Goal: Information Seeking & Learning: Learn about a topic

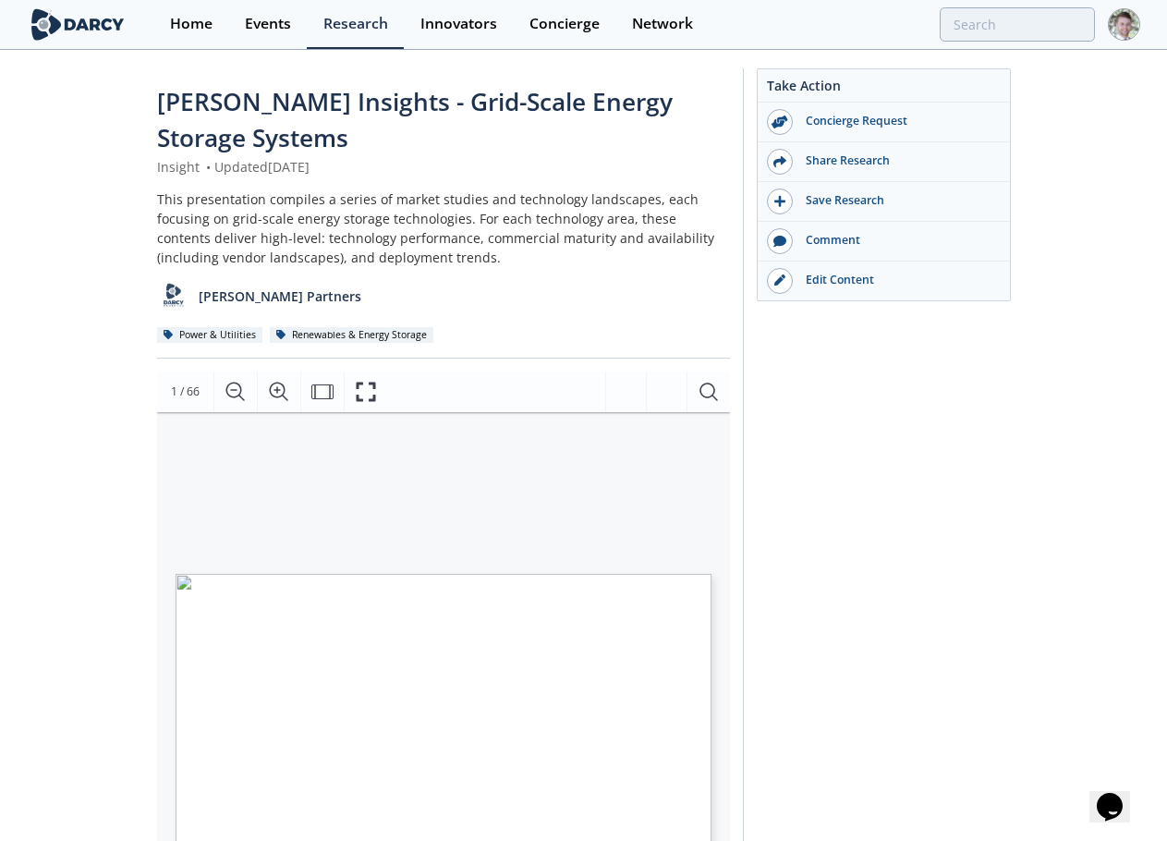
click at [878, 515] on div "Take Action Concierge Request Share Research Save Research Comment" at bounding box center [877, 744] width 268 height 1353
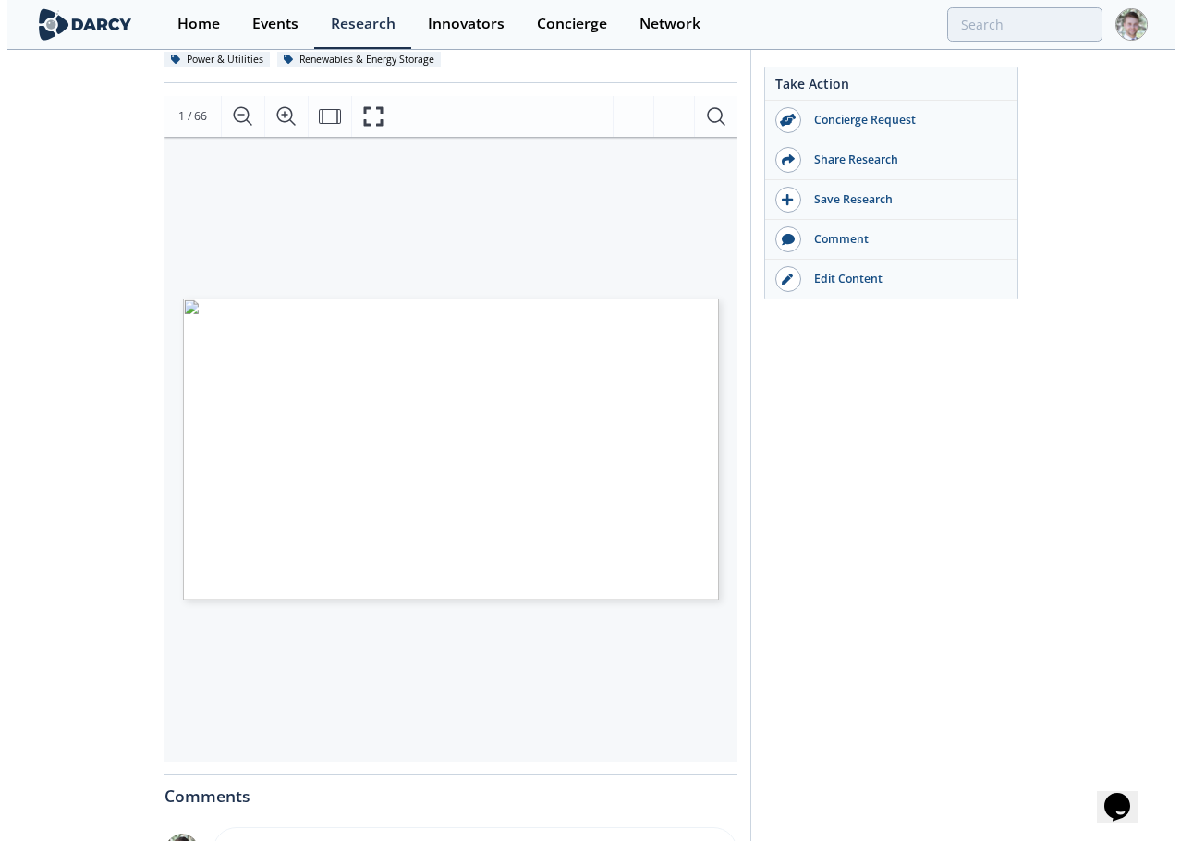
scroll to position [277, 0]
click at [377, 116] on icon "Fullscreen" at bounding box center [372, 115] width 22 height 22
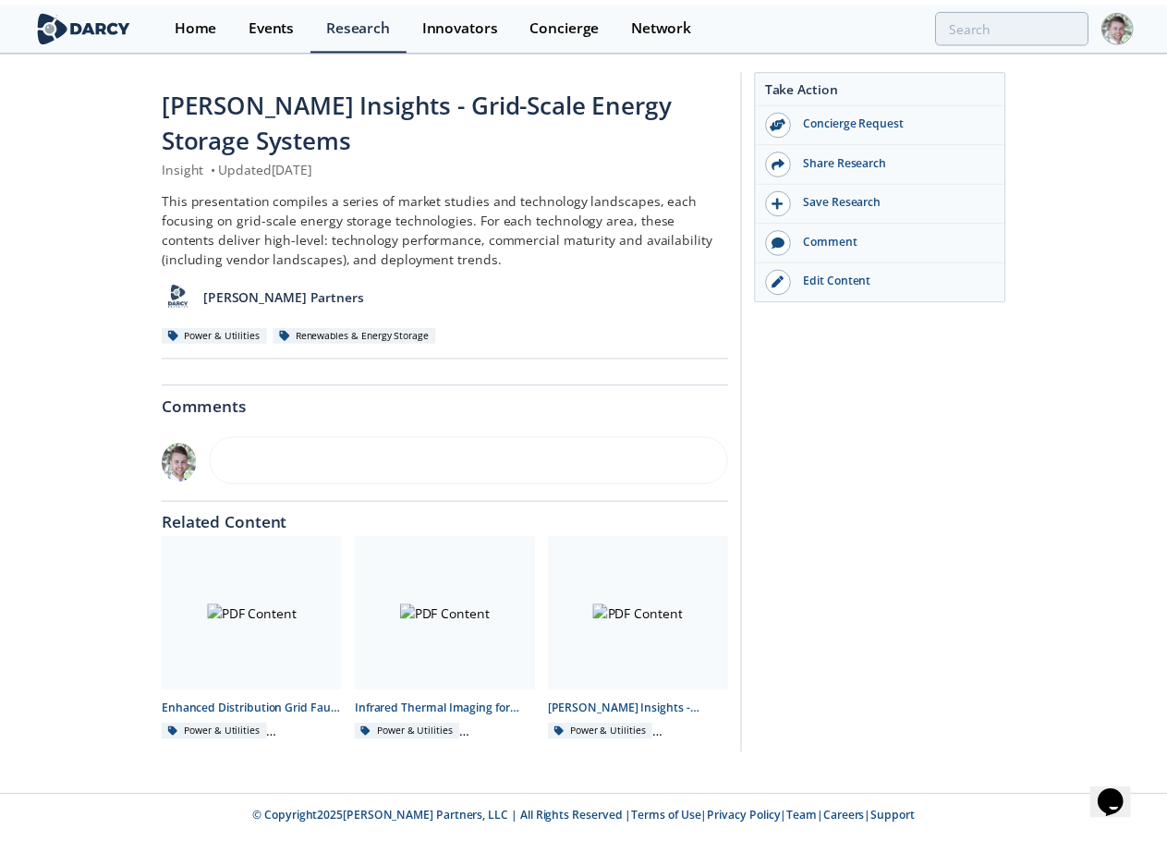
scroll to position [0, 0]
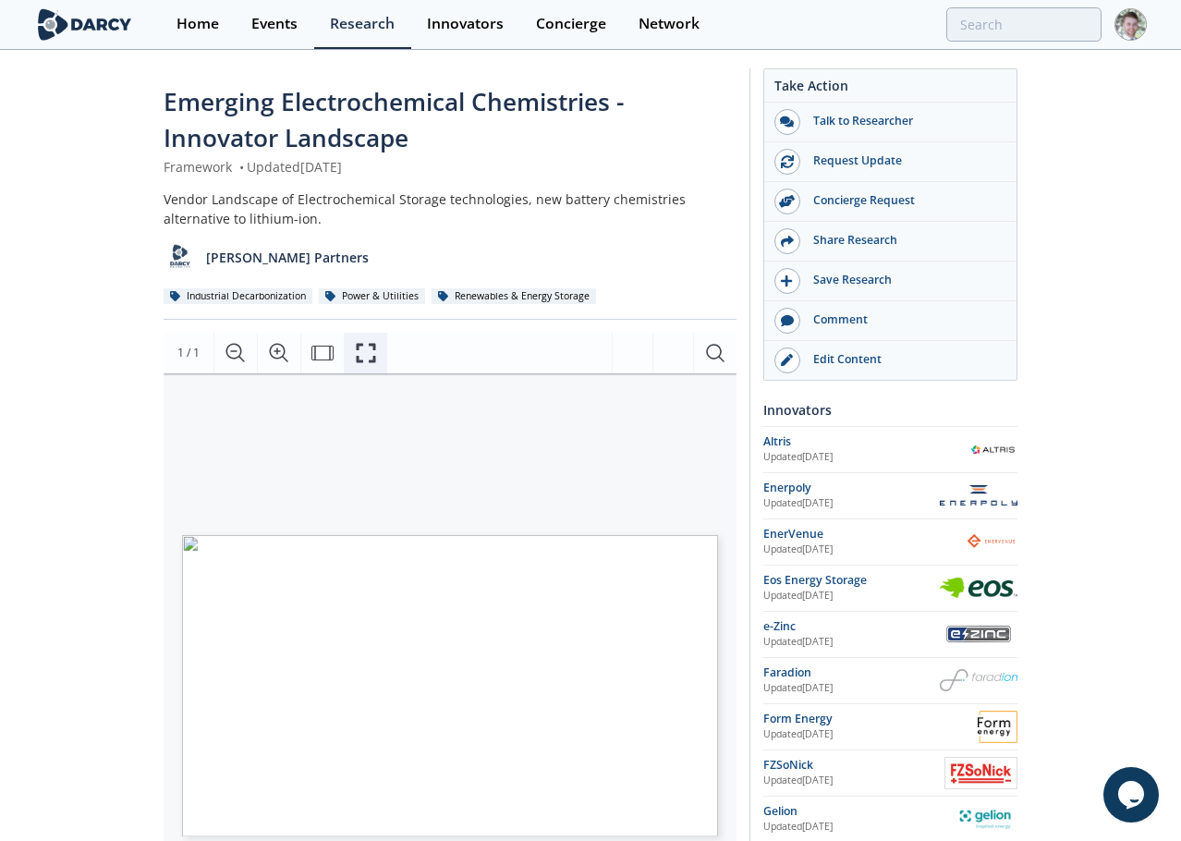
click at [372, 348] on icon "Fullscreen" at bounding box center [366, 353] width 22 height 22
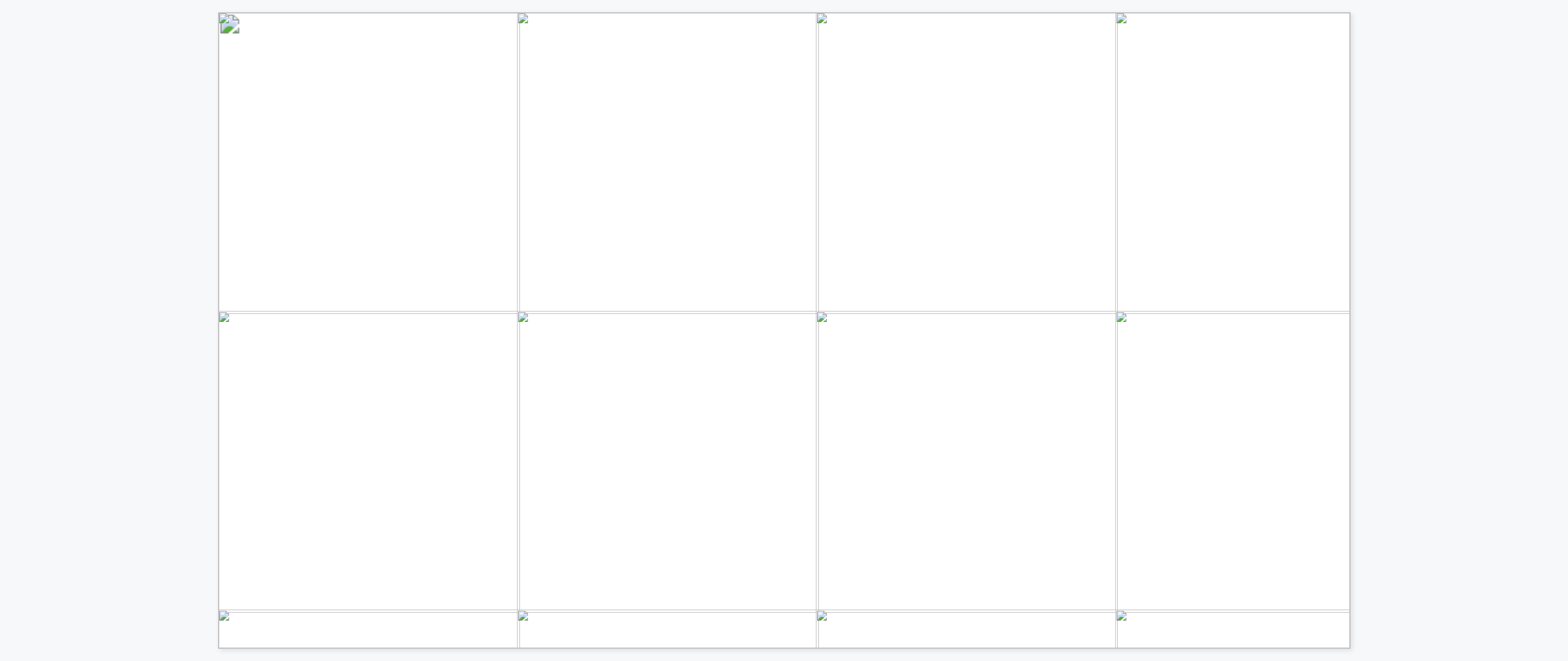
click at [76, 199] on div "Technology Innovators Cell type Energy density (Wh/kg) Target duration Lifetime…" at bounding box center [573, 325] width 1145 height 649
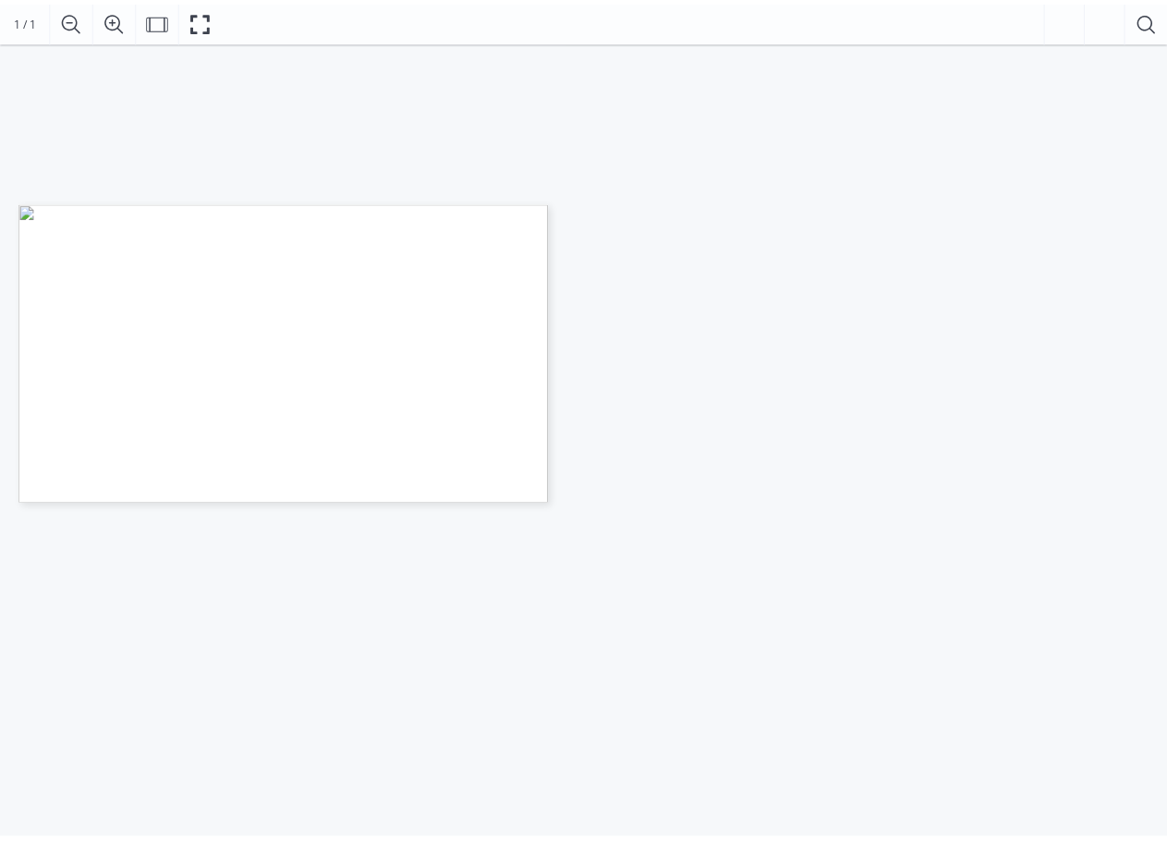
scroll to position [628, 0]
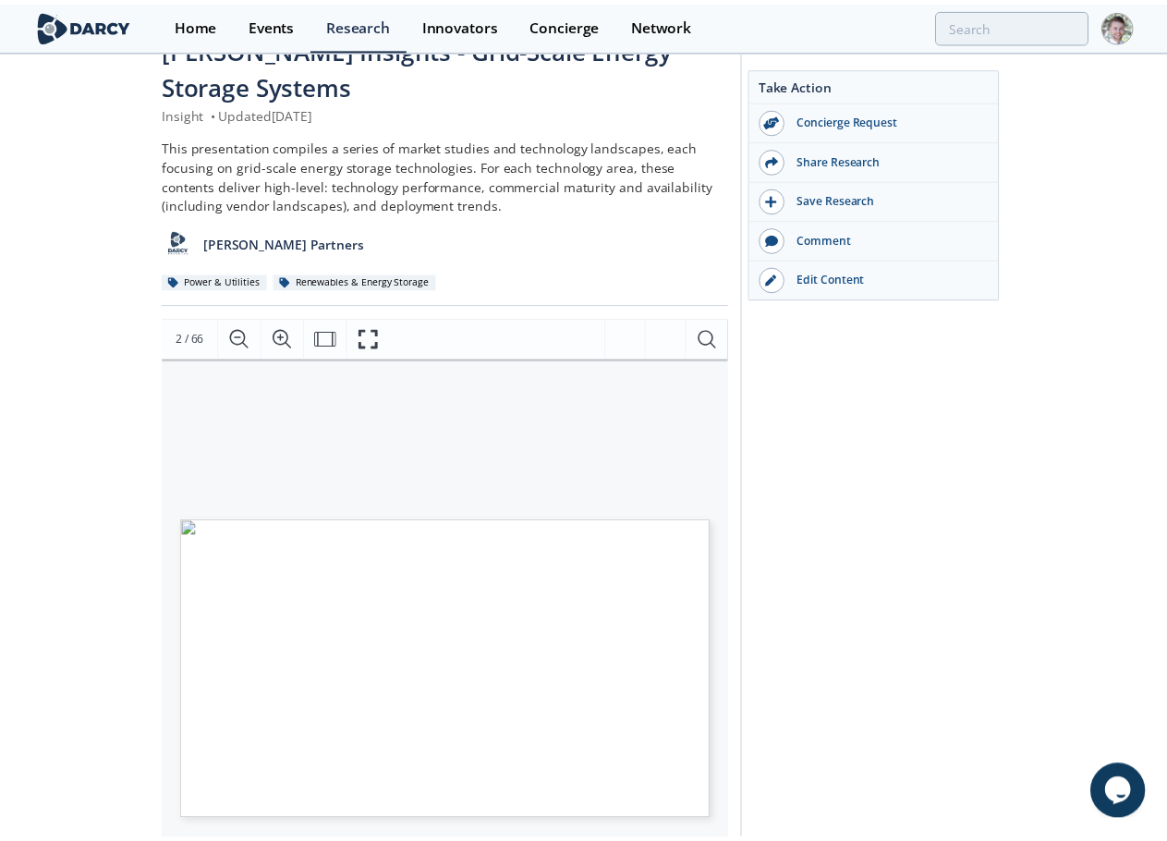
scroll to position [92, 0]
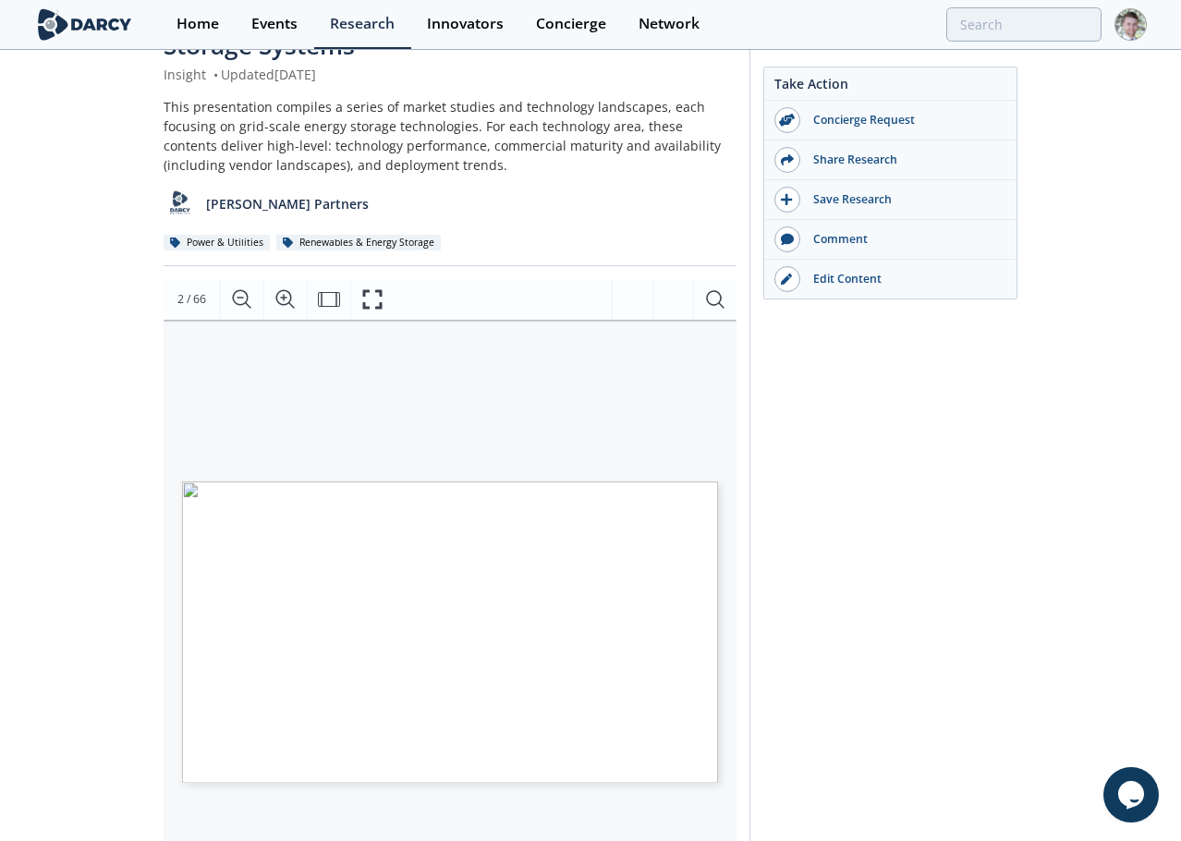
click at [205, 299] on label "2 / 66" at bounding box center [191, 299] width 29 height 18
click at [181, 299] on strong "4" at bounding box center [180, 299] width 6 height 16
click at [180, 300] on strong "4" at bounding box center [180, 299] width 6 height 16
click at [185, 299] on label "5 / 66" at bounding box center [191, 299] width 29 height 18
click at [204, 299] on label "5 / 66" at bounding box center [191, 299] width 29 height 18
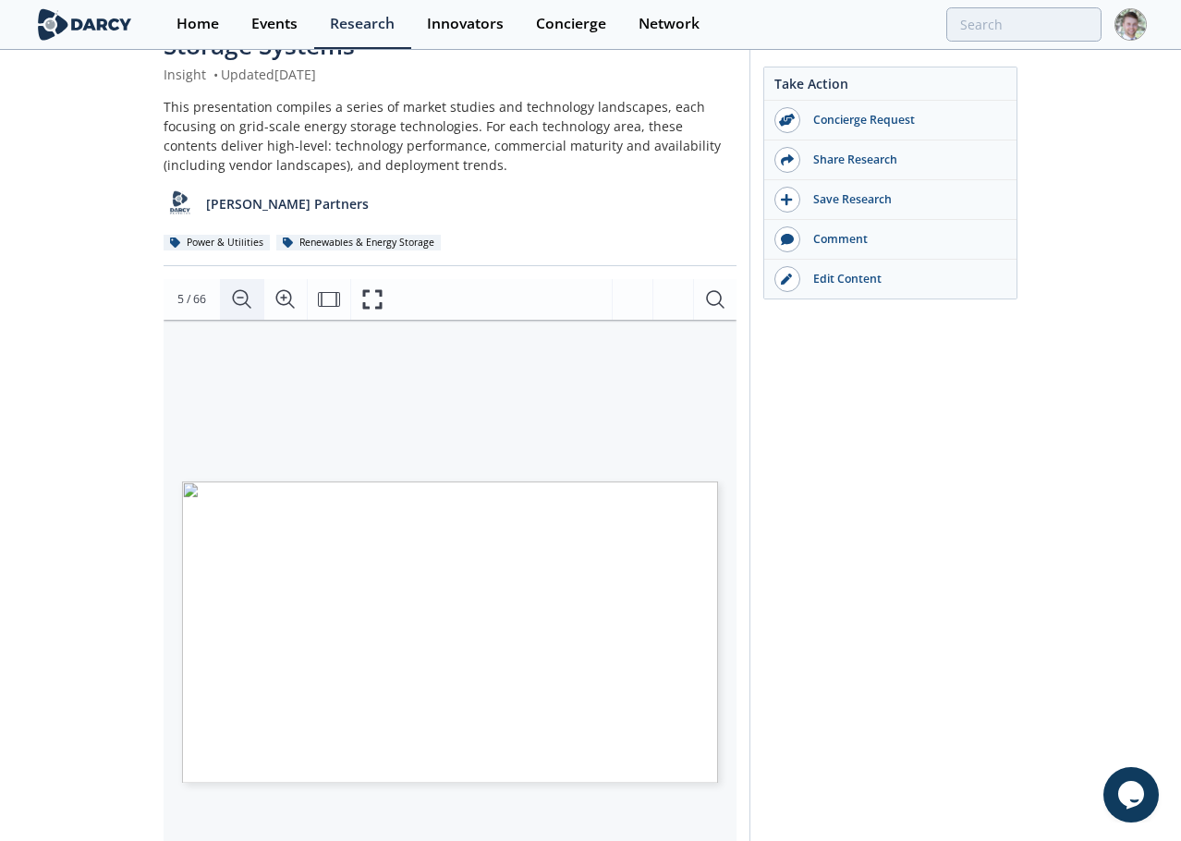
click at [245, 305] on icon "Zoom Out" at bounding box center [242, 299] width 22 height 22
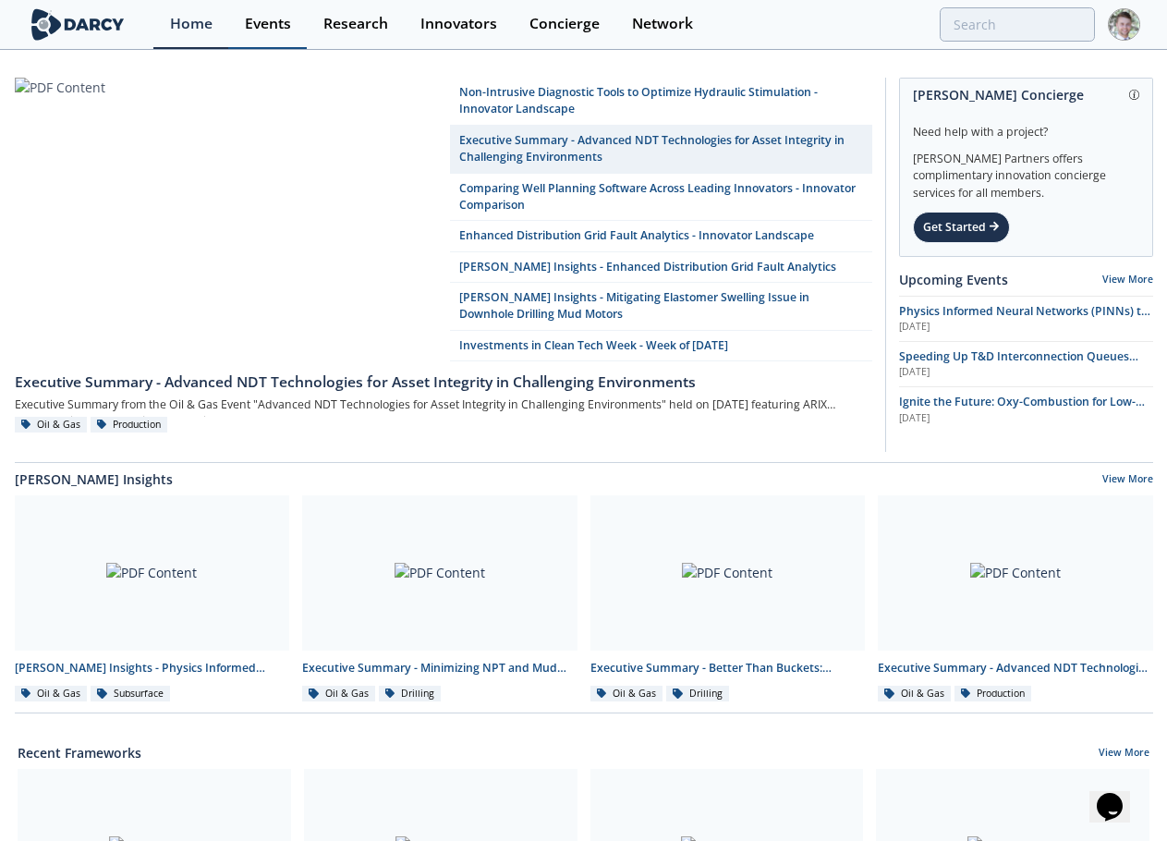
drag, startPoint x: 270, startPoint y: 27, endPoint x: 281, endPoint y: 27, distance: 11.1
click at [270, 27] on div "Events" at bounding box center [268, 24] width 46 height 15
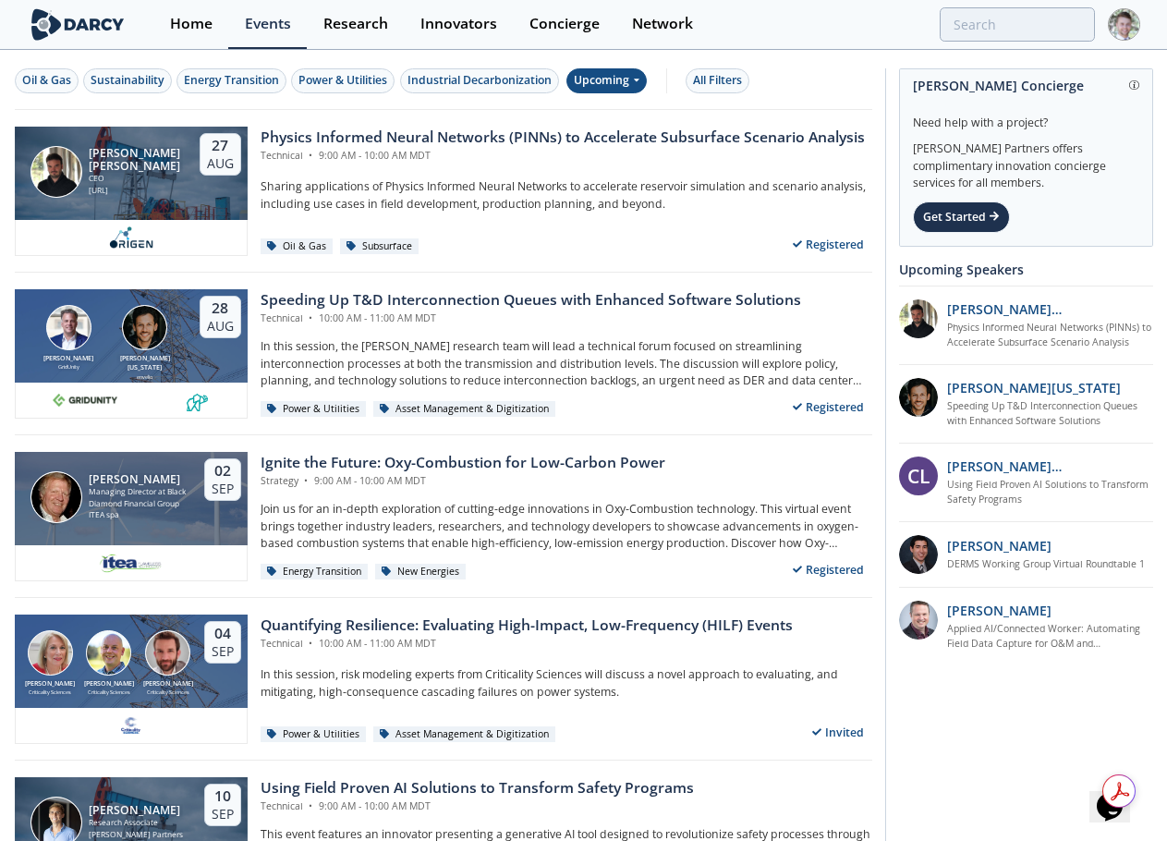
click at [621, 79] on div "Upcoming" at bounding box center [607, 80] width 80 height 25
click at [604, 133] on div "Past" at bounding box center [629, 142] width 115 height 30
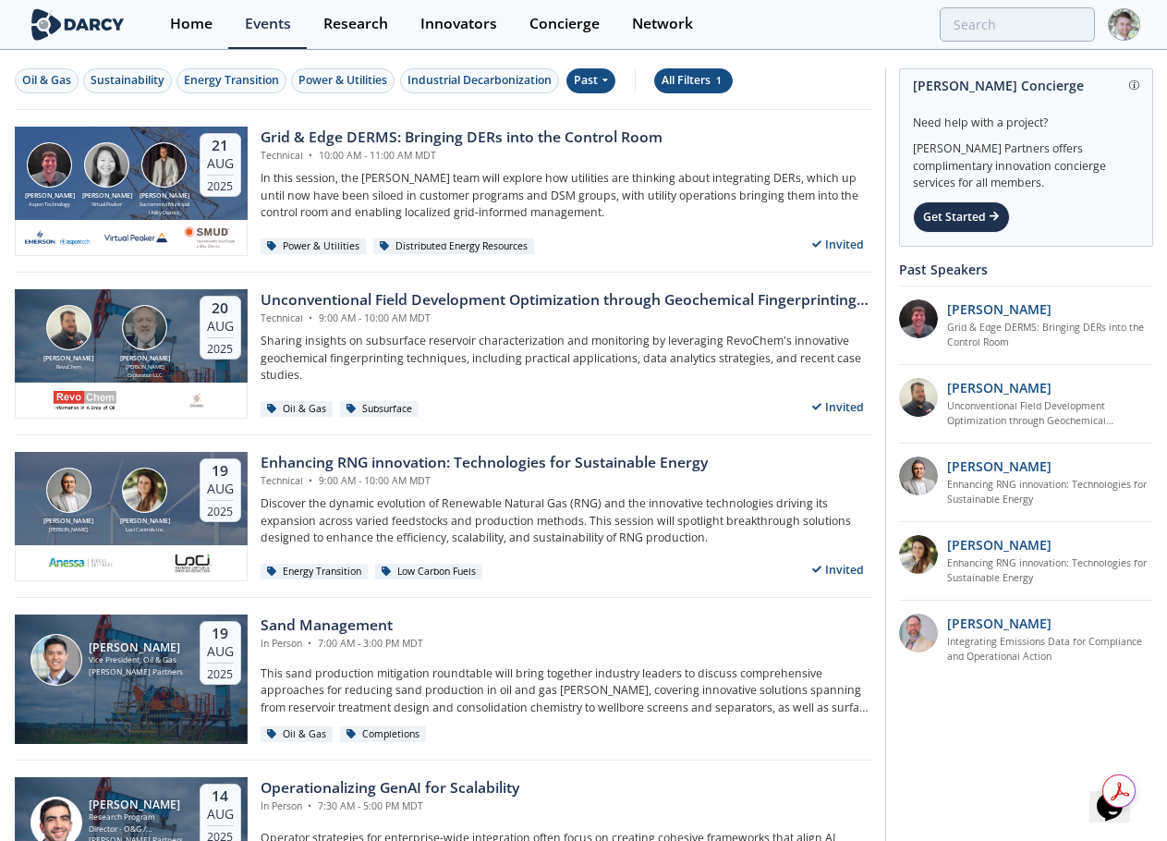
click at [725, 84] on span "1" at bounding box center [720, 80] width 12 height 13
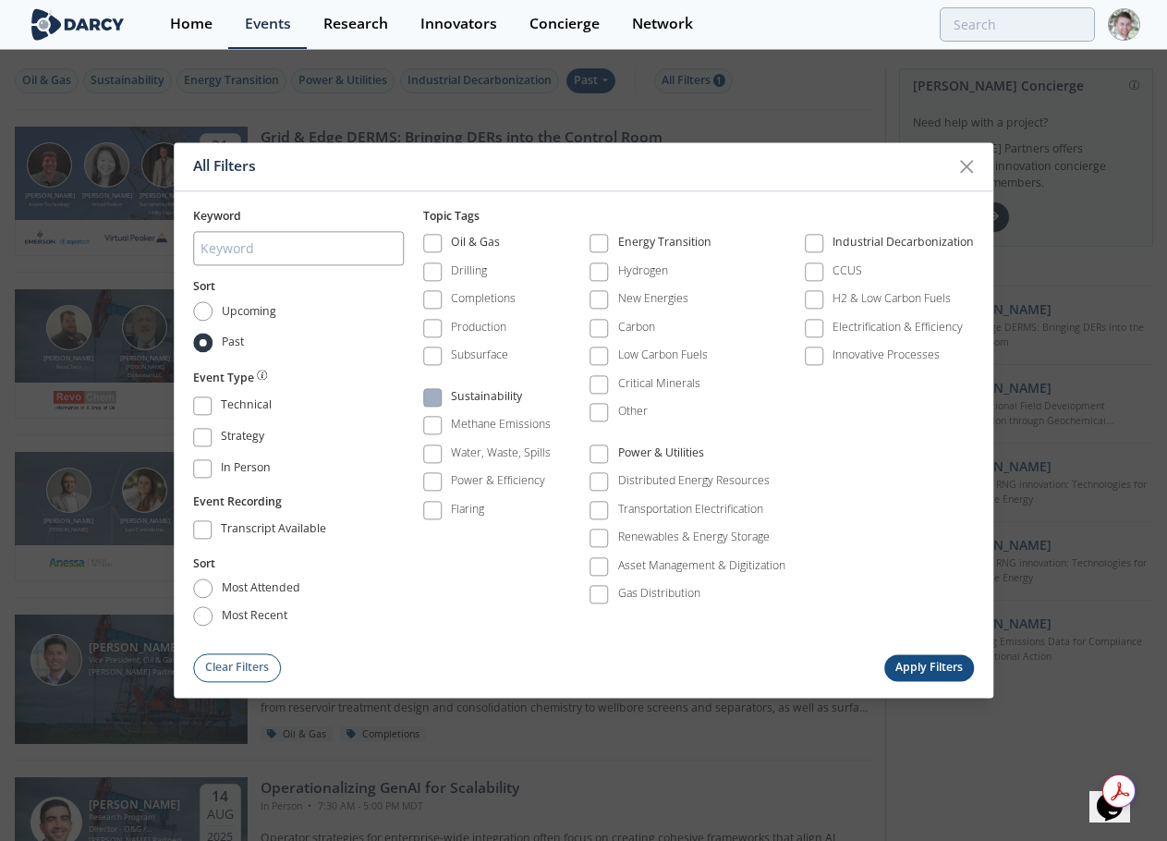
click at [437, 395] on span at bounding box center [432, 397] width 13 height 13
click at [603, 238] on span at bounding box center [598, 244] width 13 height 13
click at [600, 460] on span at bounding box center [599, 454] width 18 height 18
click at [933, 665] on button "Apply Filters" at bounding box center [930, 667] width 91 height 27
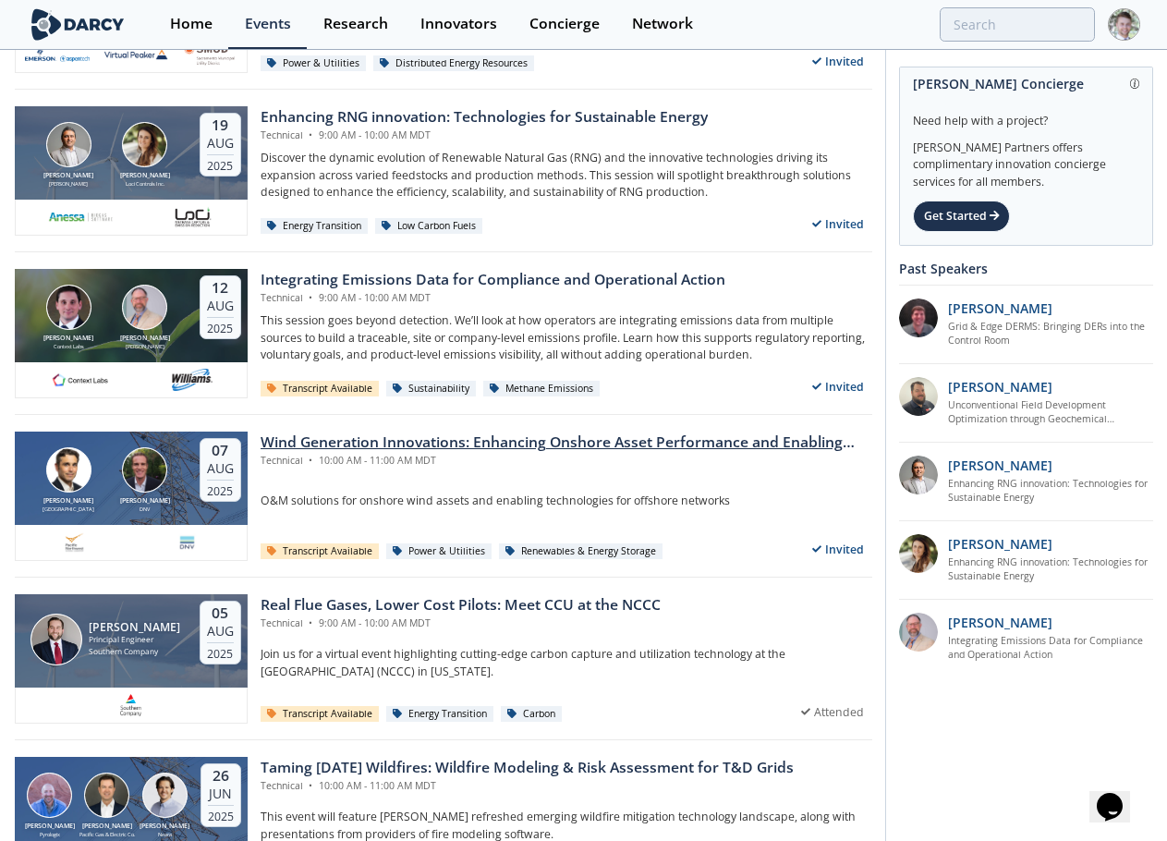
scroll to position [185, 0]
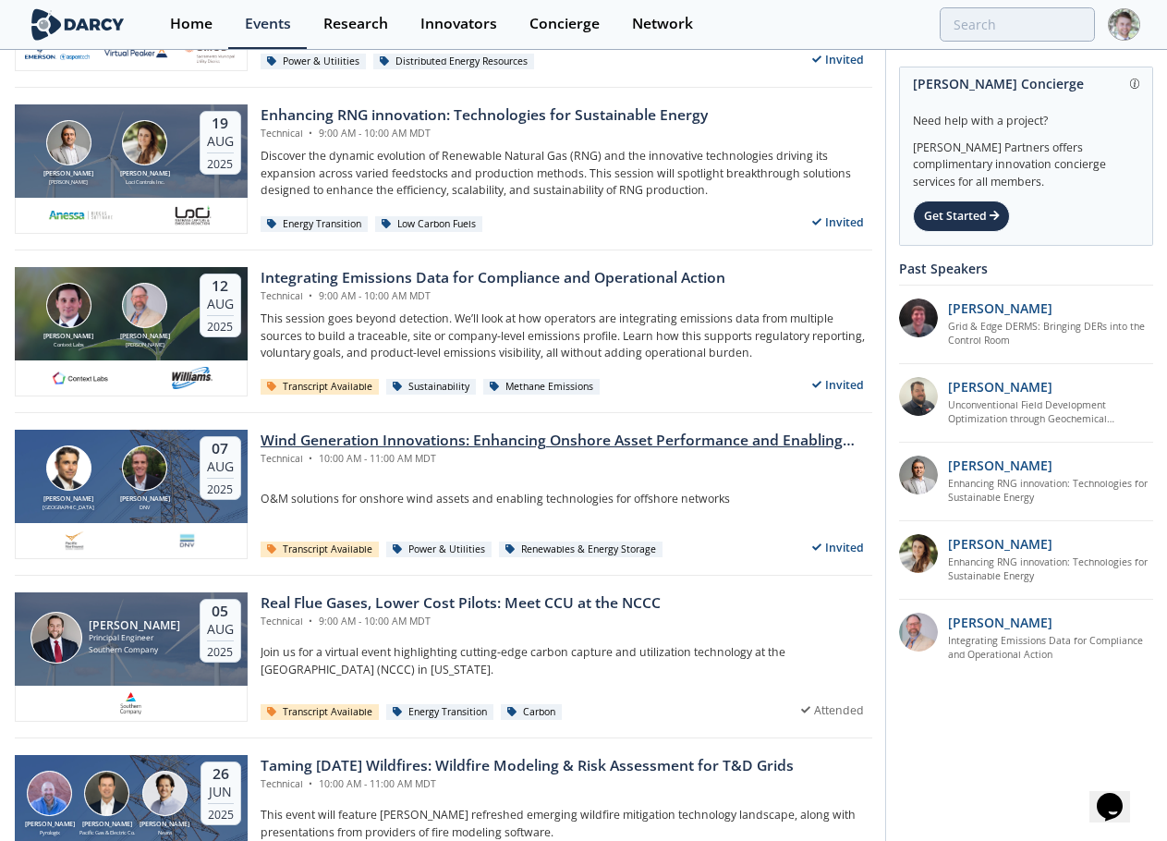
click at [487, 449] on div "Wind Generation Innovations: Enhancing Onshore Asset Performance and Enabling O…" at bounding box center [567, 441] width 612 height 22
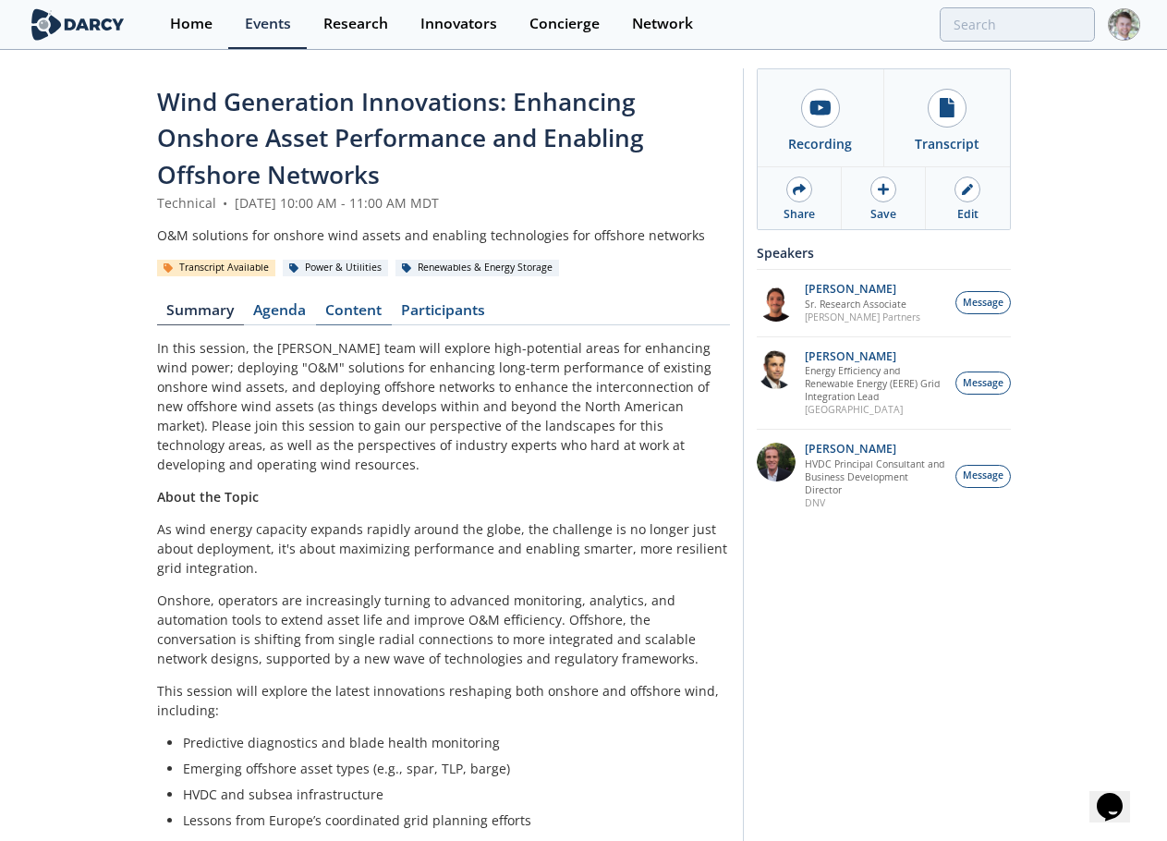
click at [353, 309] on link "Content" at bounding box center [354, 314] width 76 height 22
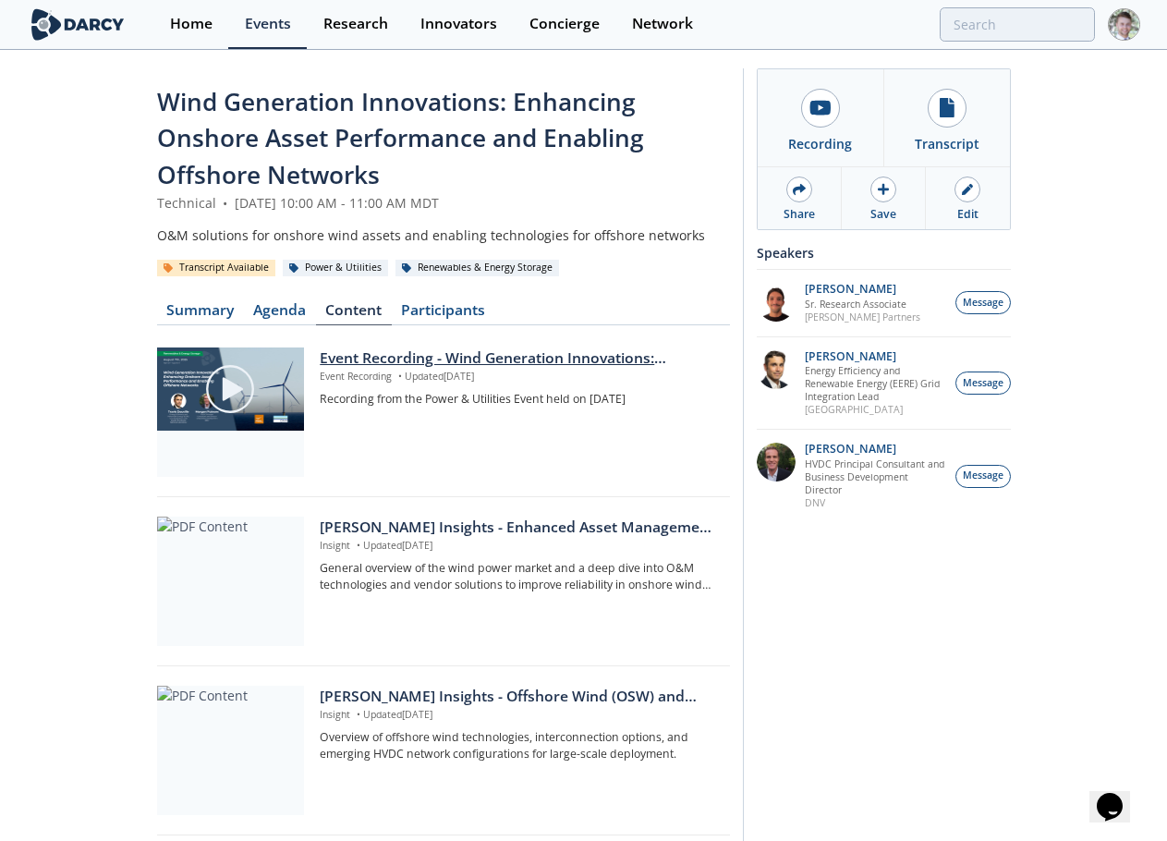
click at [459, 386] on div "Event Recording - Wind Generation Innovations: Enhancing Onshore Asset Performa…" at bounding box center [518, 412] width 397 height 129
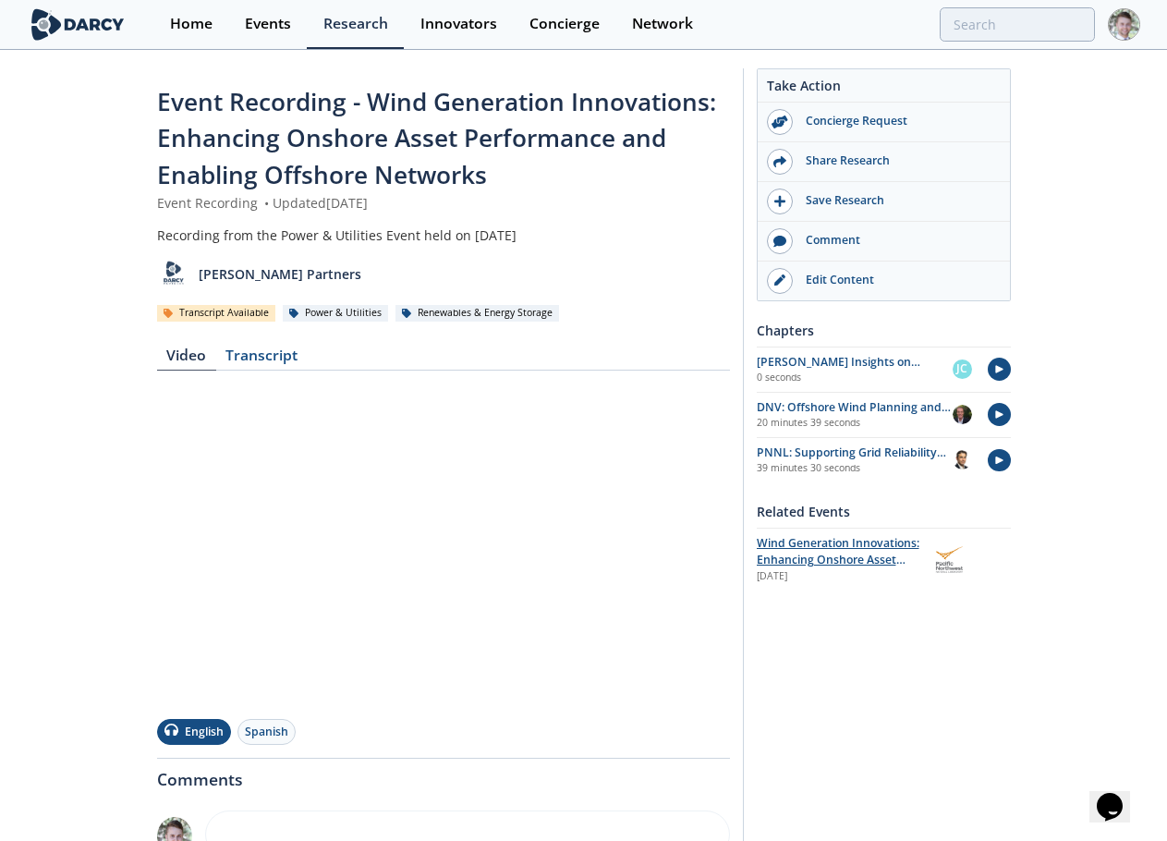
click at [916, 549] on span "Wind Generation Innovations: Enhancing Onshore Asset Performance and Enabling O…" at bounding box center [838, 568] width 163 height 67
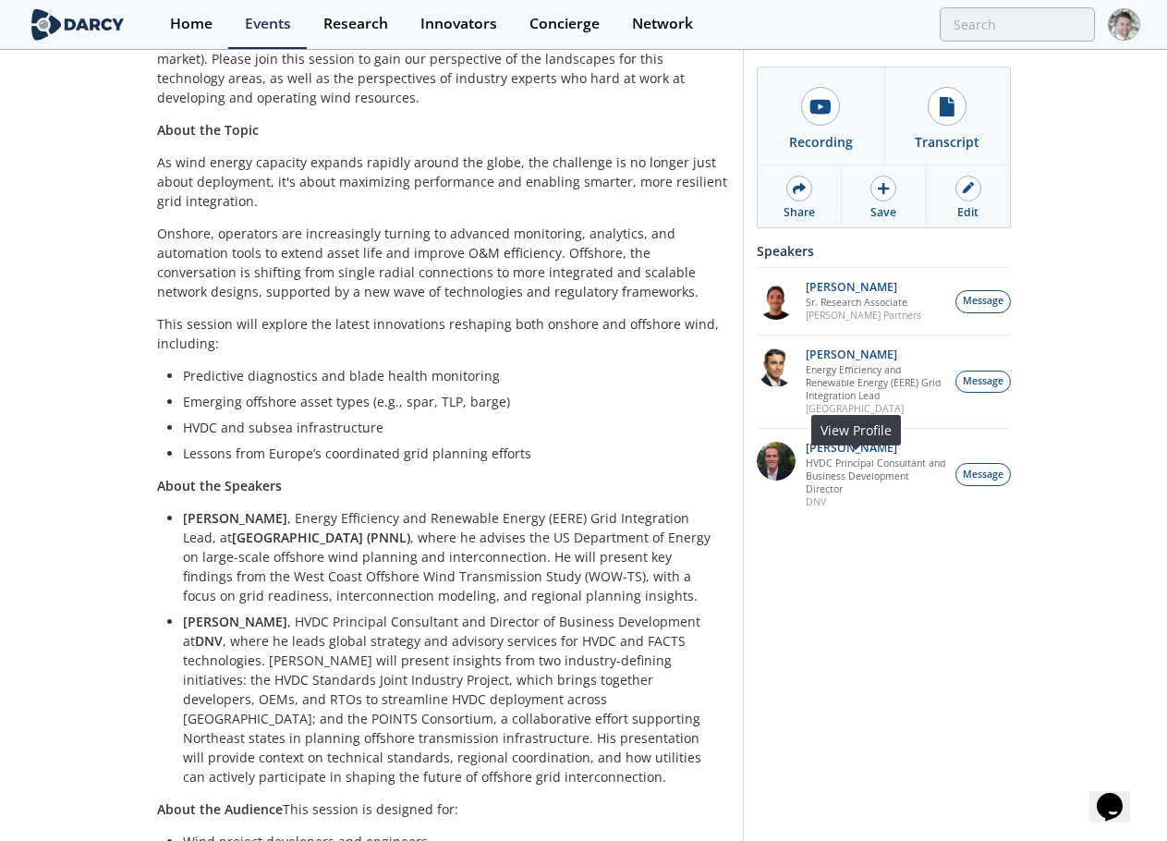
scroll to position [666, 0]
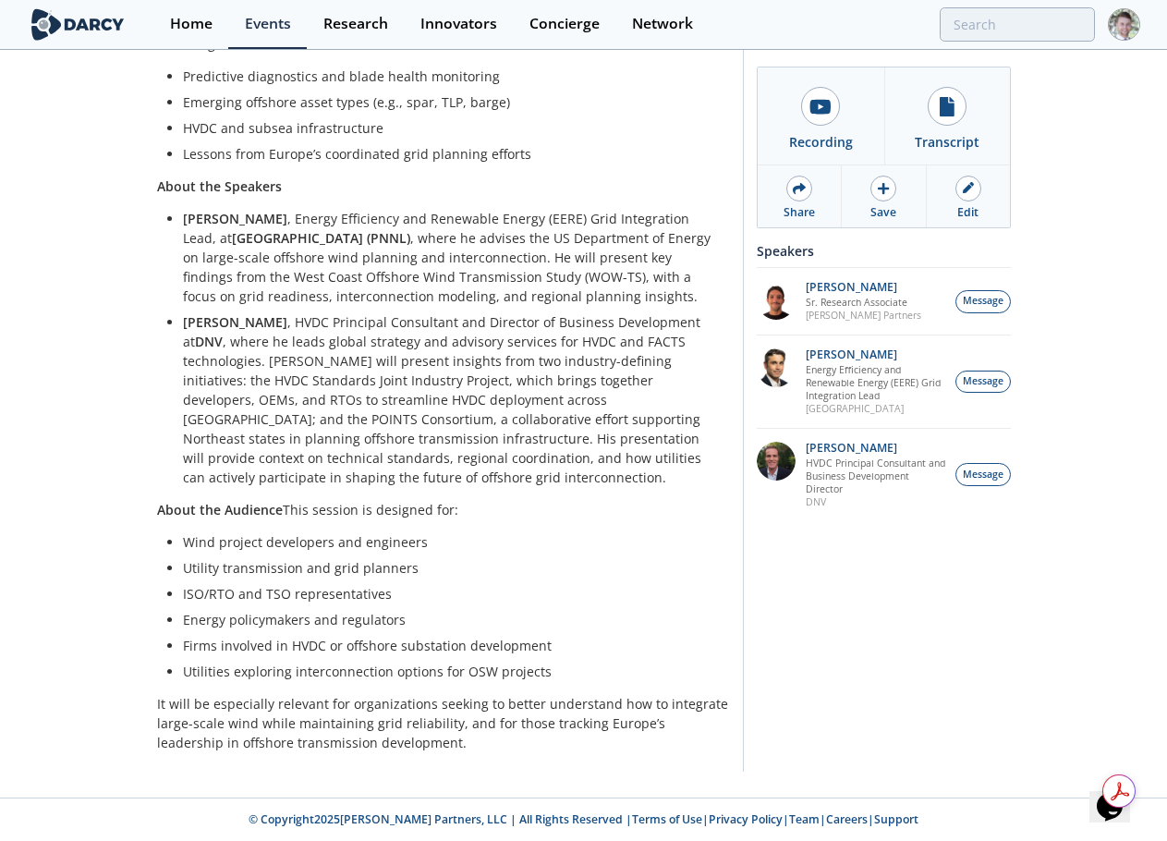
drag, startPoint x: 182, startPoint y: 241, endPoint x: 423, endPoint y: 245, distance: 241.3
click at [410, 245] on strong "Pacific Northwest National Laboratory (PNNL)" at bounding box center [321, 238] width 178 height 18
copy strong "Pacific Northwest National Laboratory"
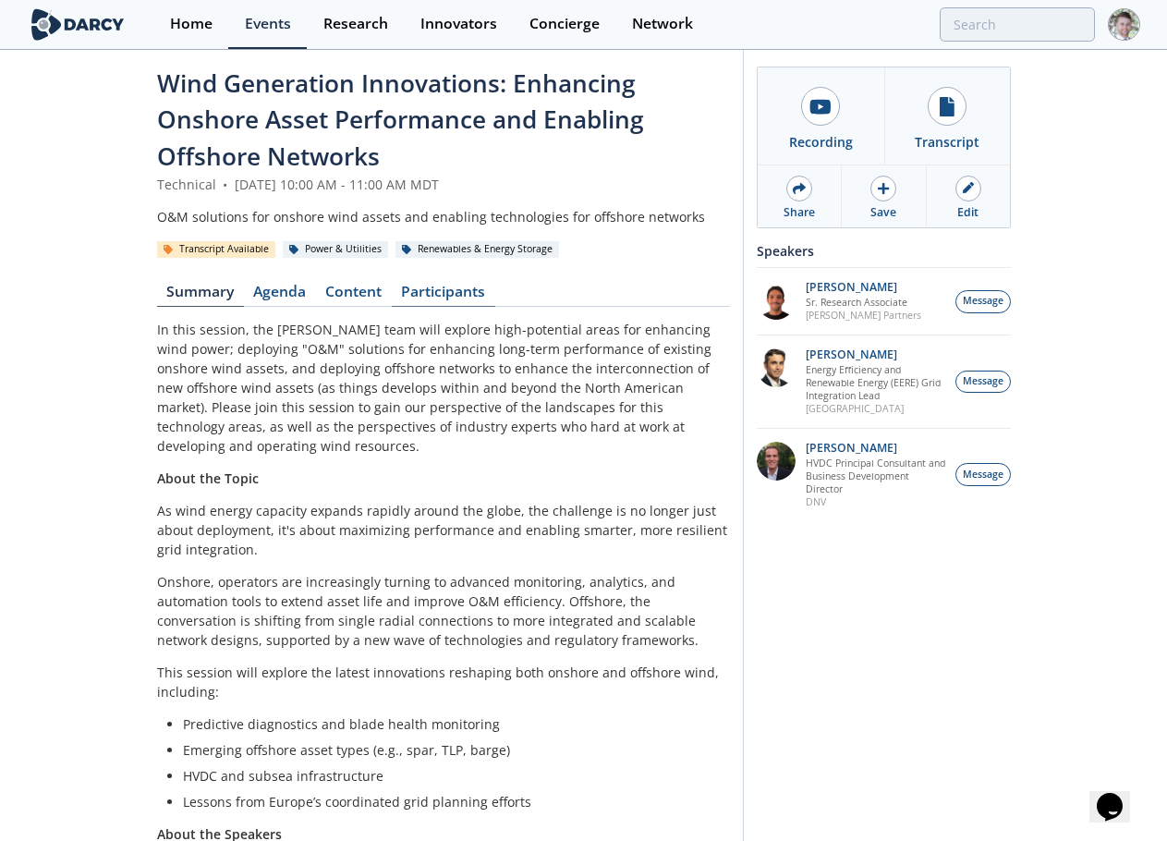
scroll to position [0, 0]
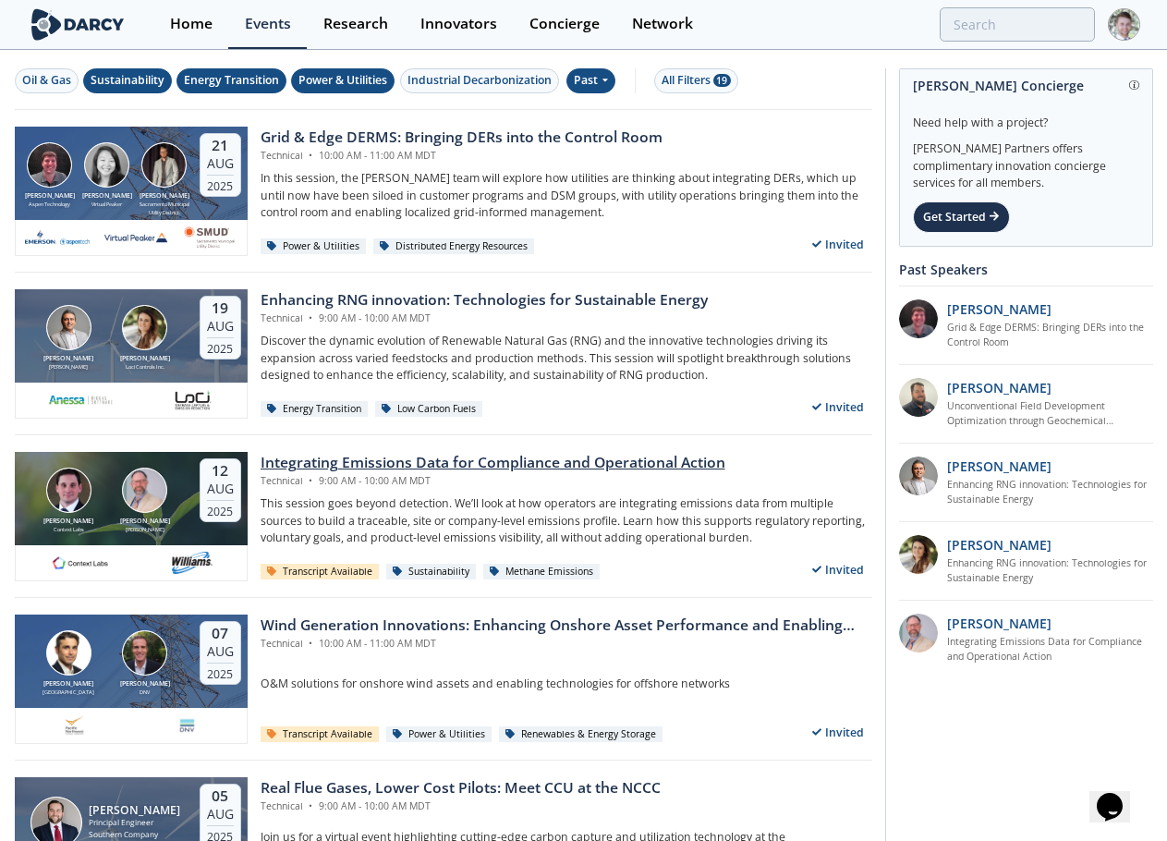
click at [351, 464] on div "Integrating Emissions Data for Compliance and Operational Action" at bounding box center [493, 463] width 465 height 22
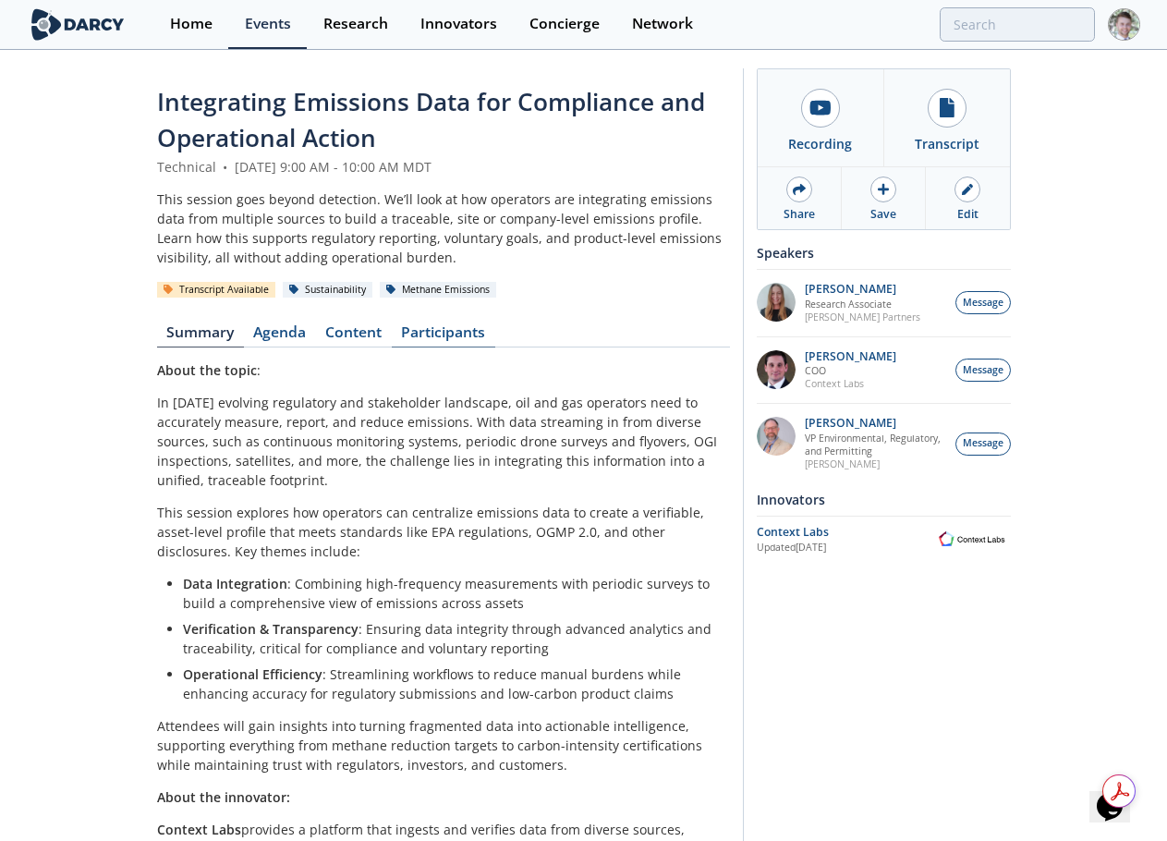
click at [429, 336] on link "Participants" at bounding box center [444, 336] width 104 height 22
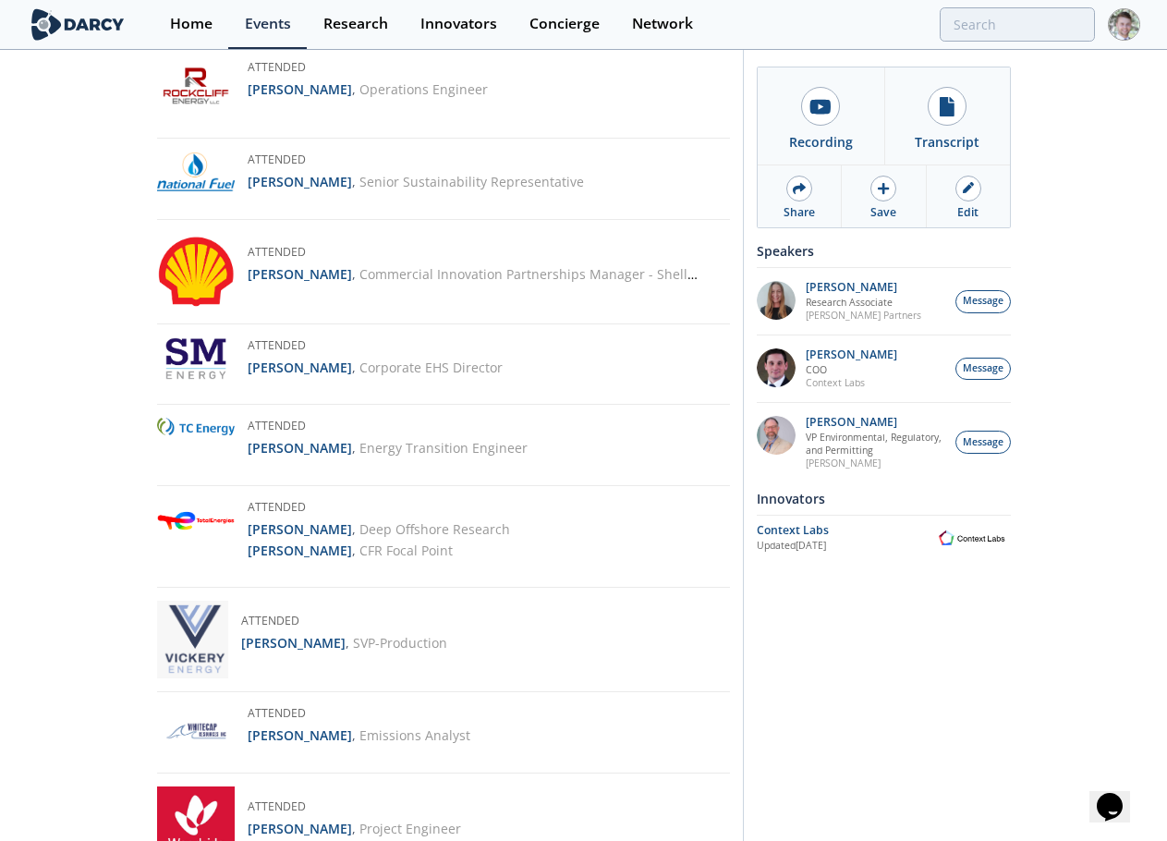
scroll to position [3121, 0]
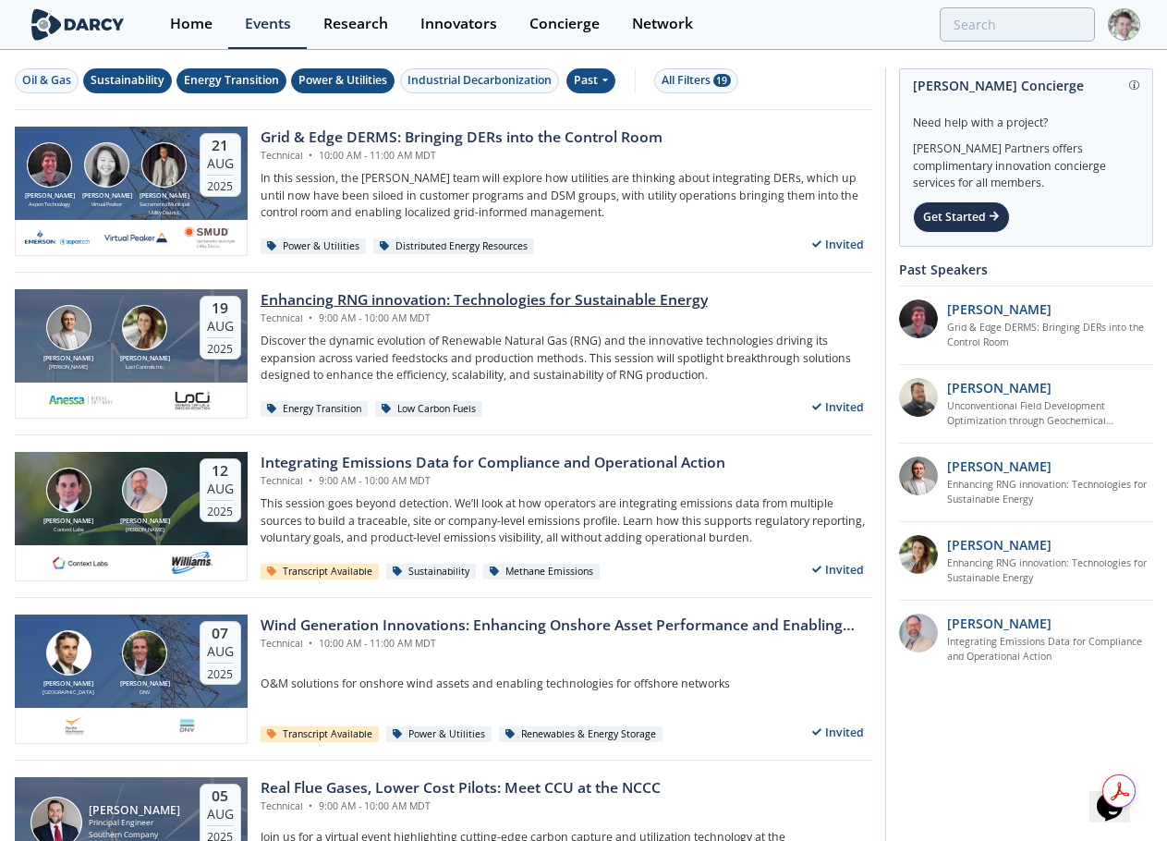
click at [325, 302] on div "Enhancing RNG innovation: Technologies for Sustainable Energy" at bounding box center [484, 300] width 447 height 22
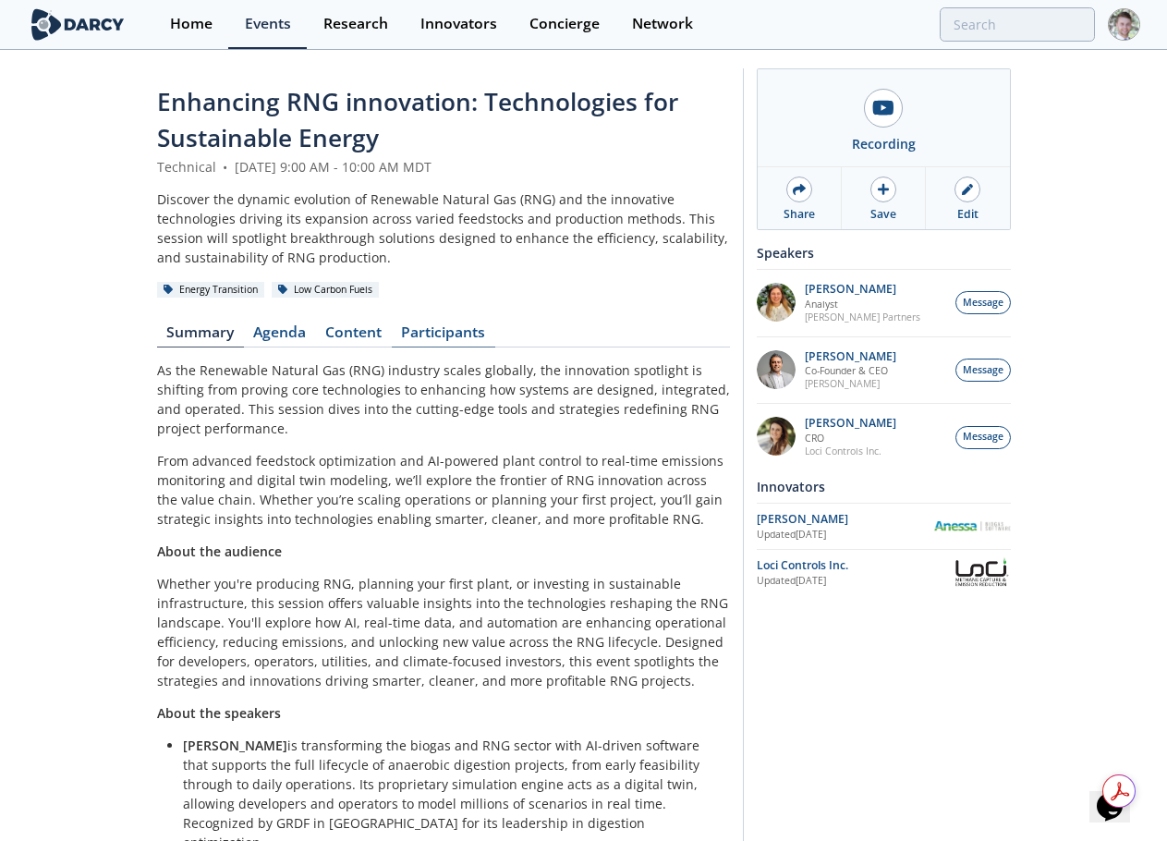
click at [420, 325] on link "Participants" at bounding box center [444, 336] width 104 height 22
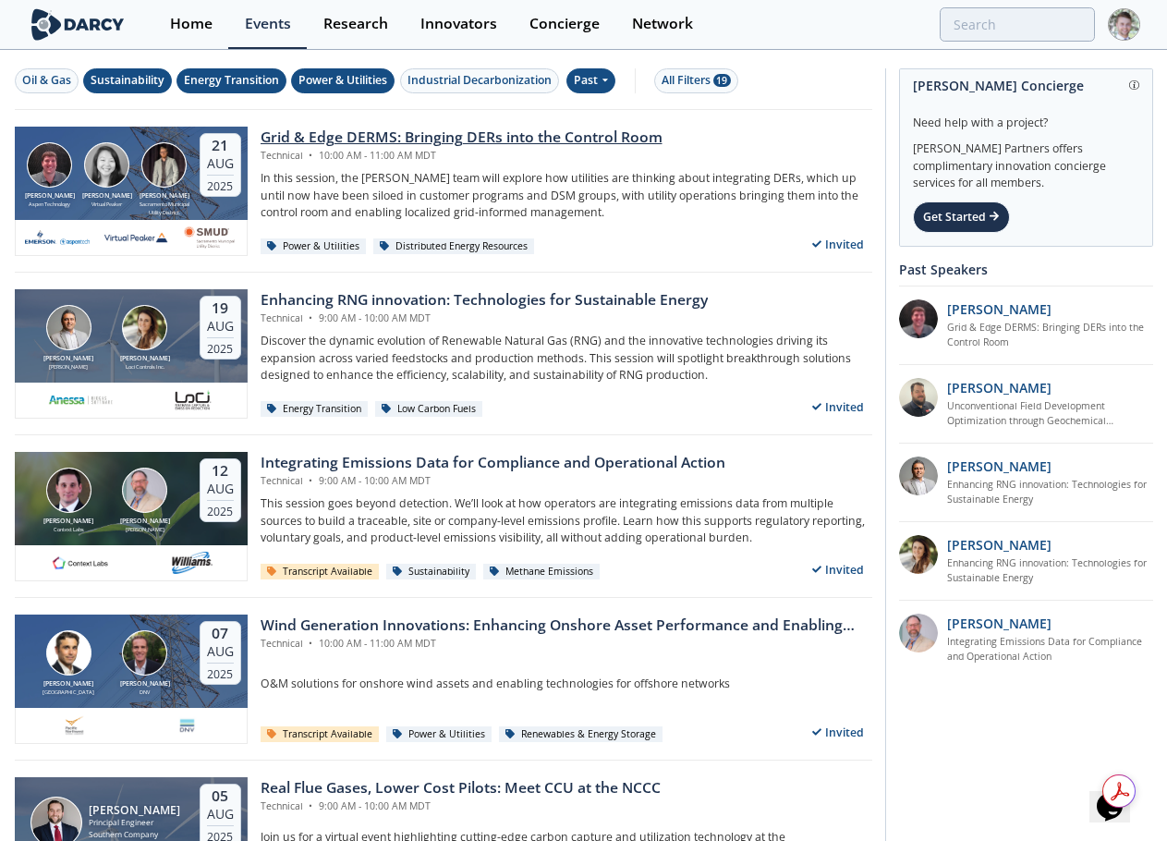
click at [386, 137] on div "Grid & Edge DERMS: Bringing DERs into the Control Room" at bounding box center [462, 138] width 402 height 22
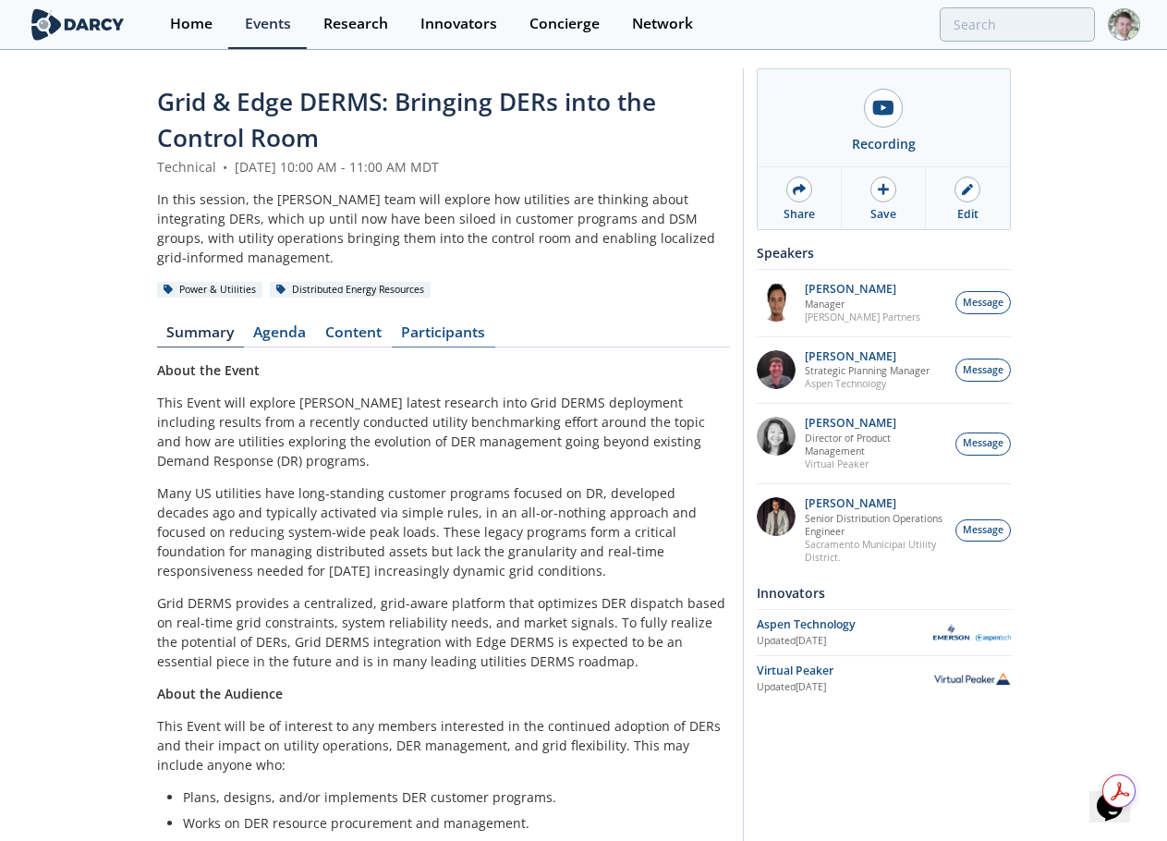
click at [462, 329] on link "Participants" at bounding box center [444, 336] width 104 height 22
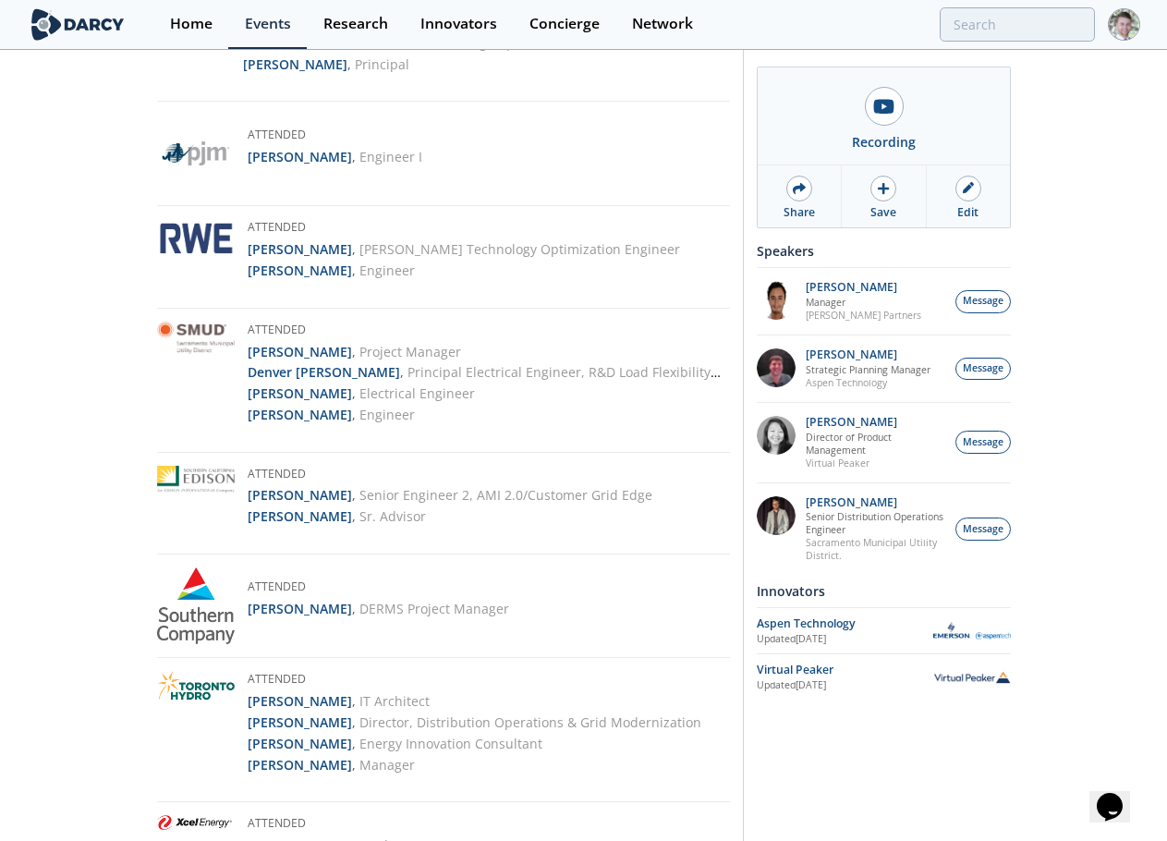
scroll to position [3477, 0]
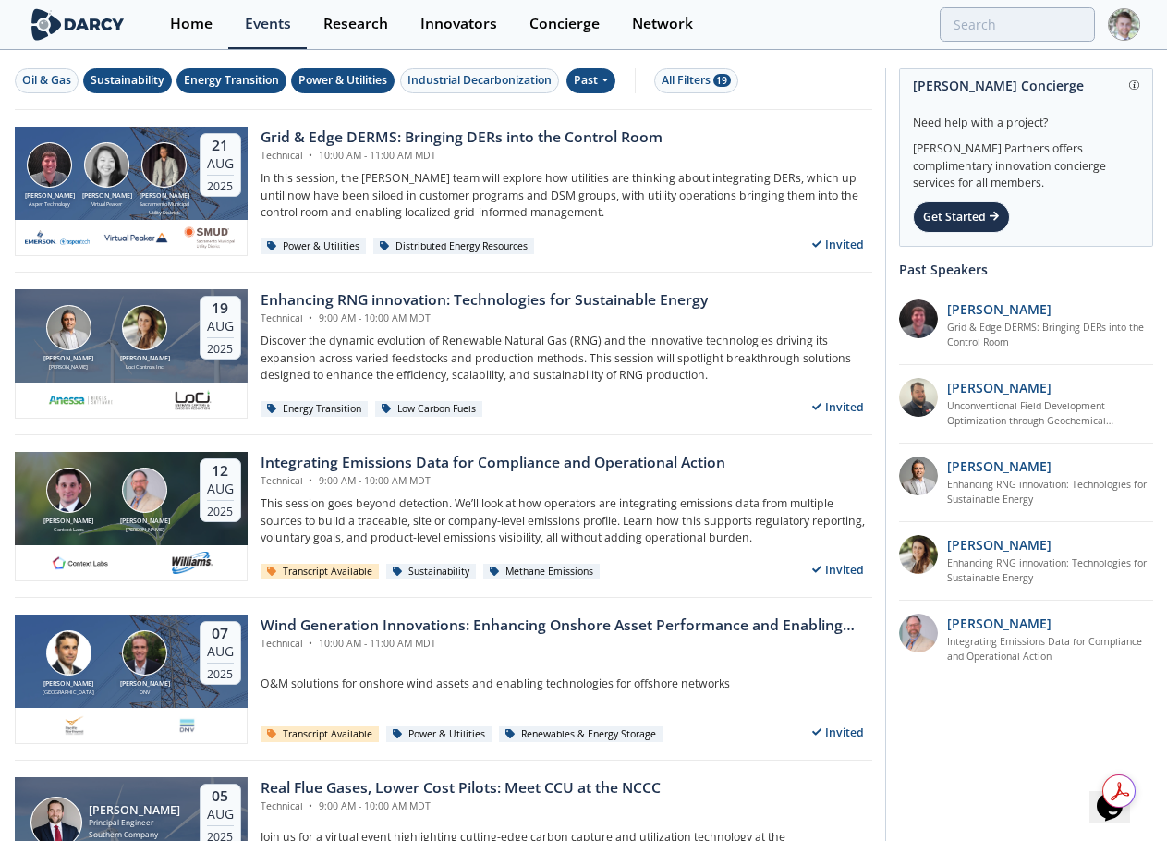
click at [441, 463] on div "Integrating Emissions Data for Compliance and Operational Action" at bounding box center [493, 463] width 465 height 22
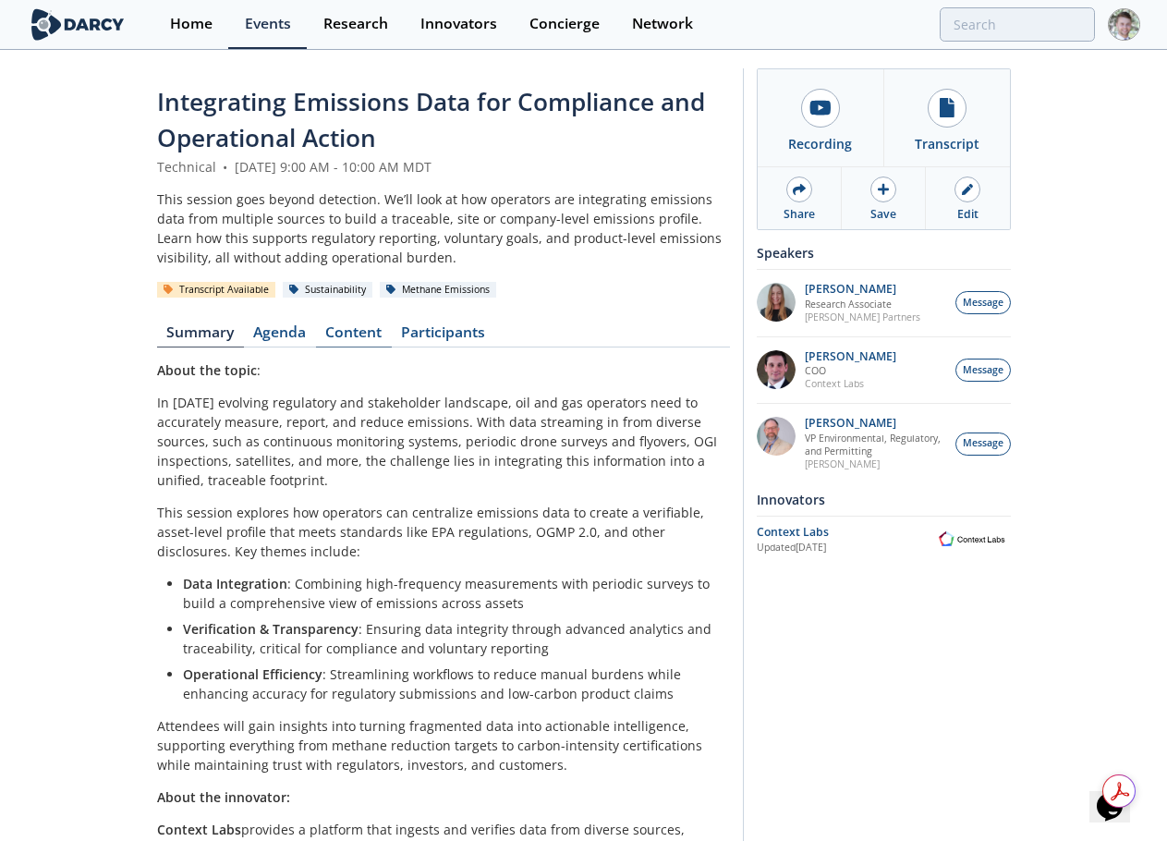
click at [356, 326] on link "Content" at bounding box center [354, 336] width 76 height 22
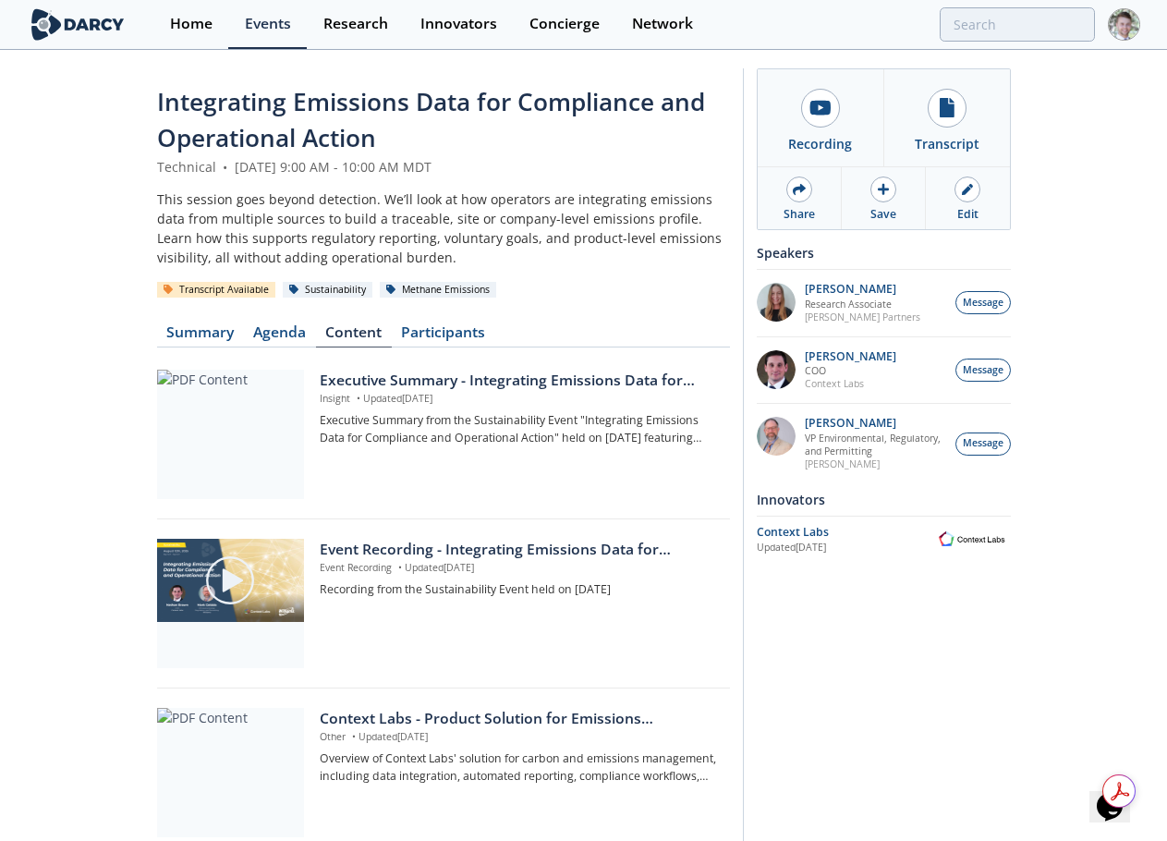
click at [397, 128] on div "Integrating Emissions Data for Compliance and Operational Action" at bounding box center [443, 120] width 573 height 73
drag, startPoint x: 428, startPoint y: 145, endPoint x: 448, endPoint y: 127, distance: 27.5
click at [448, 127] on div "Integrating Emissions Data for Compliance and Operational Action" at bounding box center [443, 120] width 573 height 73
click at [426, 146] on div "Integrating Emissions Data for Compliance and Operational Action" at bounding box center [443, 120] width 573 height 73
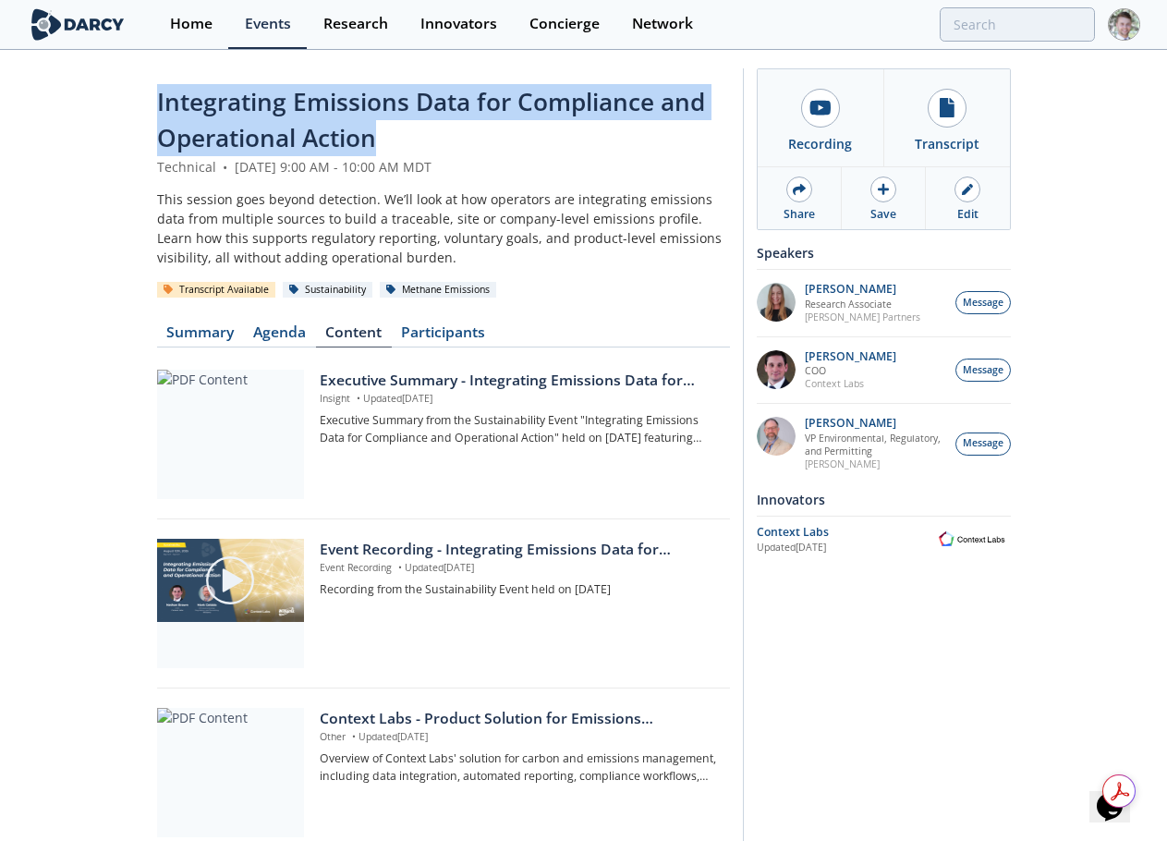
drag, startPoint x: 413, startPoint y: 135, endPoint x: 138, endPoint y: 104, distance: 277.1
click at [138, 104] on div "Integrating Emissions Data for Compliance and Operational Action Technical • Au…" at bounding box center [583, 798] width 1167 height 1492
copy span "Integrating Emissions Data for Compliance and Operational Action"
click at [425, 198] on div "This session goes beyond detection. We’ll look at how operators are integrating…" at bounding box center [443, 228] width 573 height 78
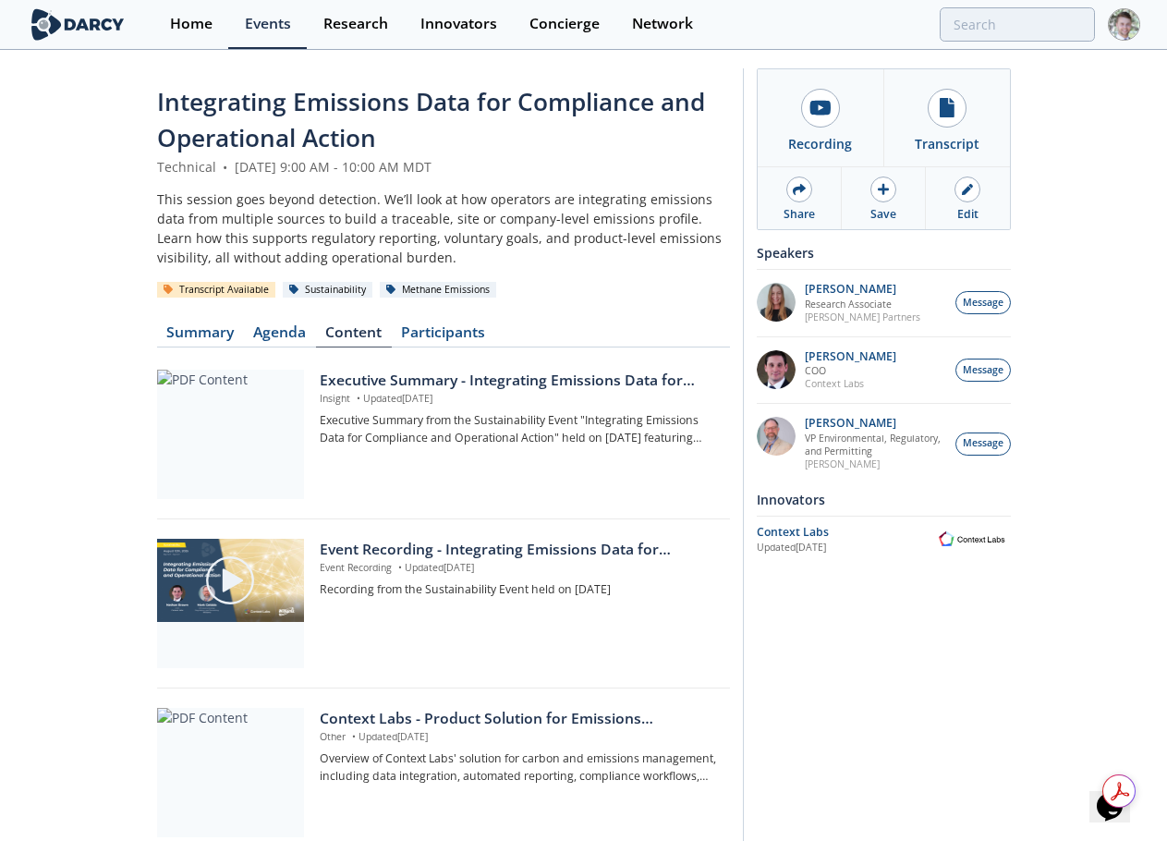
click at [973, 537] on img at bounding box center [973, 539] width 78 height 21
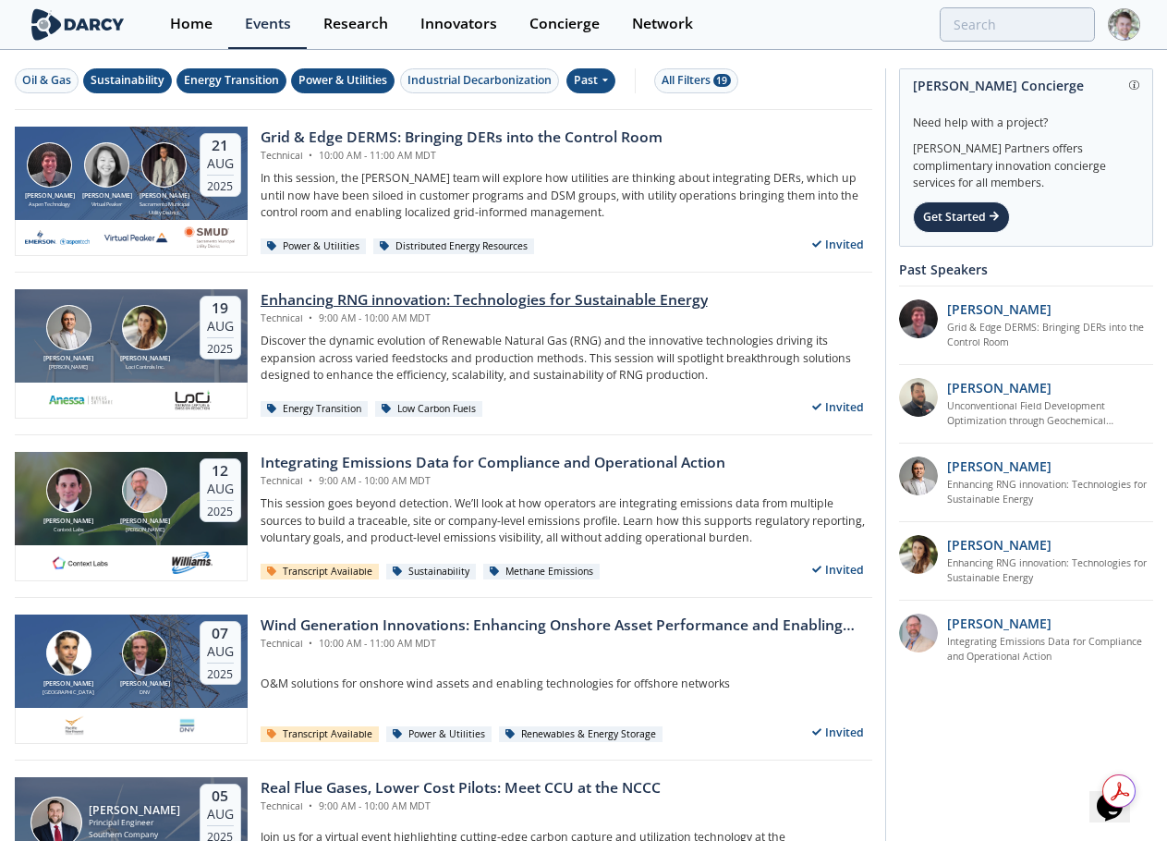
click at [351, 302] on div "Enhancing RNG innovation: Technologies for Sustainable Energy" at bounding box center [484, 300] width 447 height 22
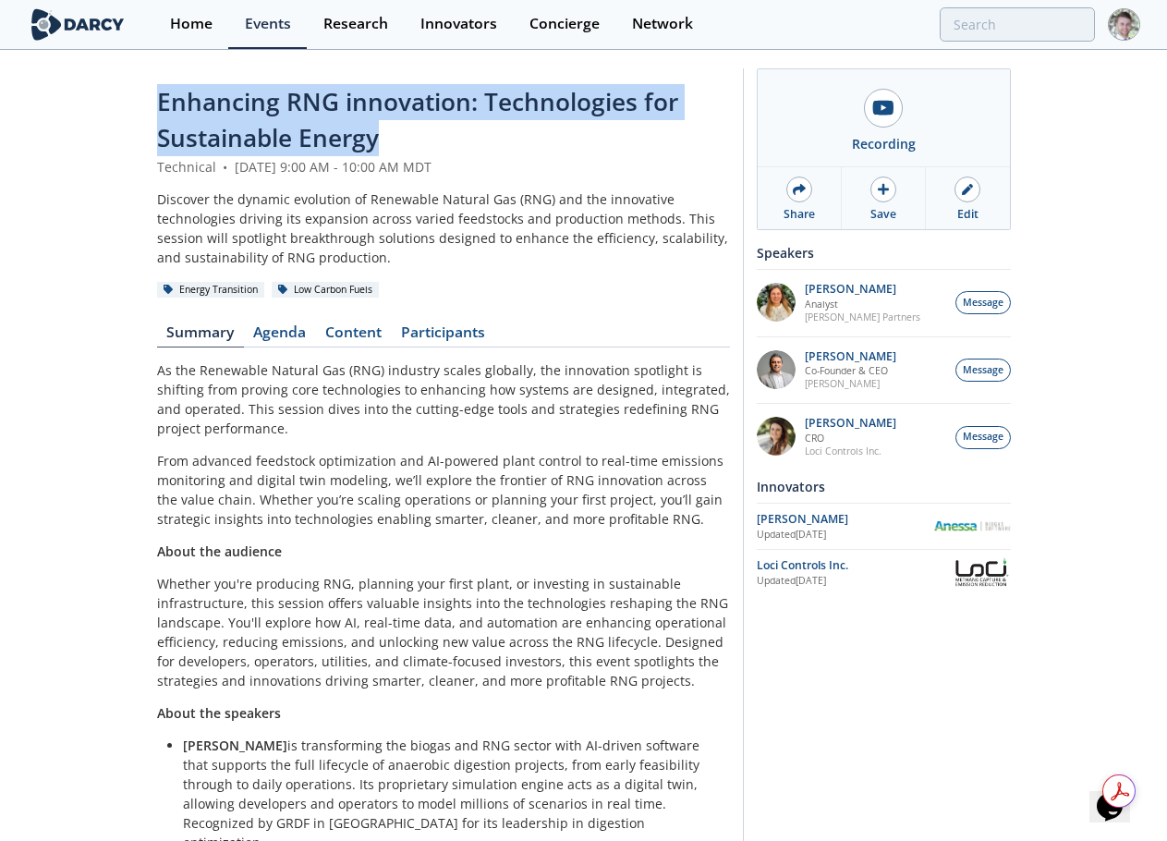
drag, startPoint x: 402, startPoint y: 140, endPoint x: 121, endPoint y: 94, distance: 284.6
click at [121, 94] on div "Enhancing RNG innovation: Technologies for Sustainable Energy Technical • Augus…" at bounding box center [583, 526] width 1167 height 949
copy span "Enhancing RNG innovation: Technologies for Sustainable Energy"
click at [973, 519] on div "Anessa Updated Aug 18, 2025" at bounding box center [884, 526] width 254 height 32
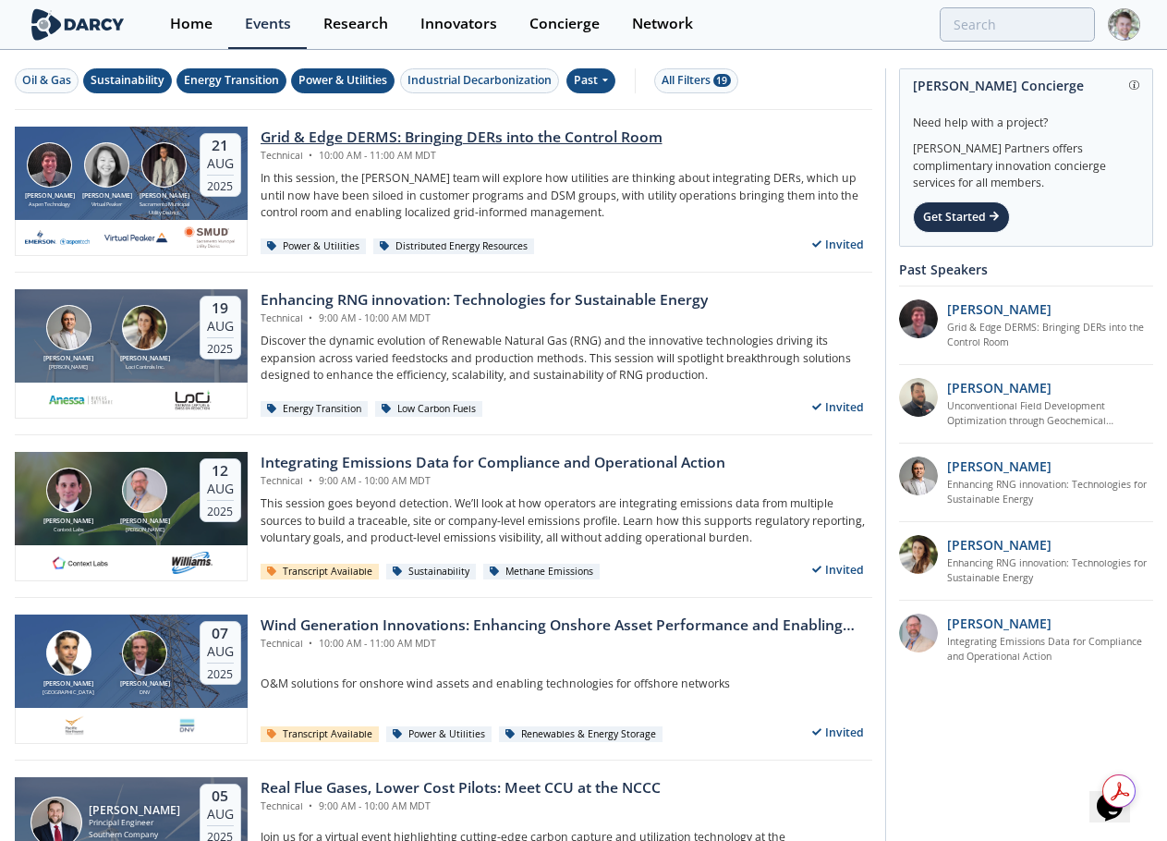
click at [339, 131] on div "Grid & Edge DERMS: Bringing DERs into the Control Room" at bounding box center [462, 138] width 402 height 22
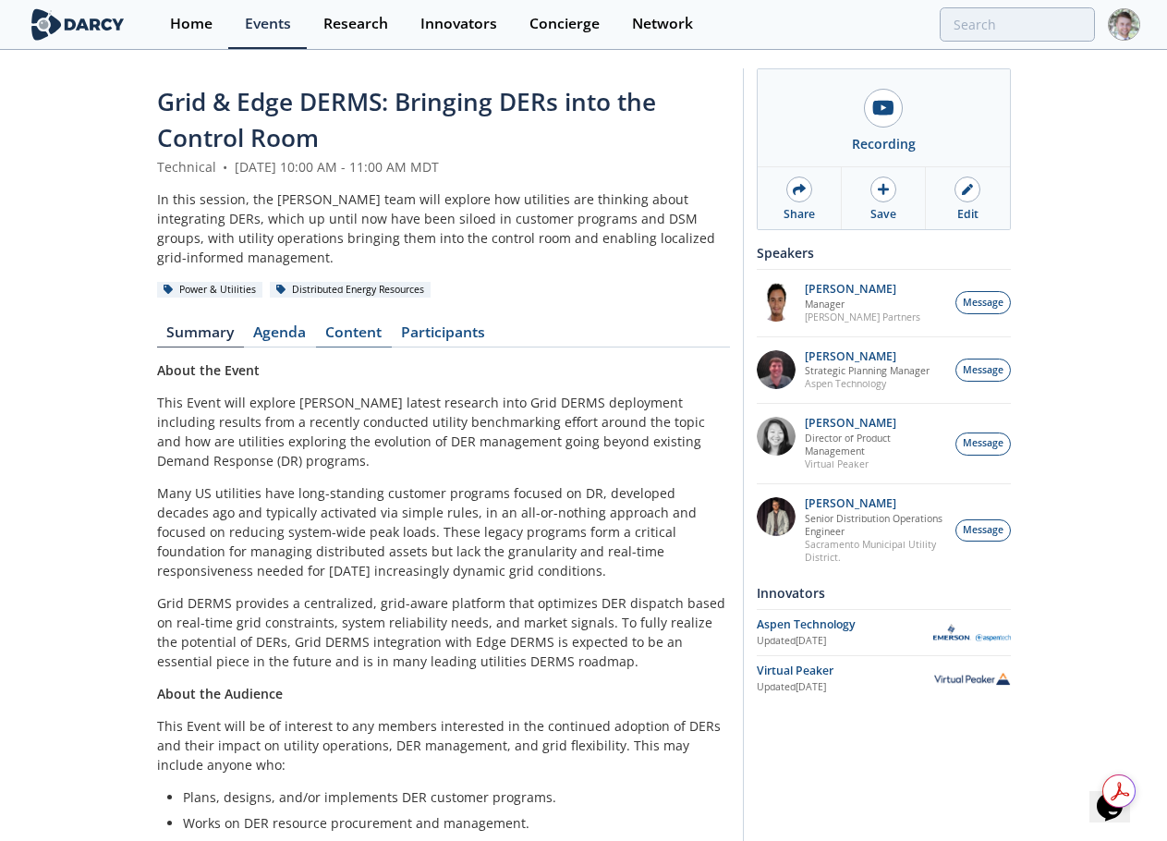
click at [343, 337] on link "Content" at bounding box center [354, 336] width 76 height 22
drag, startPoint x: 31, startPoint y: 20, endPoint x: 825, endPoint y: 773, distance: 1093.8
click at [814, 793] on div "Recording Share Save Edit Speakers Francisco Alvarez Colombo Manager" at bounding box center [877, 625] width 268 height 1114
click at [876, 633] on div "Aspen Technology" at bounding box center [845, 625] width 177 height 17
click at [1000, 685] on img at bounding box center [973, 678] width 78 height 13
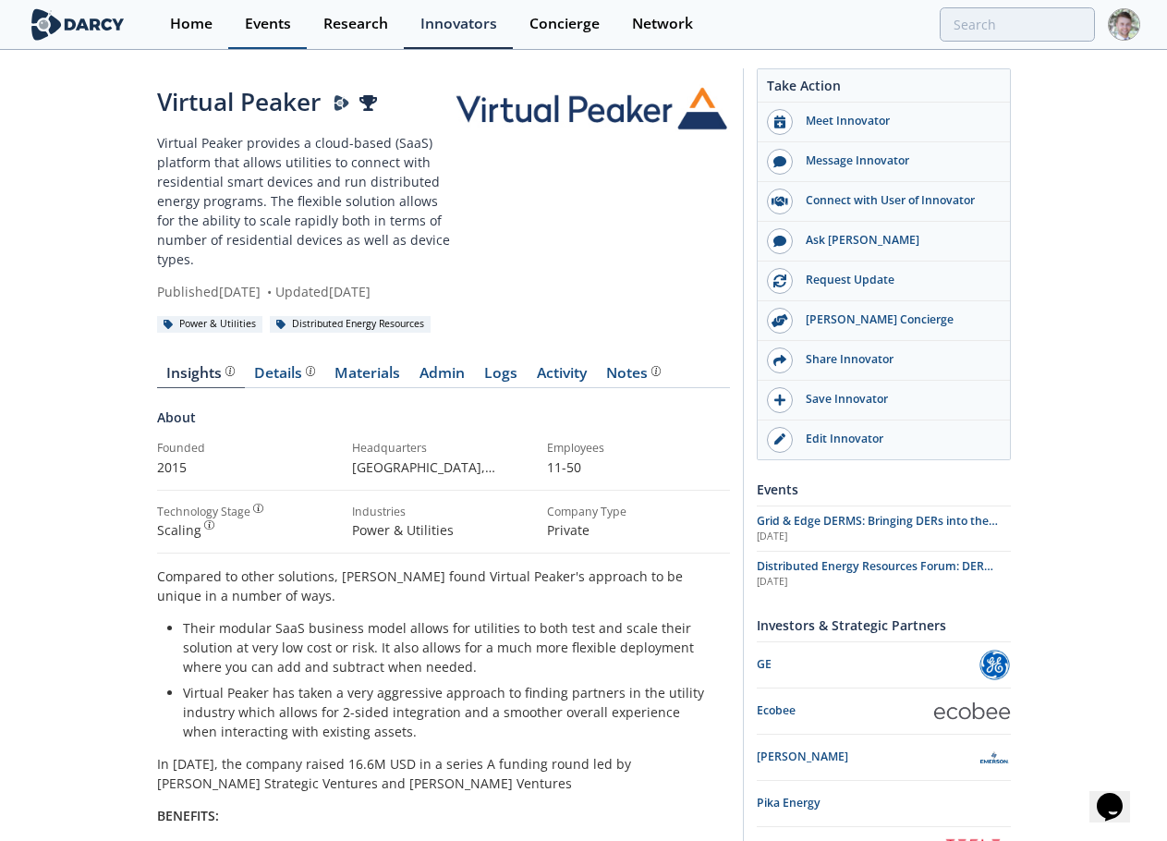
click at [250, 4] on link "Events" at bounding box center [267, 24] width 79 height 49
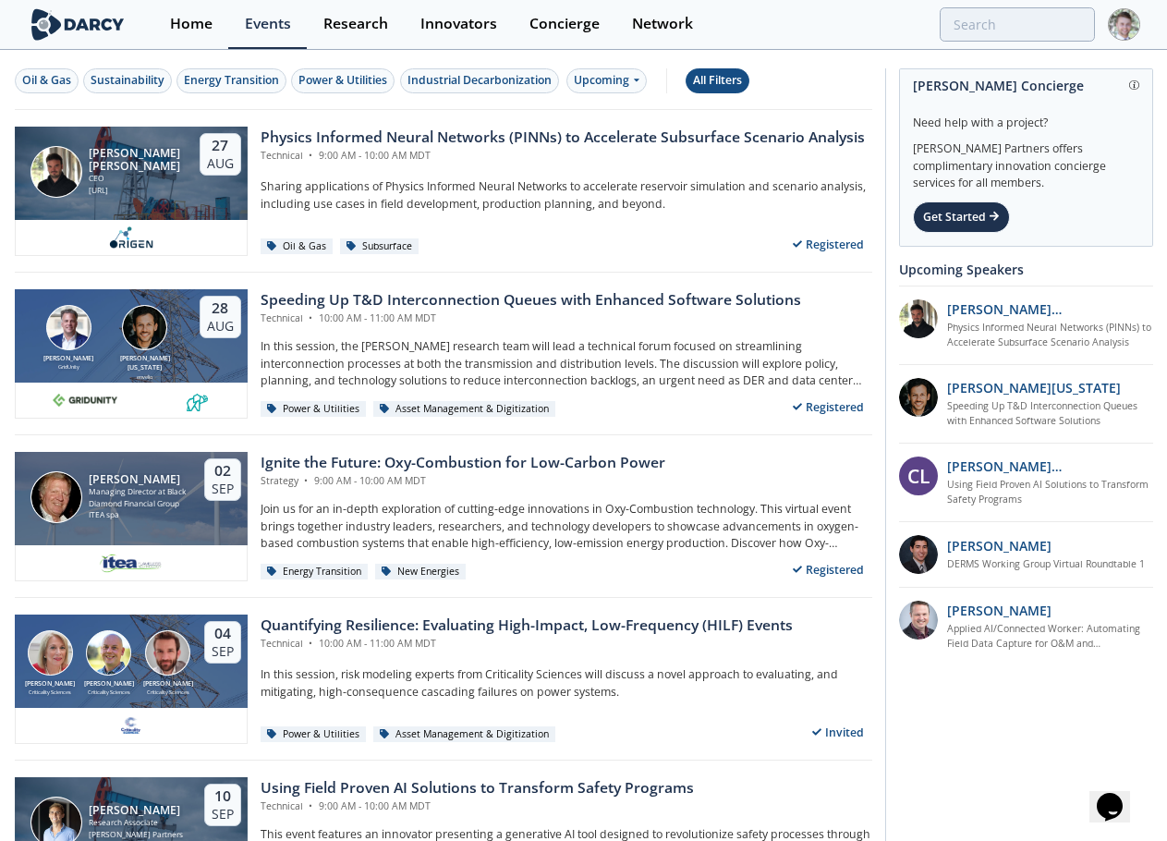
click at [727, 78] on div "All Filters" at bounding box center [717, 80] width 49 height 17
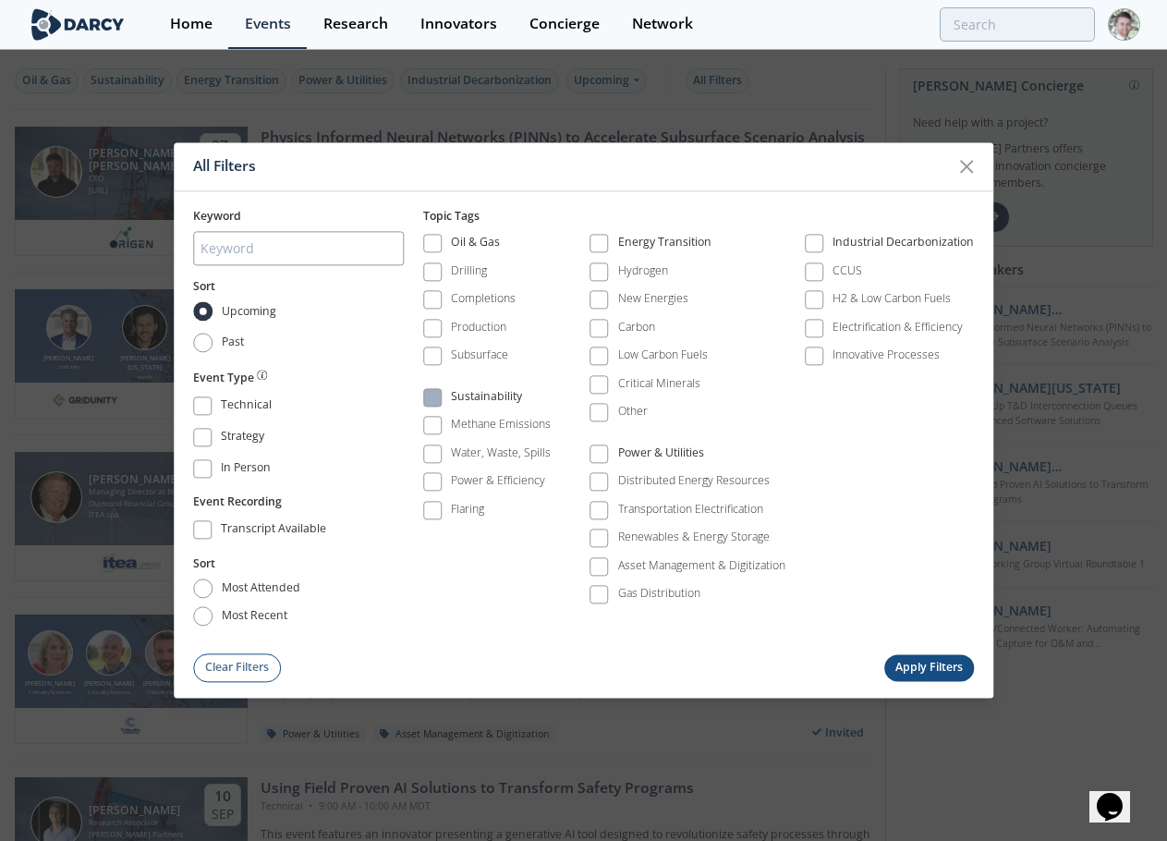
click at [442, 403] on span at bounding box center [432, 397] width 18 height 18
click at [609, 231] on label "Energy Transition" at bounding box center [688, 243] width 196 height 25
click at [607, 242] on span at bounding box center [599, 244] width 18 height 18
click at [604, 457] on span at bounding box center [598, 453] width 13 height 13
click at [942, 665] on button "Apply Filters" at bounding box center [930, 667] width 91 height 27
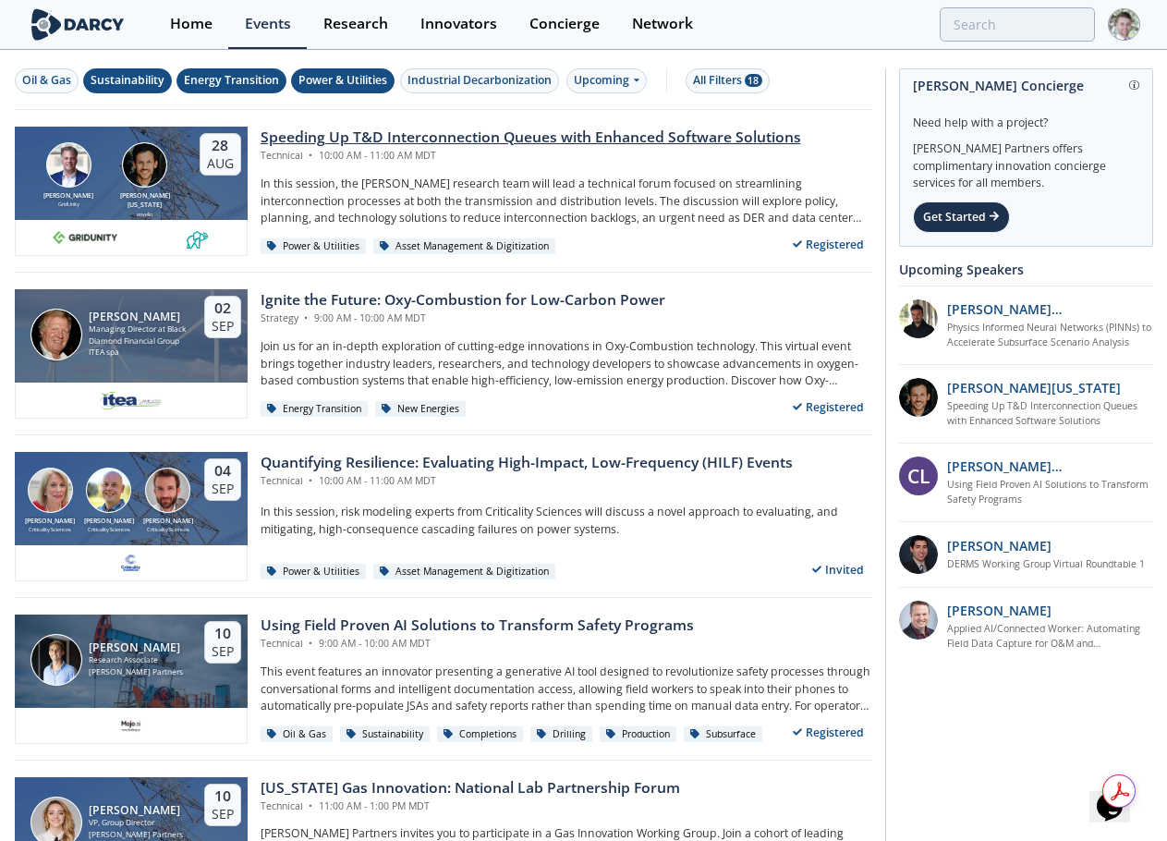
click at [318, 138] on div "Speeding Up T&D Interconnection Queues with Enhanced Software Solutions" at bounding box center [531, 138] width 541 height 22
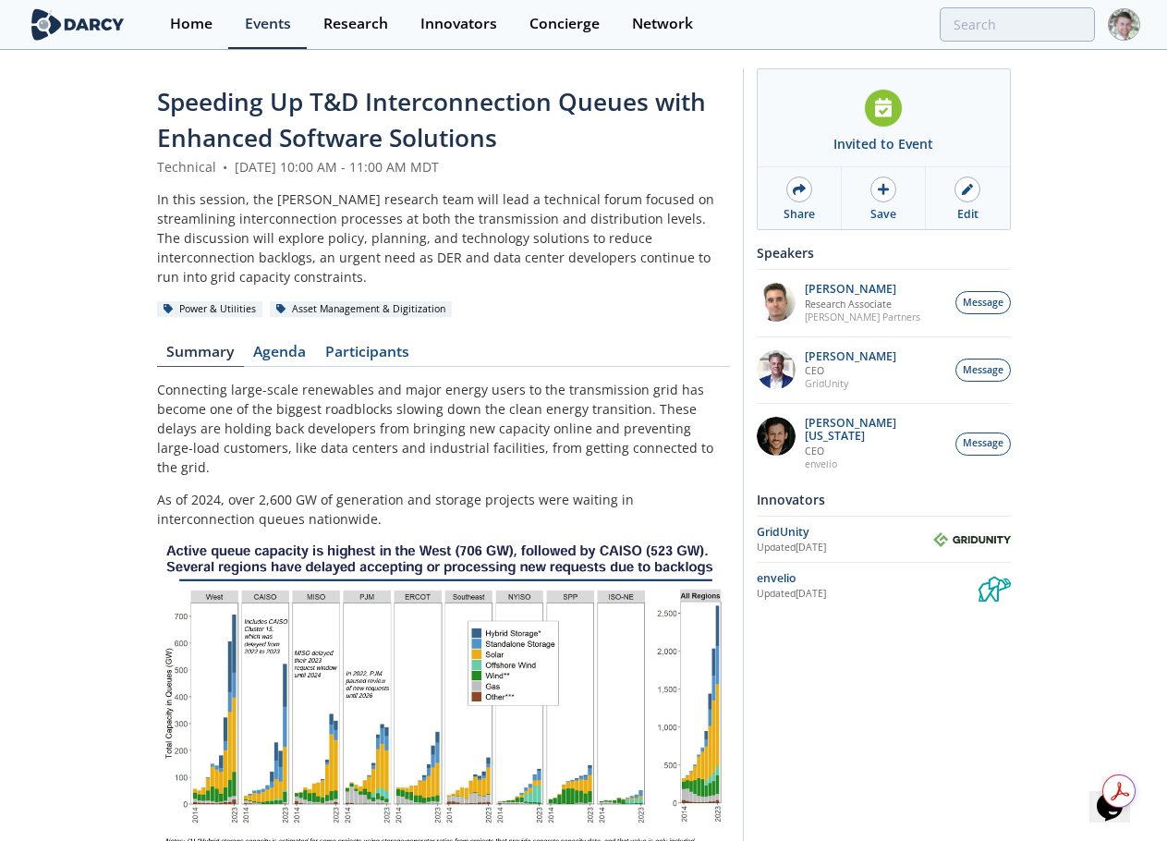
click at [553, 137] on div "Speeding Up T&D Interconnection Queues with Enhanced Software Solutions" at bounding box center [443, 120] width 573 height 73
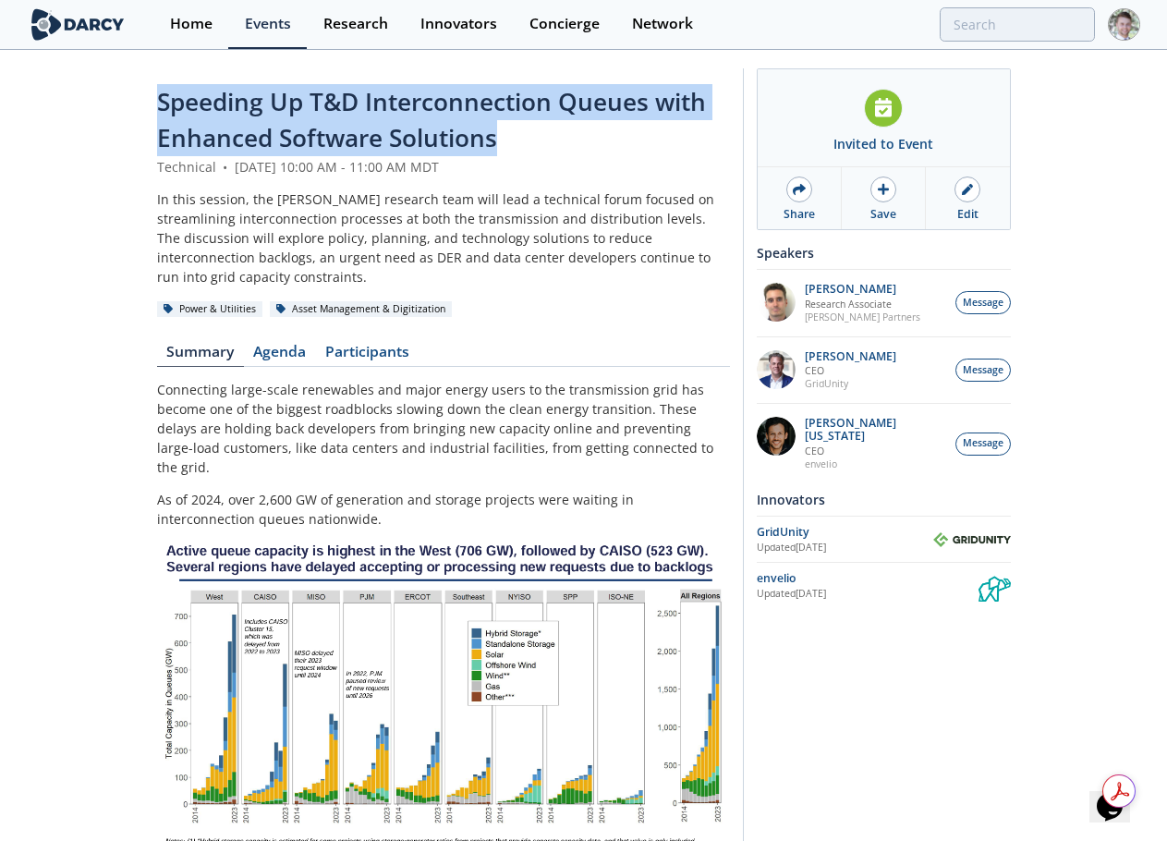
drag, startPoint x: 529, startPoint y: 141, endPoint x: 156, endPoint y: 98, distance: 375.0
click at [157, 98] on div "Speeding Up T&D Interconnection Queues with Enhanced Software Solutions" at bounding box center [443, 120] width 573 height 73
copy span "Speeding Up T&D Interconnection Queues with Enhanced Software Solutions"
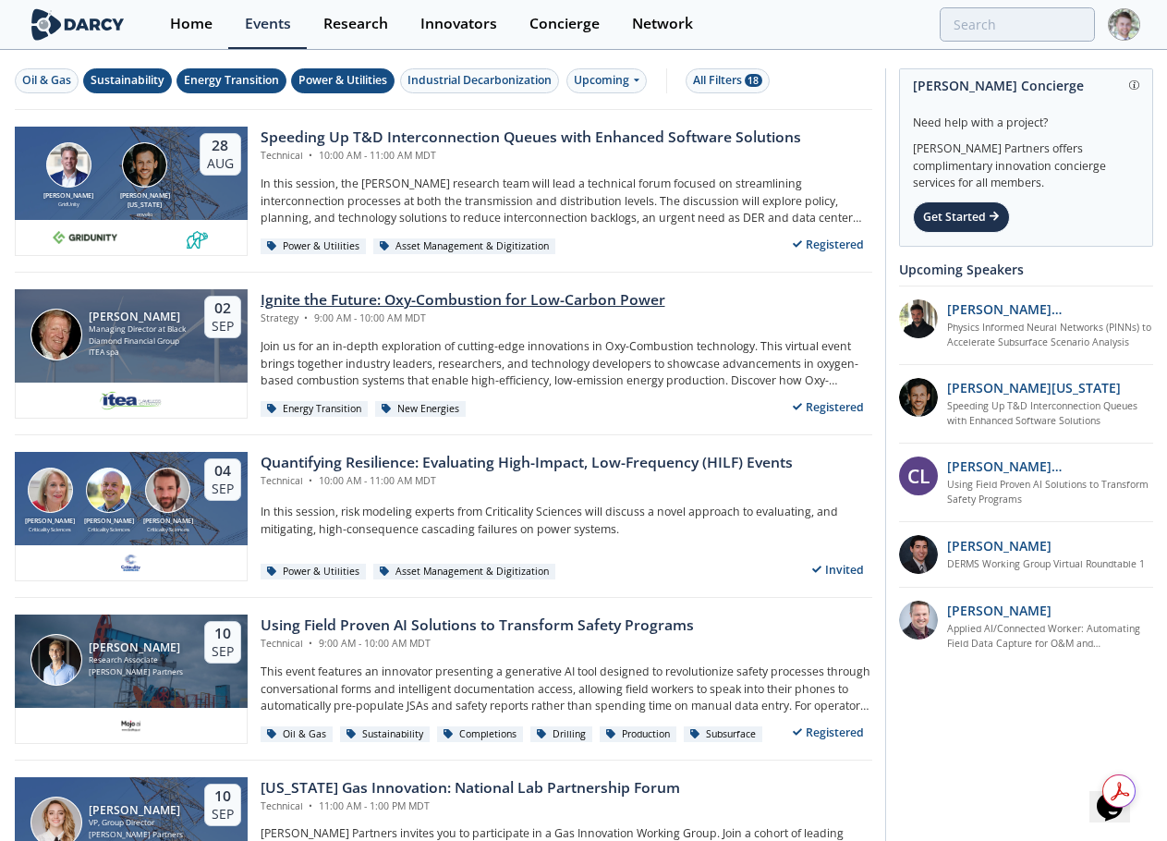
click at [381, 303] on div "Ignite the Future: Oxy-Combustion for Low-Carbon Power" at bounding box center [463, 300] width 405 height 22
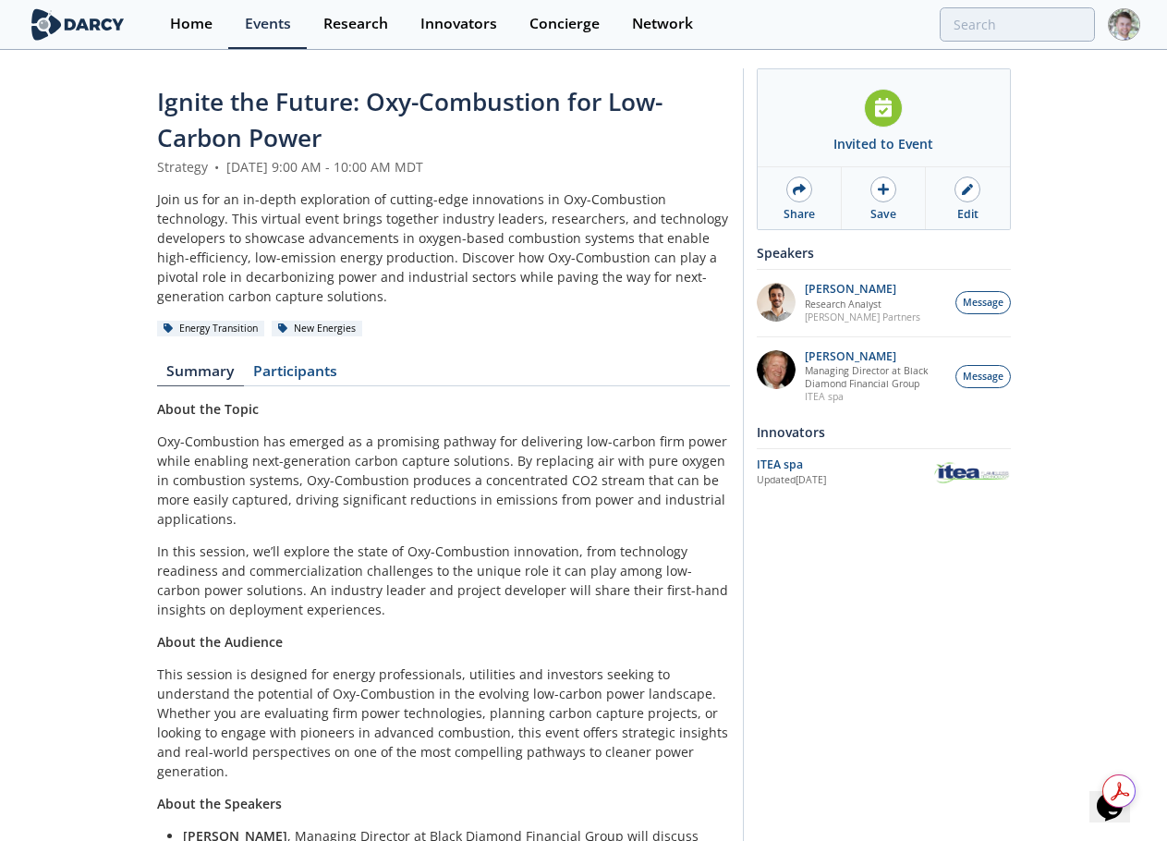
click at [355, 127] on div "Ignite the Future: Oxy-Combustion for Low-Carbon Power" at bounding box center [443, 120] width 573 height 73
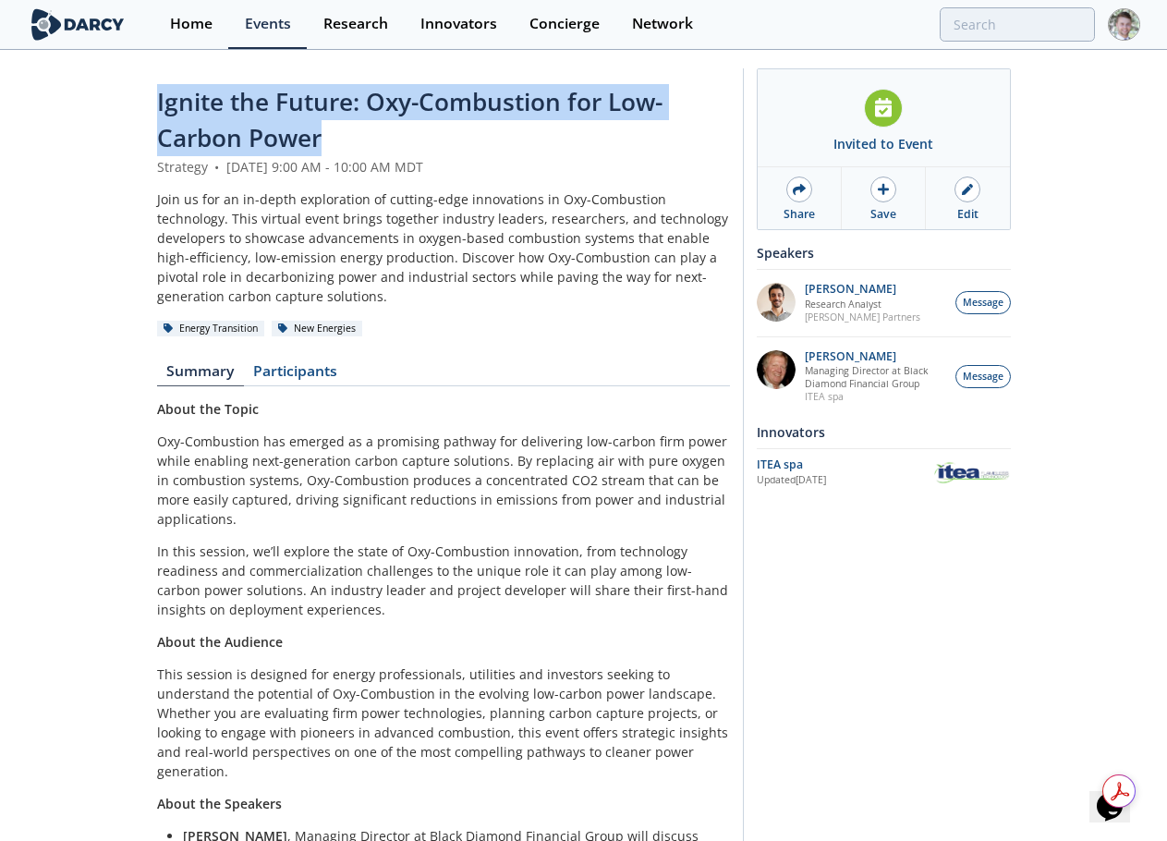
drag, startPoint x: 287, startPoint y: 128, endPoint x: 149, endPoint y: 101, distance: 141.4
click at [149, 101] on div "Ignite the Future: Oxy-Combustion for Low-Carbon Power Strategy • September 2, …" at bounding box center [583, 500] width 1167 height 897
copy span "Ignite the Future: Oxy-Combustion for Low-Carbon Power"
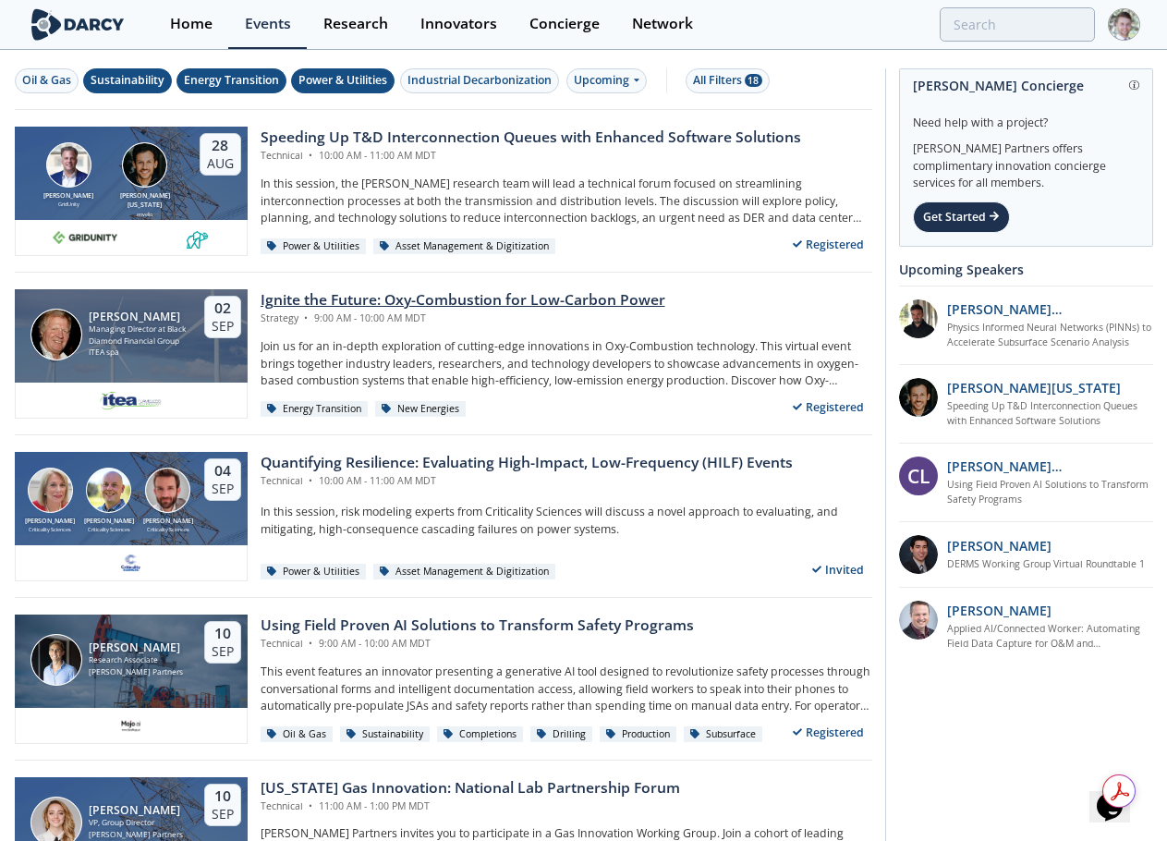
click at [466, 300] on div "Ignite the Future: Oxy-Combustion for Low-Carbon Power" at bounding box center [463, 300] width 405 height 22
click at [342, 459] on div "Quantifying Resilience: Evaluating High-Impact, Low-Frequency (HILF) Events" at bounding box center [527, 463] width 532 height 22
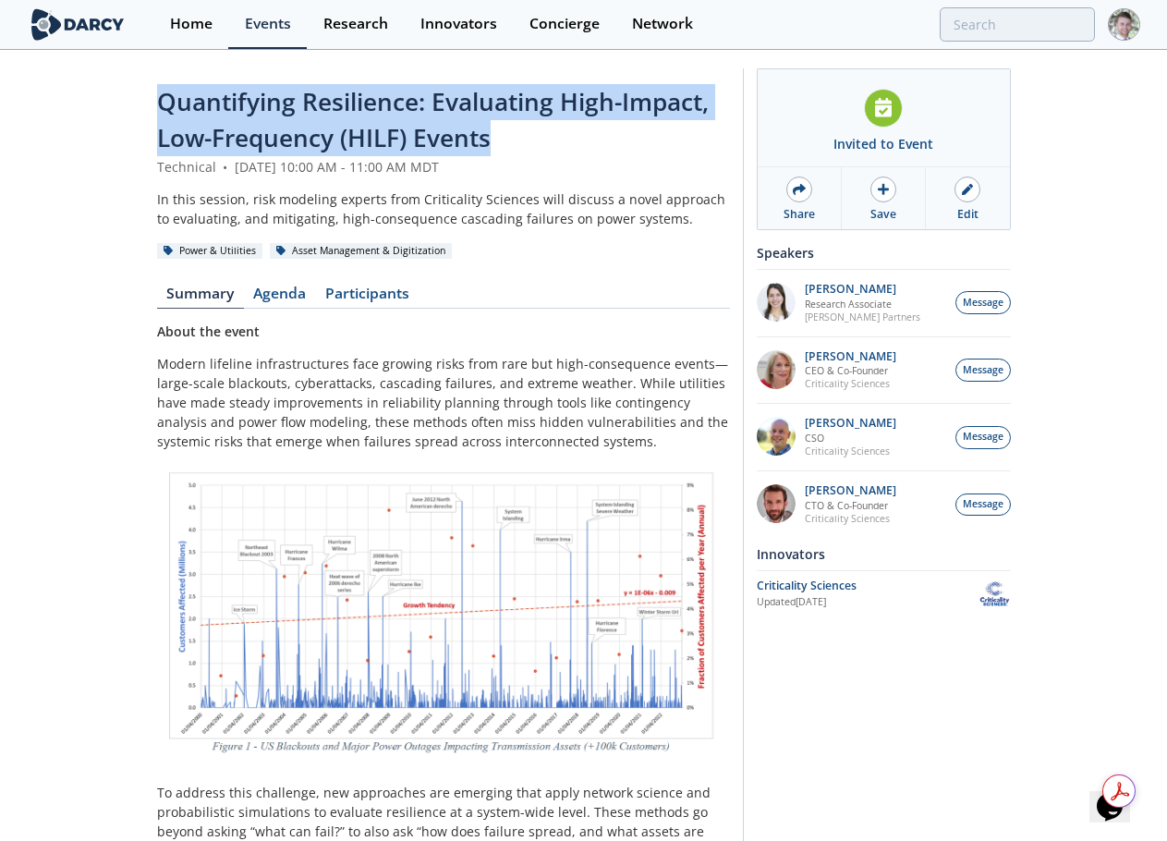
drag, startPoint x: 385, startPoint y: 133, endPoint x: 151, endPoint y: 107, distance: 236.2
click at [151, 107] on div "Quantifying Resilience: Evaluating High-Impact, Low-Frequency (HILF) Events Tec…" at bounding box center [583, 725] width 1167 height 1346
copy span "Quantifying Resilience: Evaluating High-Impact, Low-Frequency (HILF) Events"
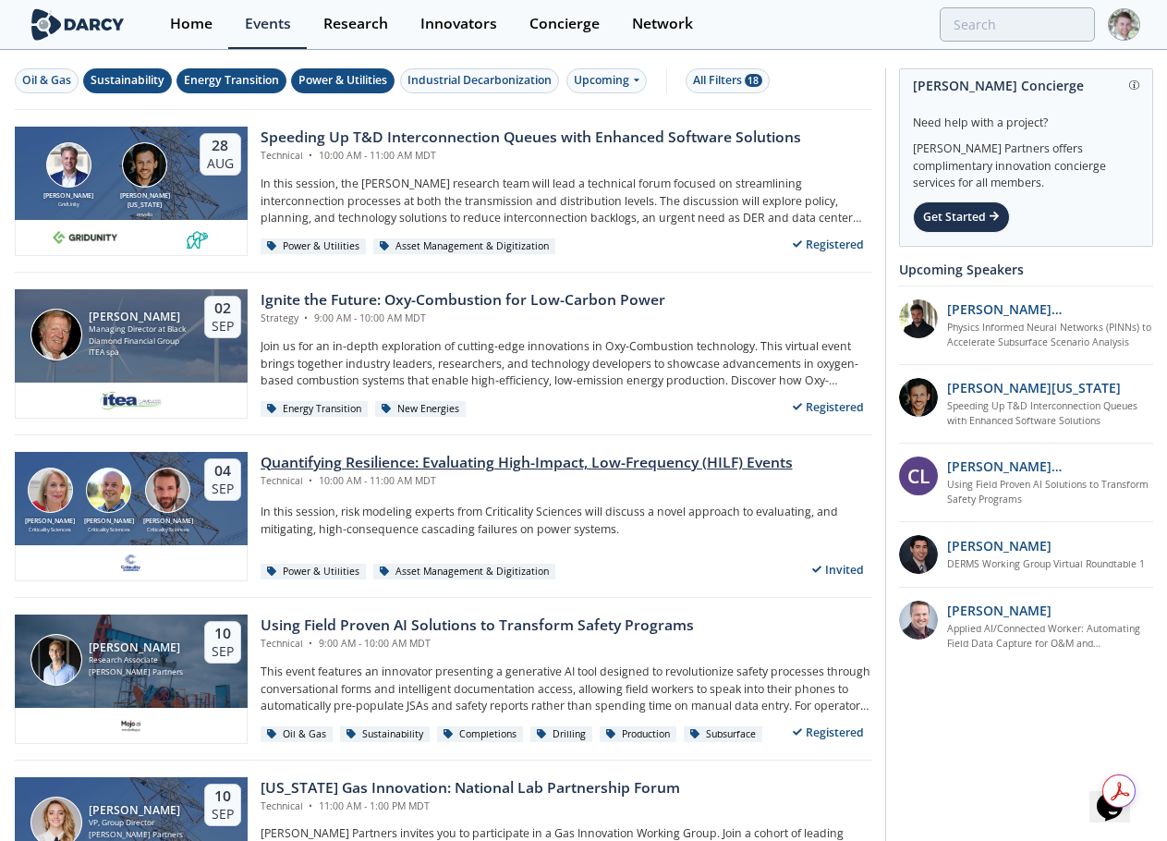
scroll to position [185, 0]
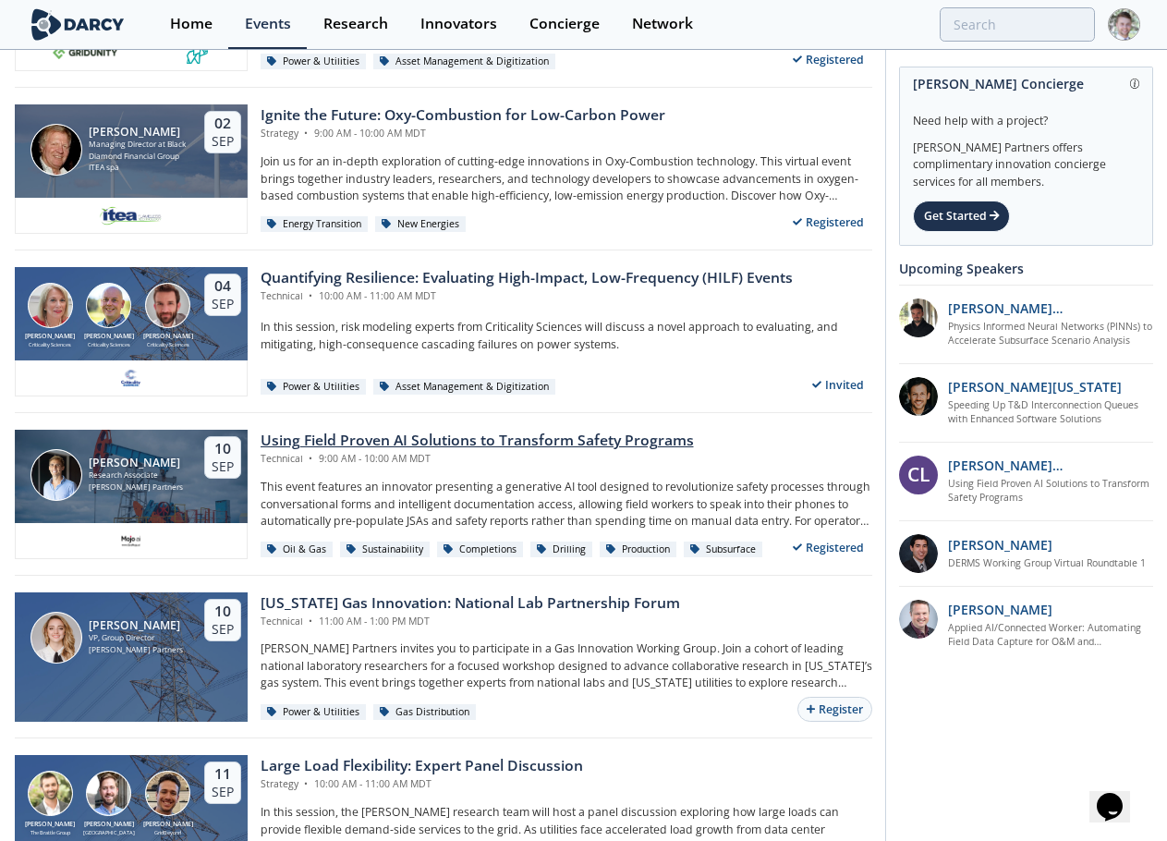
click at [326, 446] on div "Using Field Proven AI Solutions to Transform Safety Programs" at bounding box center [477, 441] width 433 height 22
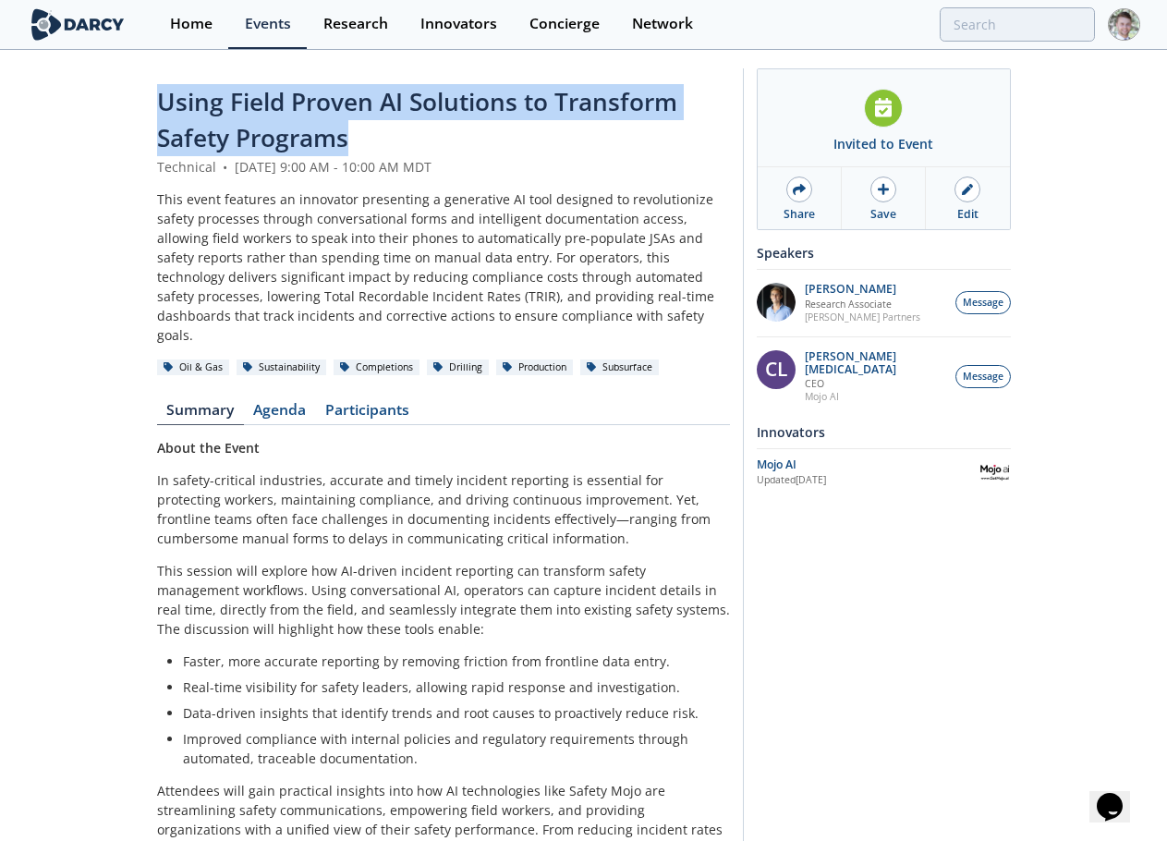
drag, startPoint x: 380, startPoint y: 139, endPoint x: 132, endPoint y: 87, distance: 253.1
click at [132, 87] on div "Using Field Proven AI Solutions to Transform Safety Programs Technical • Septem…" at bounding box center [583, 627] width 1167 height 1150
click at [400, 161] on div "Technical • September 10, 2025 9:00 AM - 10:00 AM MDT" at bounding box center [443, 166] width 573 height 19
drag, startPoint x: 376, startPoint y: 140, endPoint x: 106, endPoint y: 105, distance: 272.2
click at [106, 105] on div "Using Field Proven AI Solutions to Transform Safety Programs Technical • Septem…" at bounding box center [583, 627] width 1167 height 1150
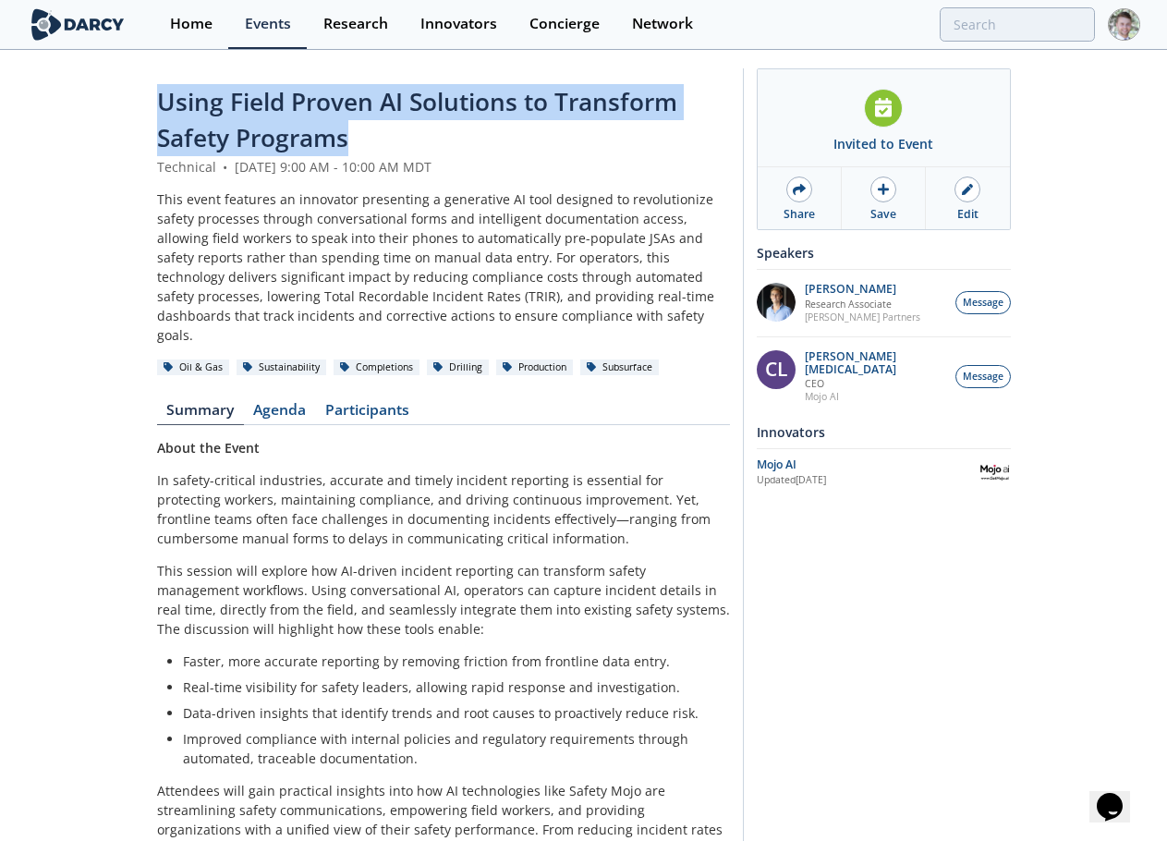
copy span "Using Field Proven AI Solutions to Transform Safety Programs"
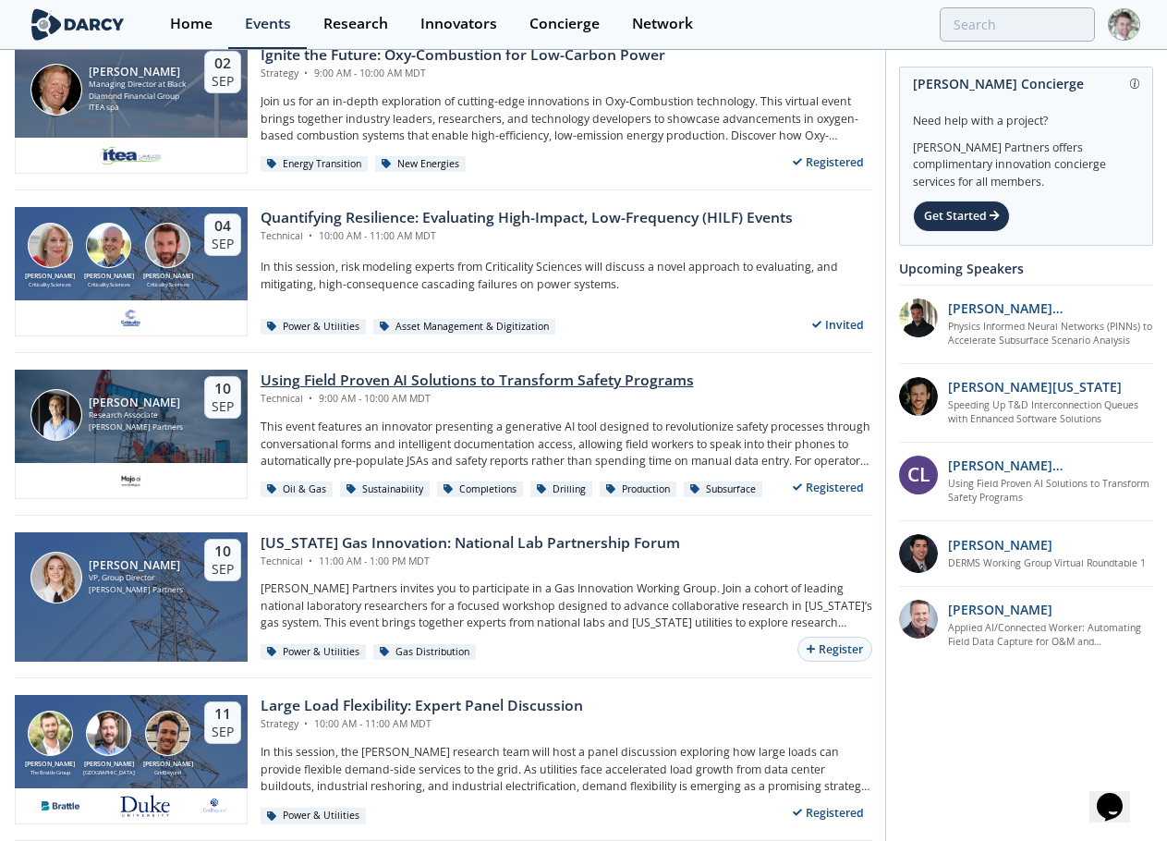
scroll to position [277, 0]
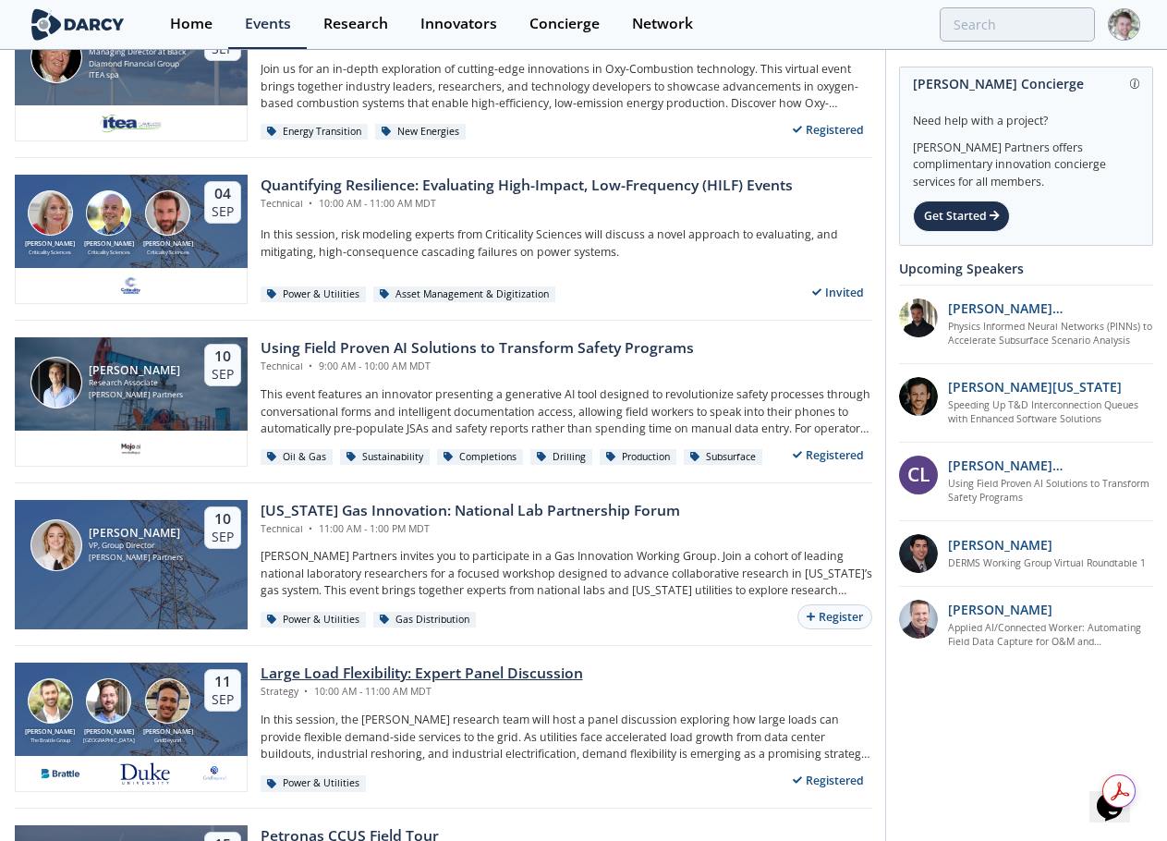
click at [663, 686] on div "Large Load Flexibility: Expert Panel Discussion Strategy • 10:00 AM - 11:00 AM …" at bounding box center [567, 681] width 612 height 36
click at [519, 676] on div at bounding box center [583, 420] width 1167 height 841
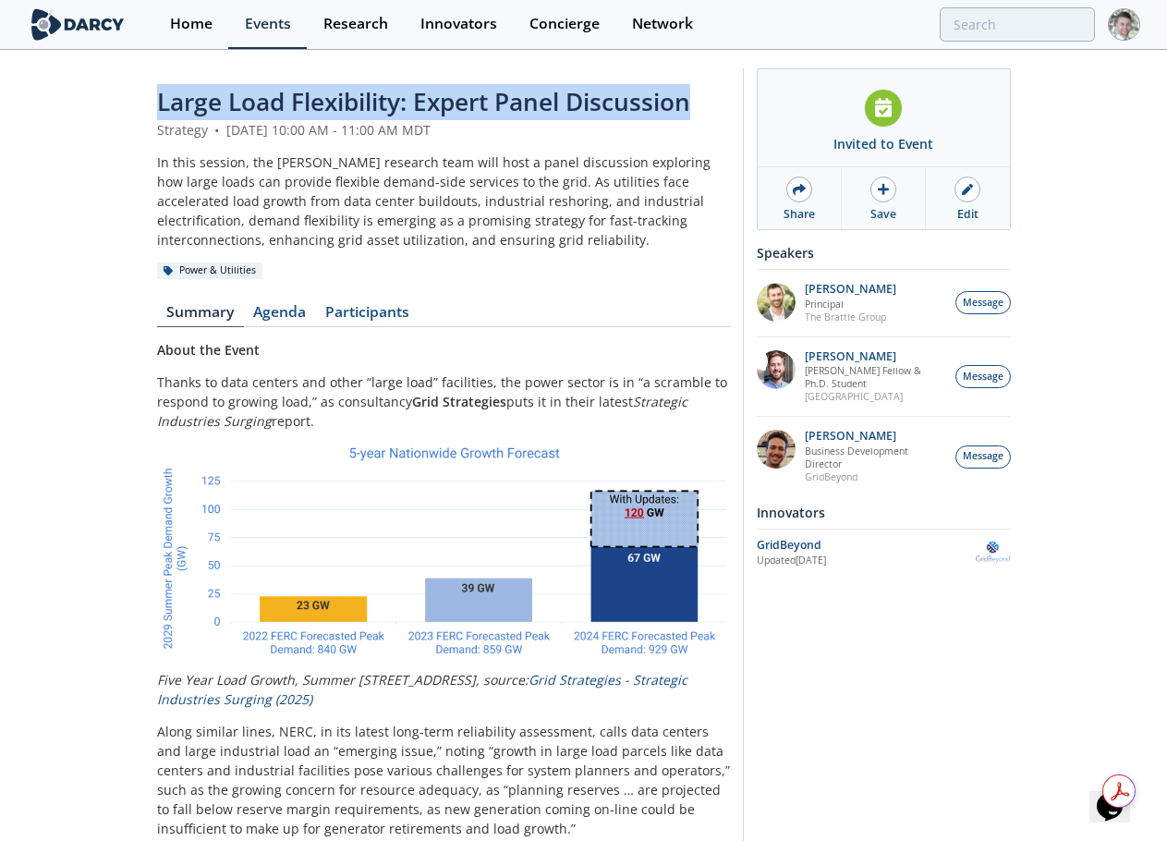
drag, startPoint x: 145, startPoint y: 101, endPoint x: 697, endPoint y: 111, distance: 551.9
copy span "Large Load Flexibility: Expert Panel Discussion"
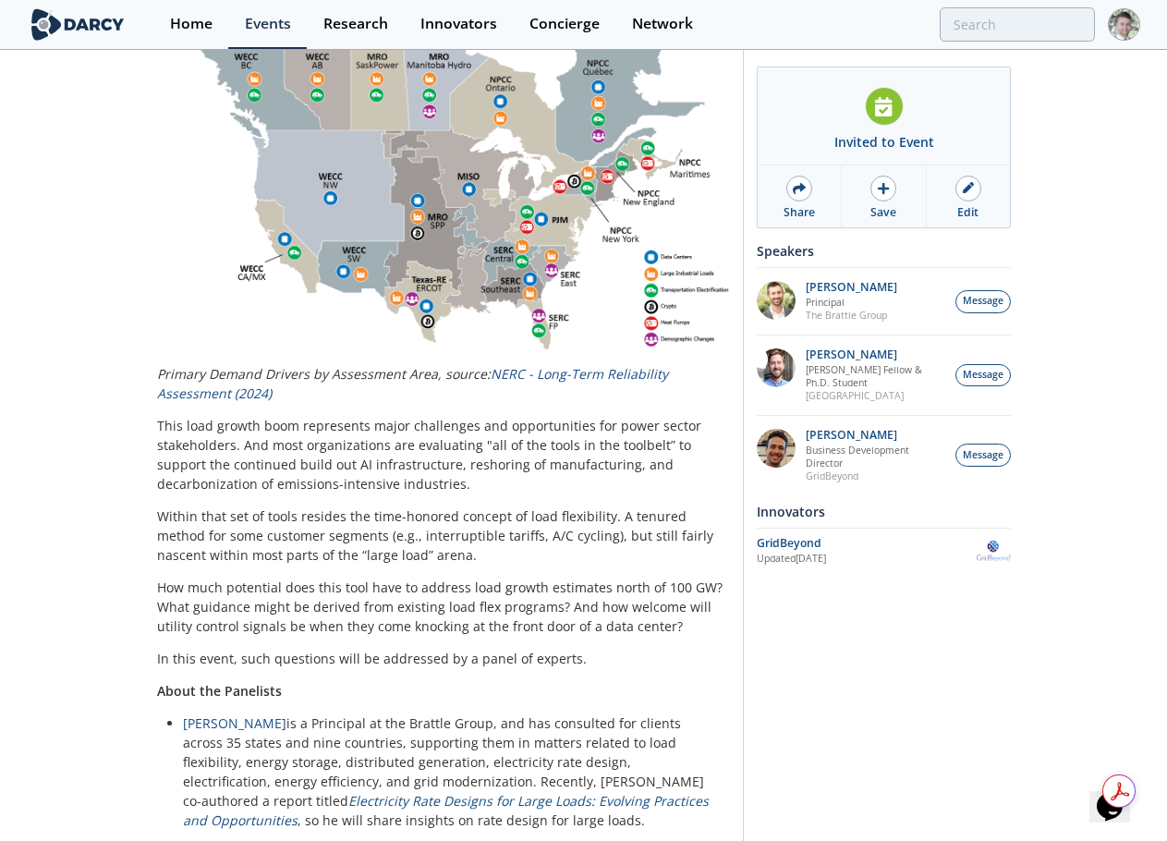
scroll to position [1131, 0]
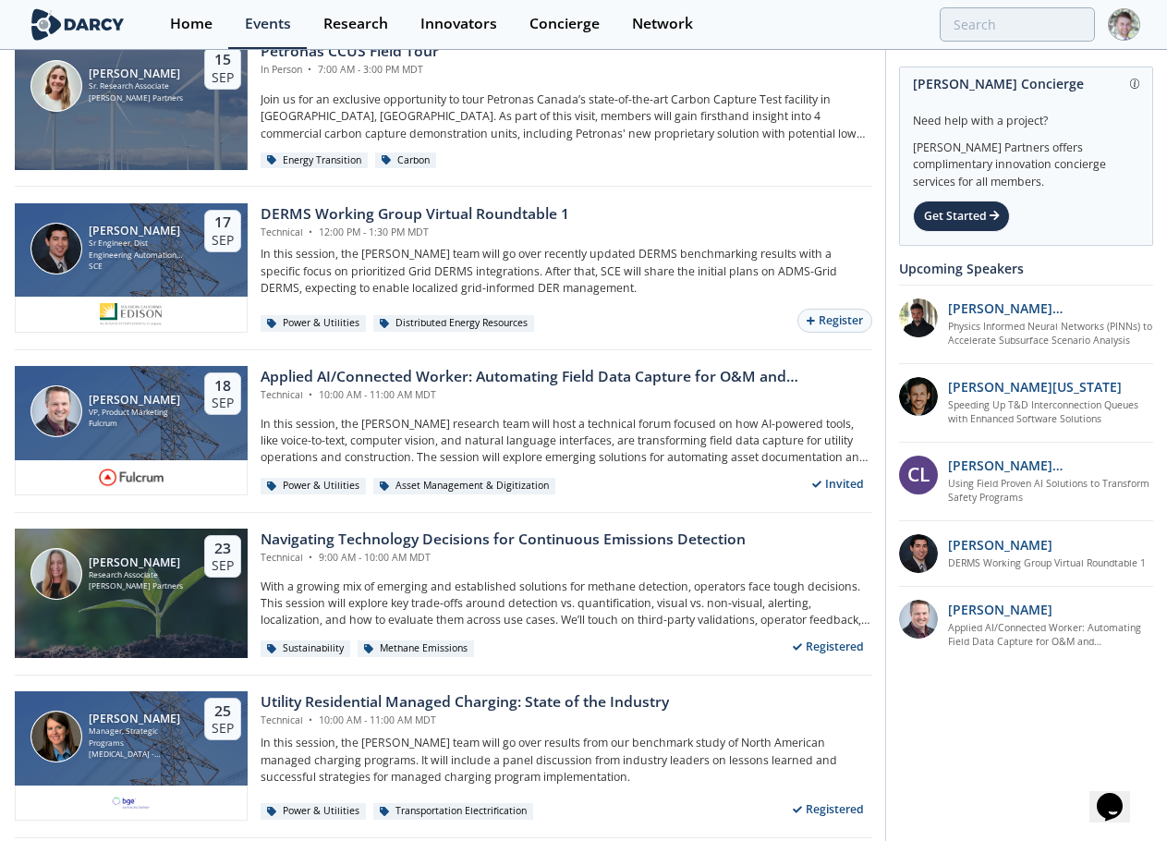
scroll to position [1017, 0]
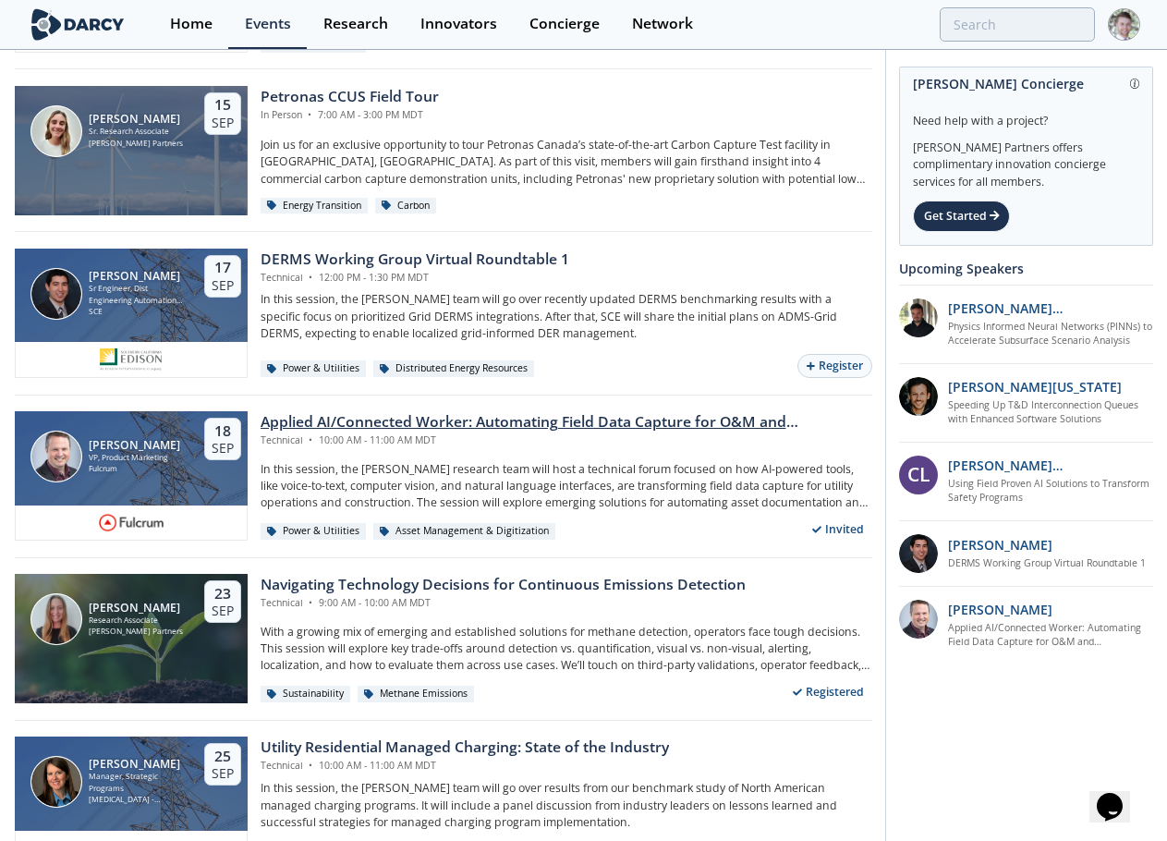
click at [354, 421] on div "Applied AI/Connected Worker: Automating Field Data Capture for O&M and Construc…" at bounding box center [567, 422] width 612 height 22
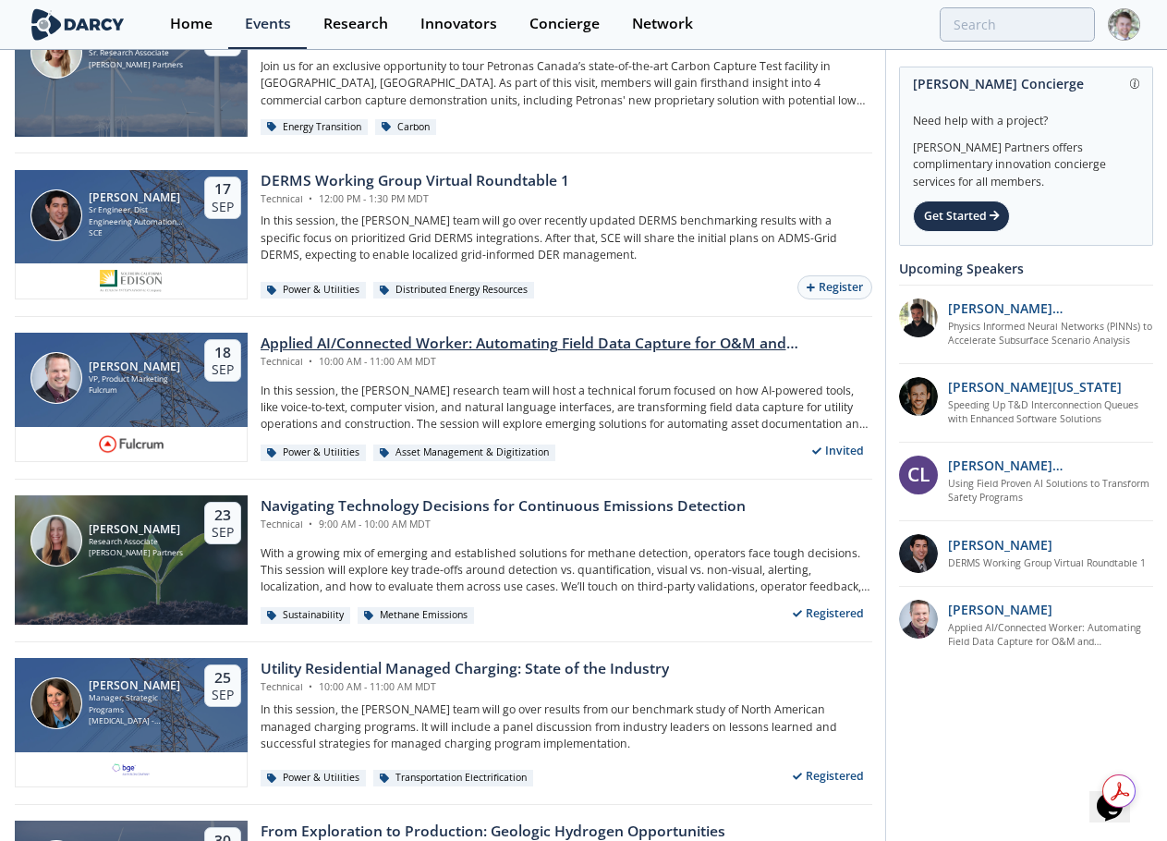
scroll to position [1151, 0]
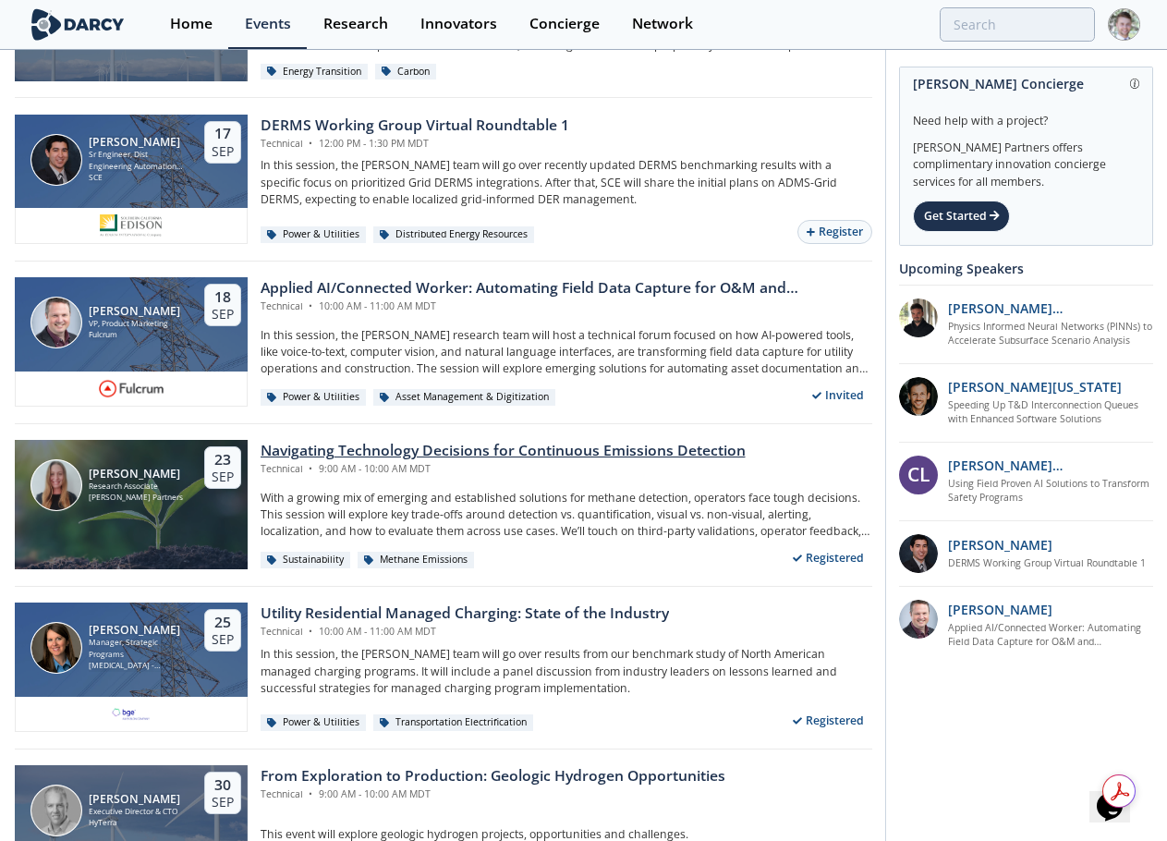
click at [392, 450] on div "Navigating Technology Decisions for Continuous Emissions Detection" at bounding box center [503, 451] width 485 height 22
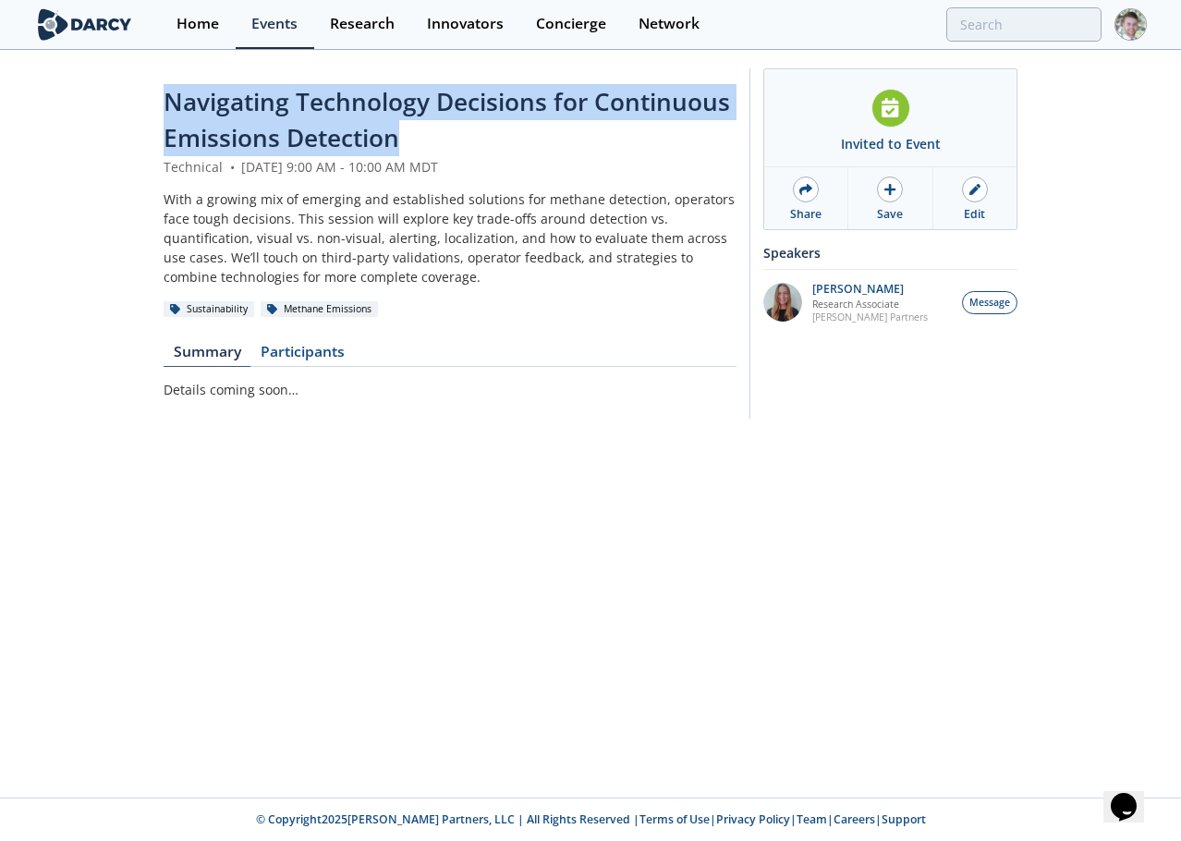
drag, startPoint x: 431, startPoint y: 144, endPoint x: 139, endPoint y: 108, distance: 294.3
click at [139, 108] on div "Navigating Technology Decisions for Continuous Emissions Detection Technical • …" at bounding box center [590, 248] width 1181 height 393
copy span "Navigating Technology Decisions for Continuous Emissions Detection"
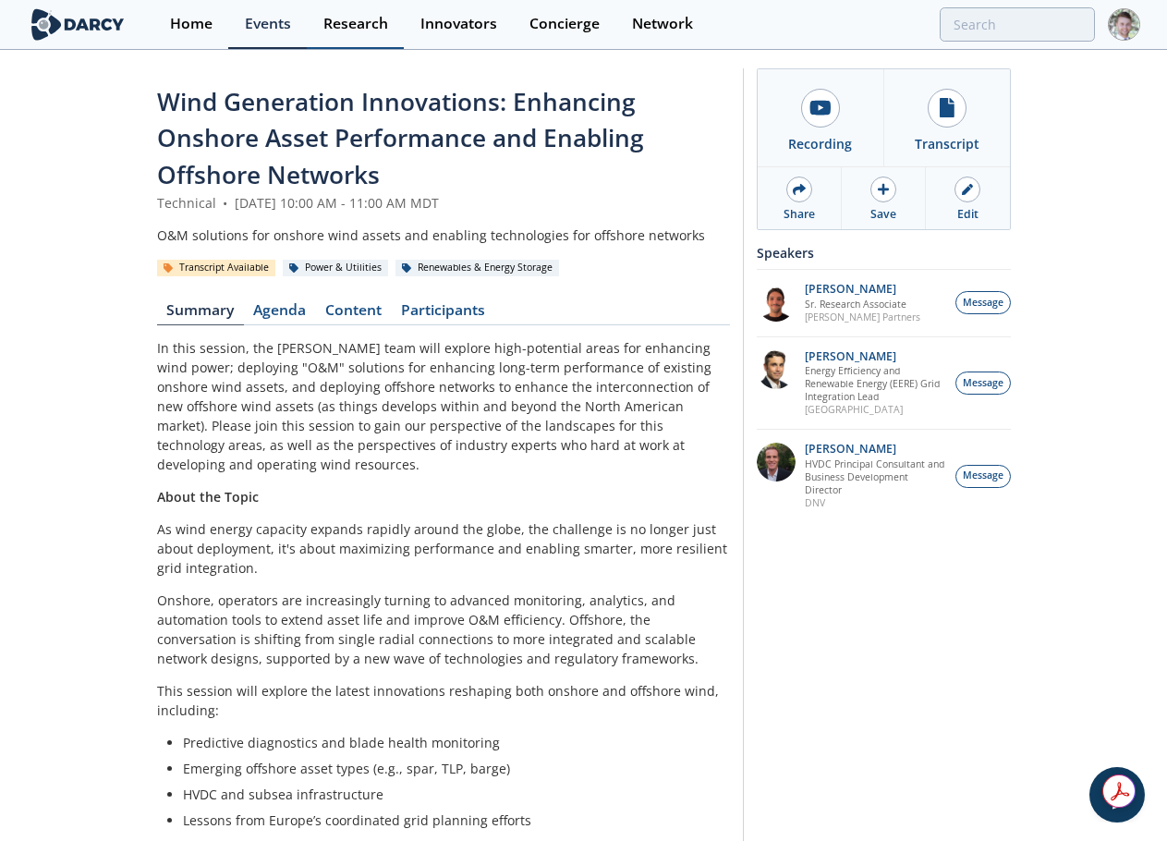
drag, startPoint x: 348, startPoint y: 303, endPoint x: 368, endPoint y: 2, distance: 302.0
click at [348, 303] on link "Content" at bounding box center [354, 314] width 76 height 22
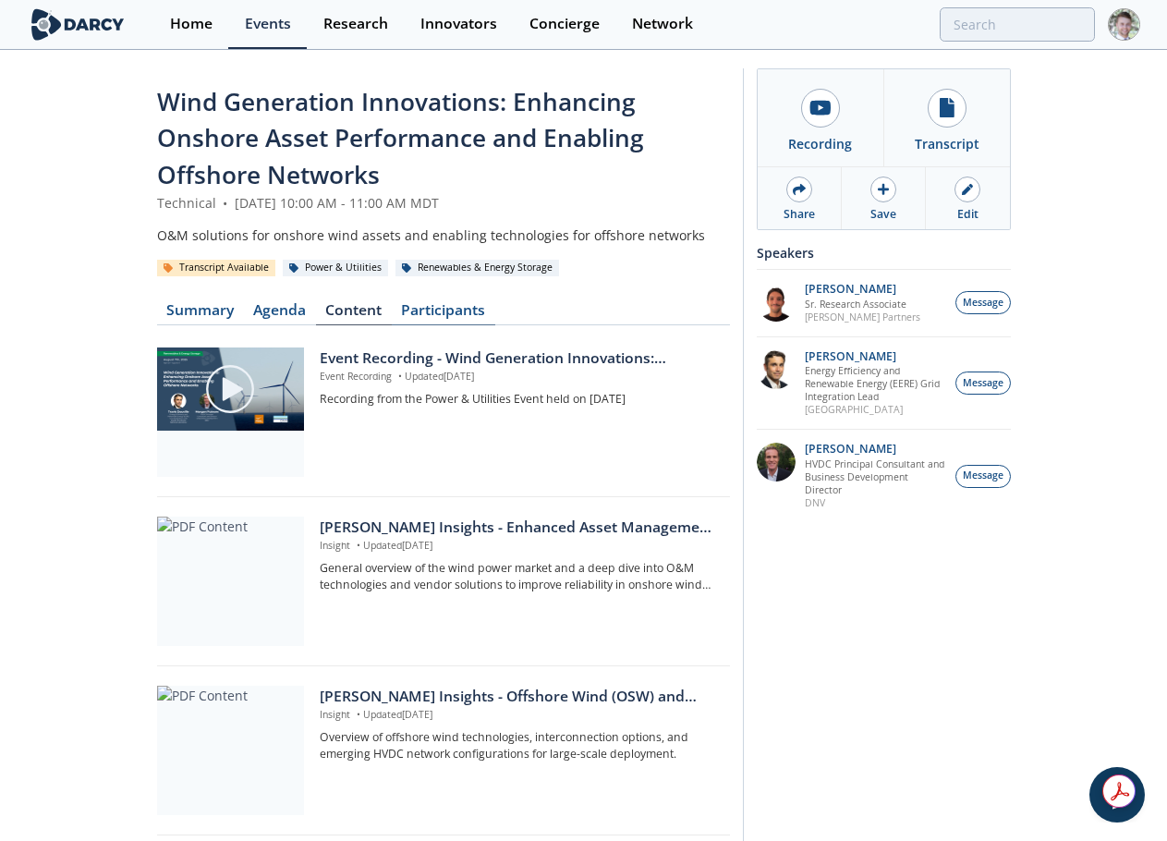
click at [476, 324] on link "Participants" at bounding box center [444, 314] width 104 height 22
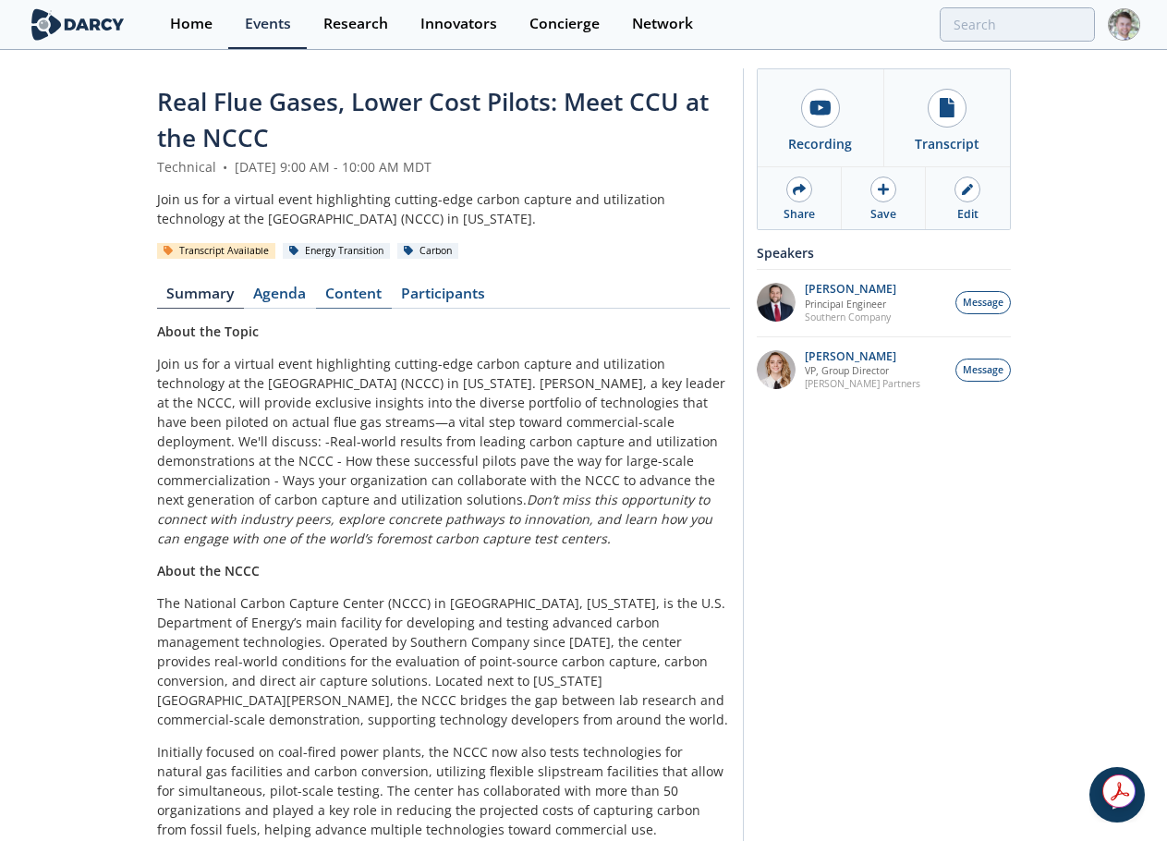
click at [353, 287] on link "Content" at bounding box center [354, 298] width 76 height 22
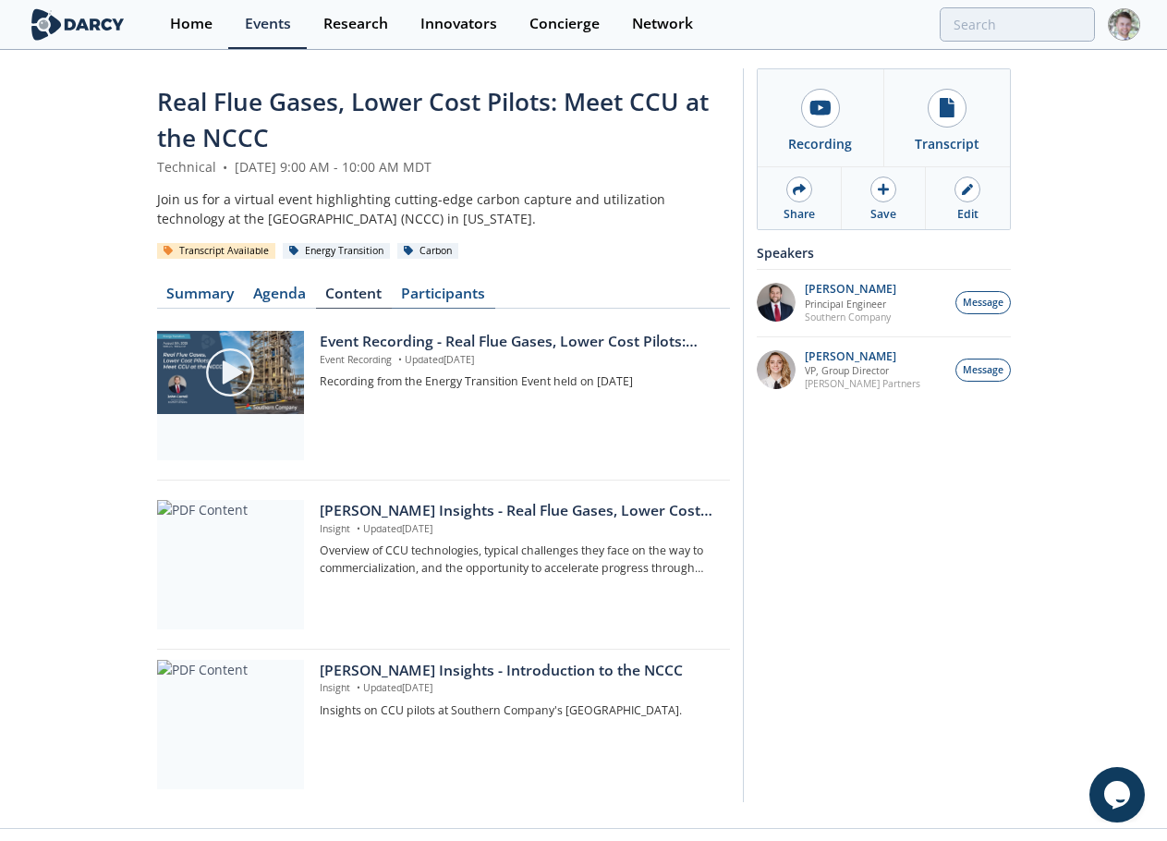
click at [449, 292] on link "Participants" at bounding box center [444, 298] width 104 height 22
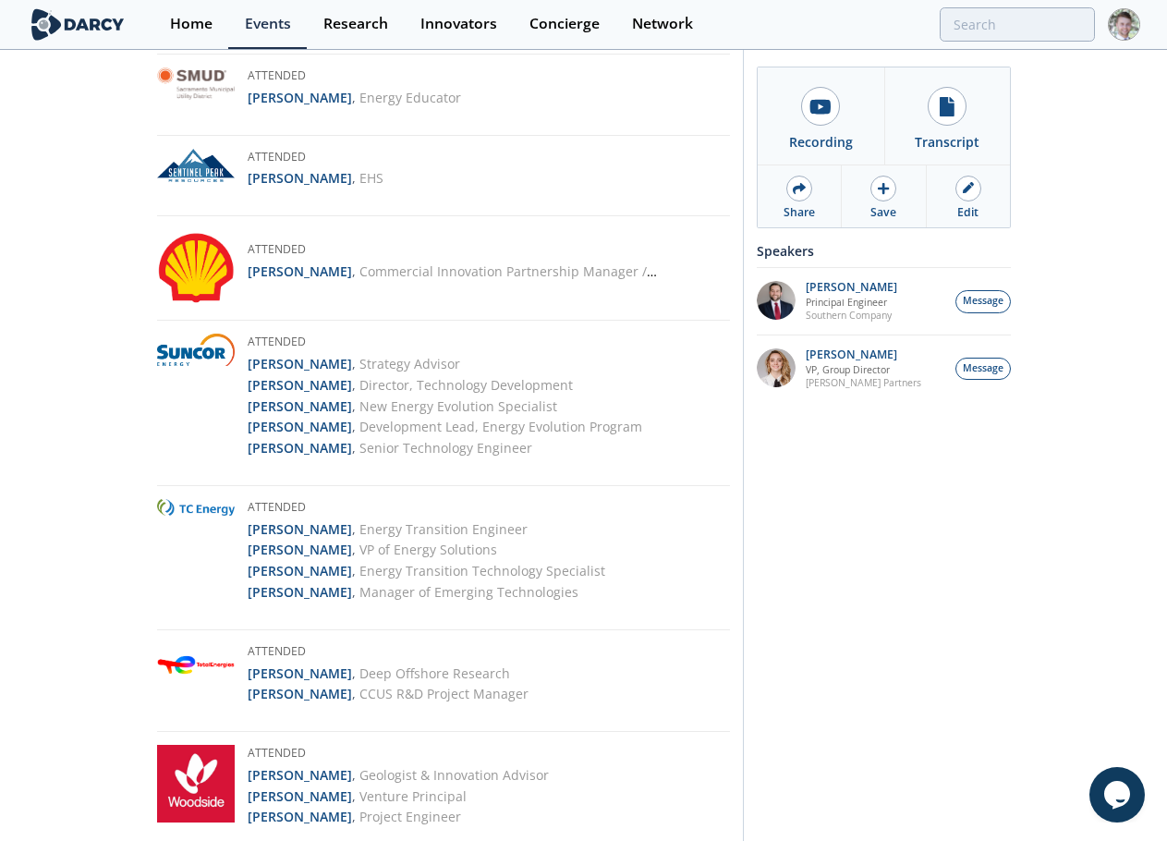
scroll to position [3545, 0]
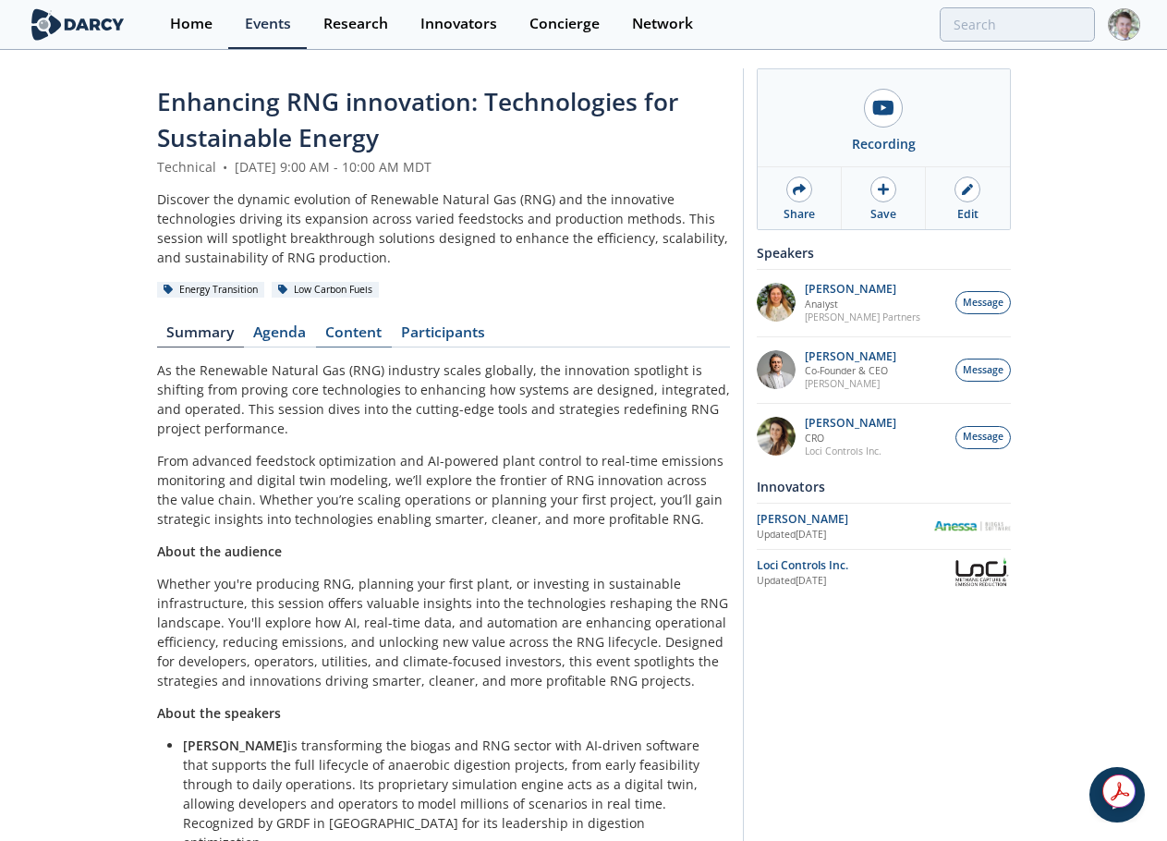
click at [369, 332] on link "Content" at bounding box center [354, 336] width 76 height 22
